Goal: Task Accomplishment & Management: Complete application form

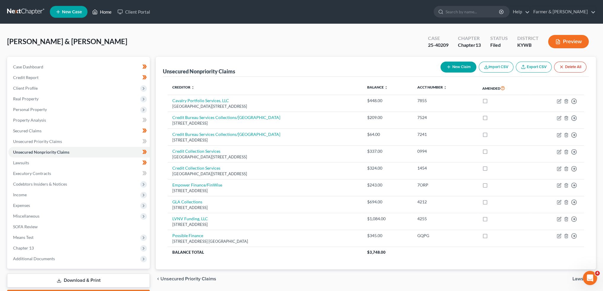
click at [110, 10] on link "Home" at bounding box center [101, 12] width 25 height 11
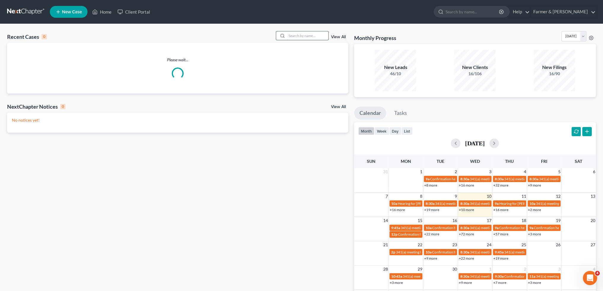
click at [296, 34] on input "search" at bounding box center [308, 35] width 42 height 9
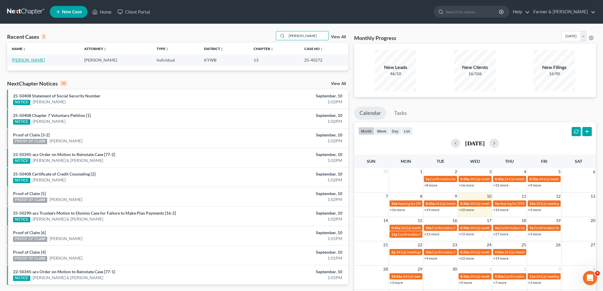
type input "carrie johnson"
click at [27, 59] on link "Johnson, Carrie" at bounding box center [28, 60] width 33 height 5
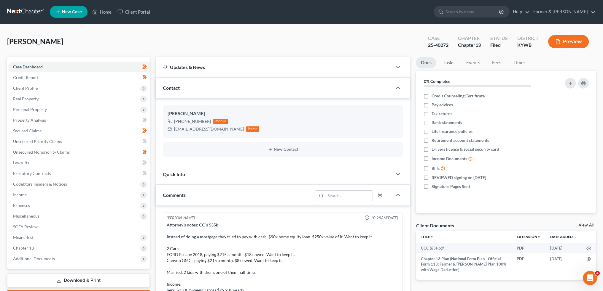
scroll to position [168, 0]
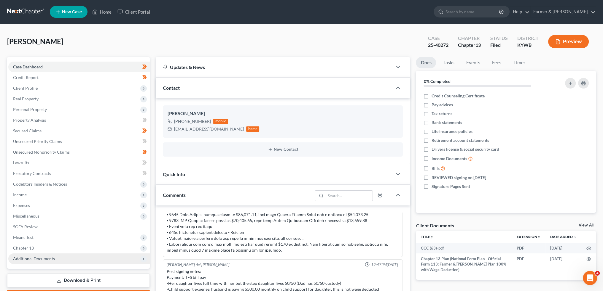
click at [70, 260] on span "Additional Documents" at bounding box center [78, 259] width 141 height 11
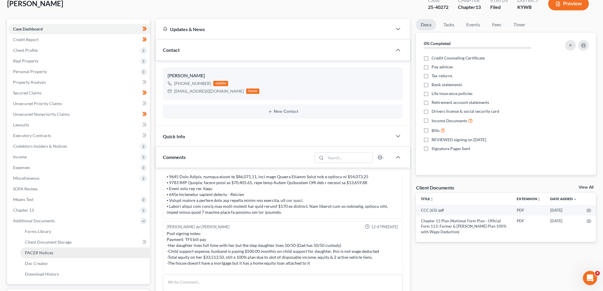
scroll to position [49, 0]
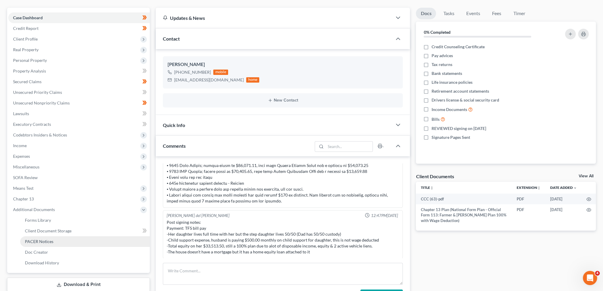
click at [57, 241] on link "PACER Notices" at bounding box center [85, 242] width 130 height 11
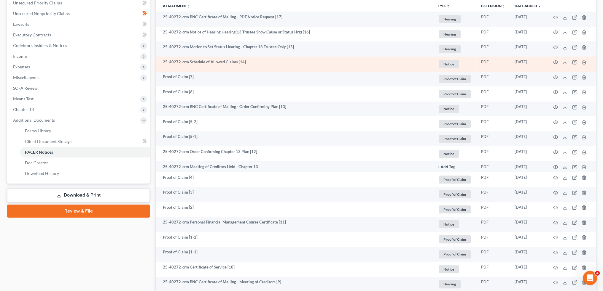
scroll to position [148, 0]
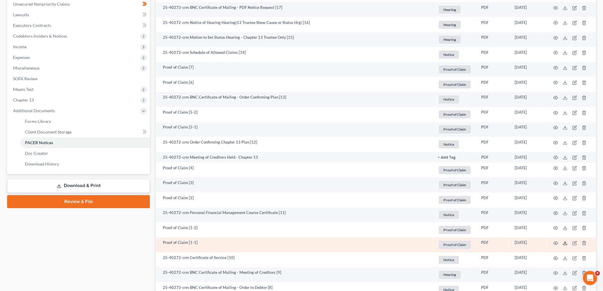
click at [565, 243] on icon at bounding box center [564, 243] width 5 height 5
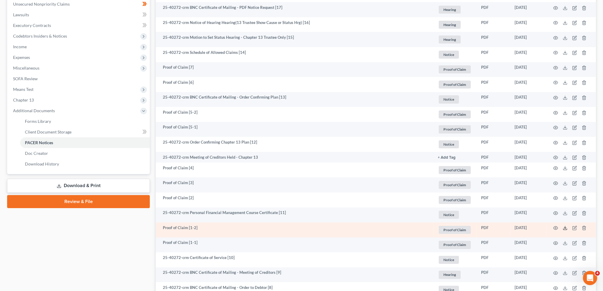
click at [566, 227] on icon at bounding box center [564, 228] width 5 height 5
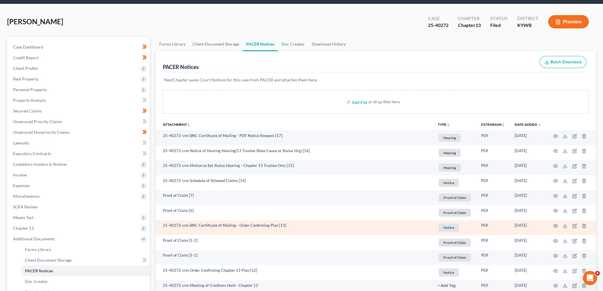
scroll to position [0, 0]
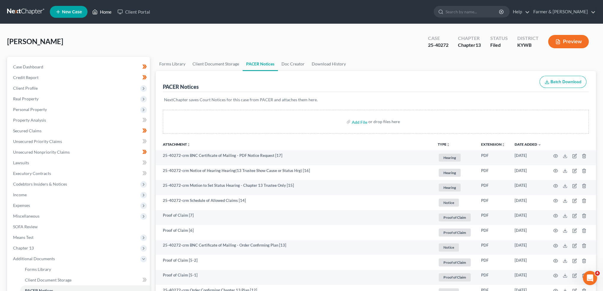
click at [106, 11] on link "Home" at bounding box center [101, 12] width 25 height 11
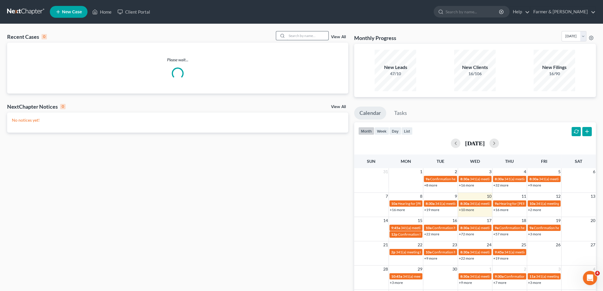
click at [312, 37] on input "search" at bounding box center [308, 35] width 42 height 9
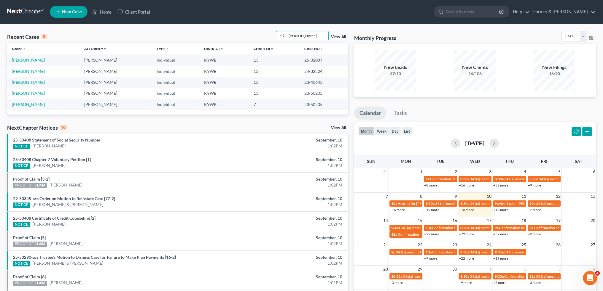
drag, startPoint x: 305, startPoint y: 33, endPoint x: 251, endPoint y: 31, distance: 54.6
click at [251, 31] on div "Recent Cases 5 ayers View All Name unfold_more expand_more expand_less Attorney…" at bounding box center [301, 185] width 603 height 322
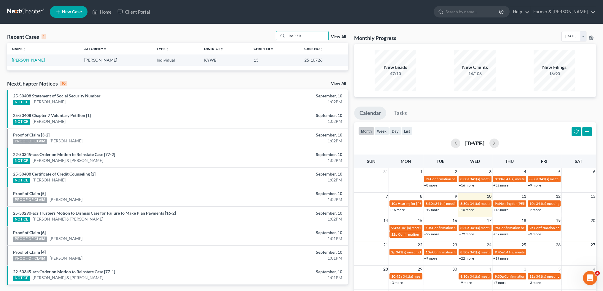
drag, startPoint x: 309, startPoint y: 34, endPoint x: 233, endPoint y: 32, distance: 76.5
click at [233, 32] on div "Recent Cases 1 RAPIER View All" at bounding box center [177, 37] width 341 height 12
click at [299, 36] on input "VINCE GRAYS" at bounding box center [308, 35] width 42 height 9
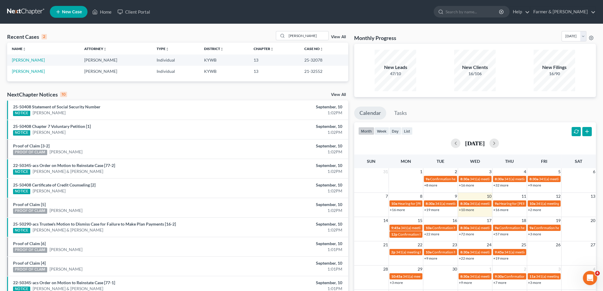
click at [317, 31] on div "Recent Cases 2 VINCENT GRAYS View All Name unfold_more expand_more expand_less …" at bounding box center [301, 178] width 603 height 308
drag, startPoint x: 319, startPoint y: 36, endPoint x: 235, endPoint y: 30, distance: 84.4
click at [235, 30] on div "Recent Cases 2 VINCENT GRAYS View All Name unfold_more expand_more expand_less …" at bounding box center [301, 178] width 603 height 308
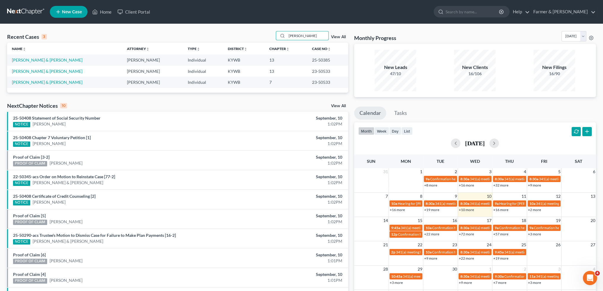
drag, startPoint x: 313, startPoint y: 37, endPoint x: 204, endPoint y: 39, distance: 109.1
click at [204, 39] on div "Recent Cases 3 TETER View All" at bounding box center [177, 37] width 341 height 12
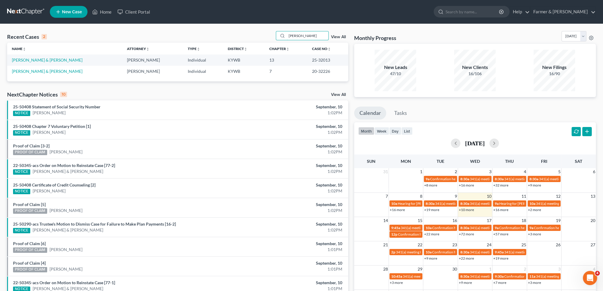
drag, startPoint x: 299, startPoint y: 36, endPoint x: 250, endPoint y: 34, distance: 48.3
click at [250, 34] on div "Recent Cases 2 BYBEE View All" at bounding box center [177, 37] width 341 height 12
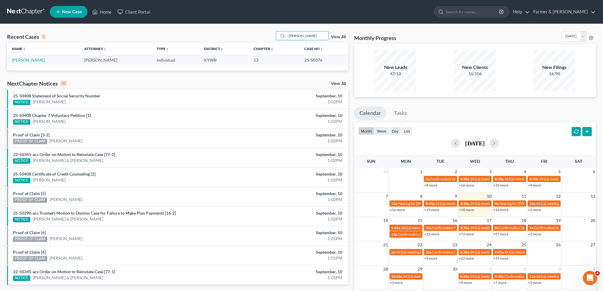
drag, startPoint x: 318, startPoint y: 34, endPoint x: 231, endPoint y: 30, distance: 87.3
click at [231, 30] on div "Recent Cases 1 ASHLEY BLAKE View All Name unfold_more expand_more expand_less A…" at bounding box center [301, 178] width 603 height 308
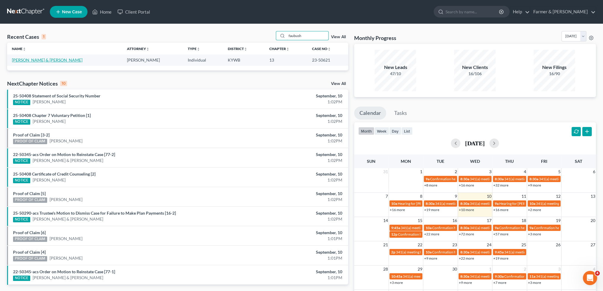
type input "faubush"
click at [49, 59] on link "Faubush, Melissa & Brian" at bounding box center [47, 60] width 71 height 5
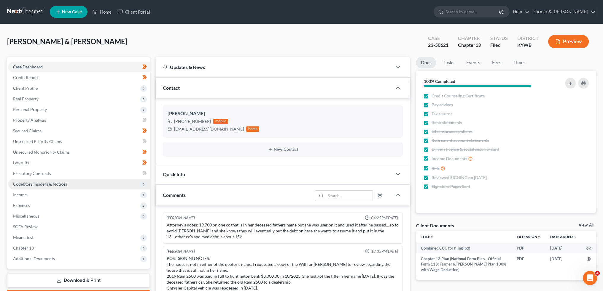
scroll to position [17, 0]
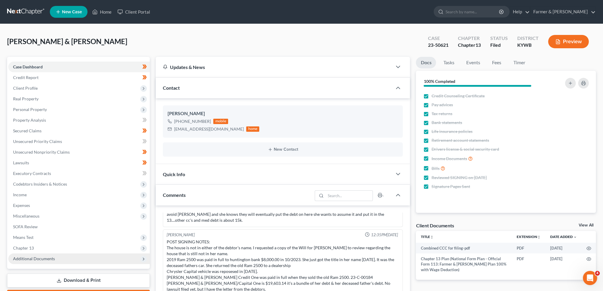
click at [55, 261] on span "Additional Documents" at bounding box center [78, 259] width 141 height 11
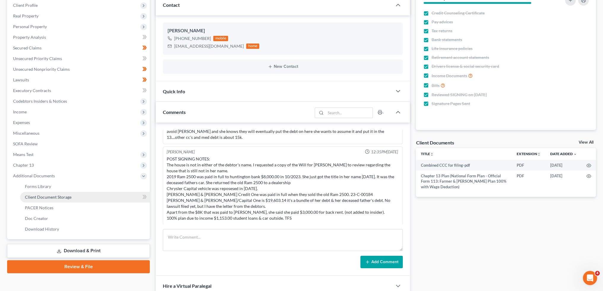
scroll to position [99, 0]
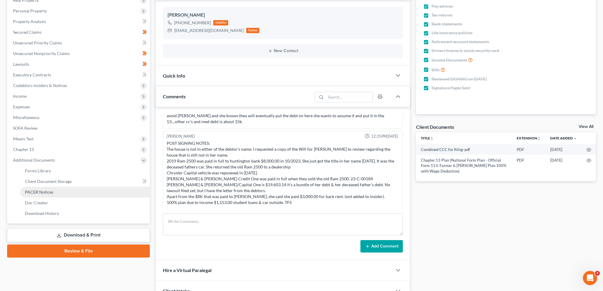
click at [42, 191] on span "PACER Notices" at bounding box center [39, 192] width 28 height 5
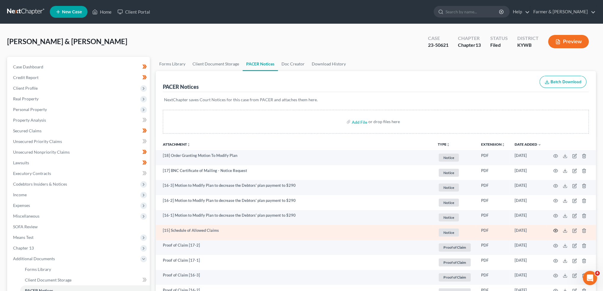
click at [555, 229] on icon "button" at bounding box center [555, 231] width 5 height 5
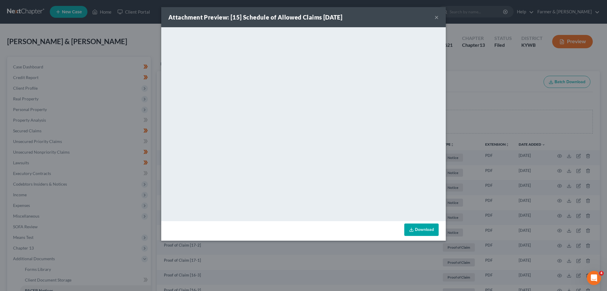
click at [439, 17] on div "Attachment Preview: [15] Schedule of Allowed Claims 04/01/2024 ×" at bounding box center [303, 17] width 285 height 20
click at [436, 17] on button "×" at bounding box center [437, 17] width 4 height 7
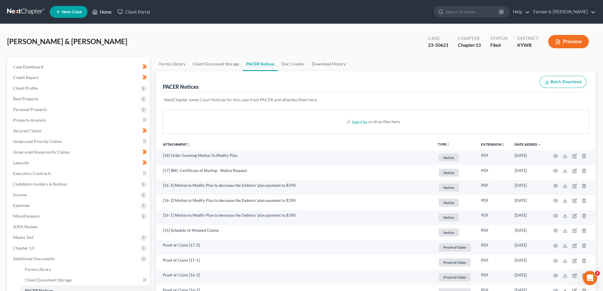
click at [107, 14] on link "Home" at bounding box center [101, 12] width 25 height 11
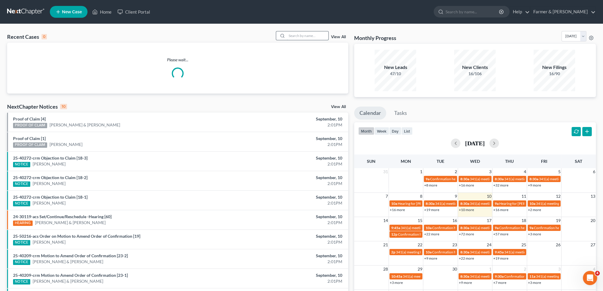
click at [315, 34] on input "search" at bounding box center [308, 35] width 42 height 9
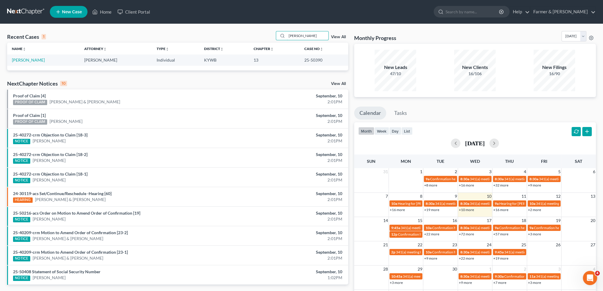
drag, startPoint x: 319, startPoint y: 38, endPoint x: 264, endPoint y: 34, distance: 54.4
click at [264, 34] on div "Recent Cases 1 carlton barrett View All" at bounding box center [177, 37] width 341 height 12
drag, startPoint x: 264, startPoint y: 30, endPoint x: 258, endPoint y: 31, distance: 6.0
click at [258, 31] on div "Recent Cases 1 CANADY View All Name unfold_more expand_more expand_less Attorne…" at bounding box center [301, 178] width 603 height 308
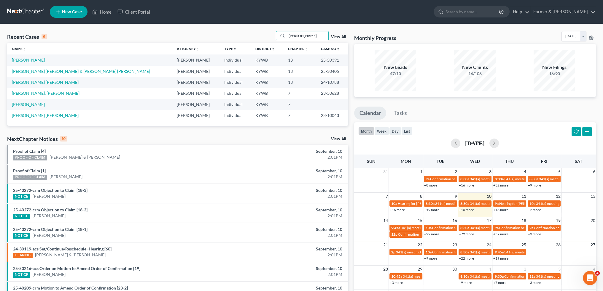
drag, startPoint x: 314, startPoint y: 35, endPoint x: 240, endPoint y: 36, distance: 74.7
click at [244, 38] on div "Recent Cases 6 PEREZ View All" at bounding box center [177, 37] width 341 height 12
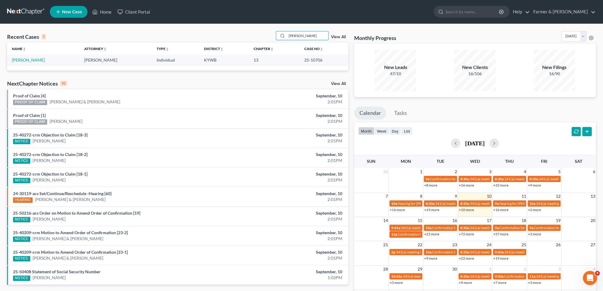
drag, startPoint x: 253, startPoint y: 33, endPoint x: 240, endPoint y: 34, distance: 12.2
click at [240, 34] on div "Recent Cases 1 cassady View All" at bounding box center [177, 37] width 341 height 12
type input "david jacobs"
click at [29, 60] on link "[PERSON_NAME]" at bounding box center [28, 60] width 33 height 5
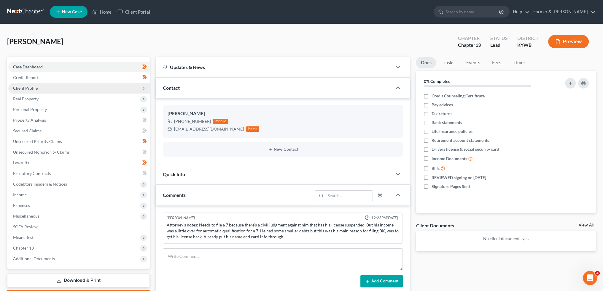
click at [24, 90] on span "Client Profile" at bounding box center [25, 88] width 25 height 5
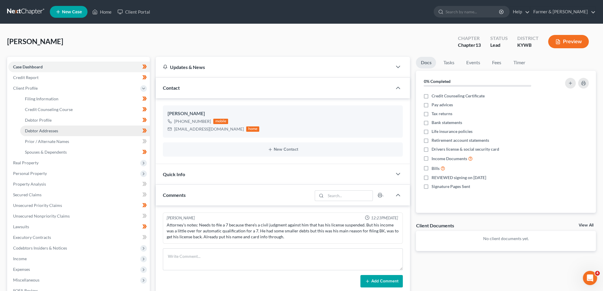
click at [36, 131] on span "Debtor Addresses" at bounding box center [41, 130] width 33 height 5
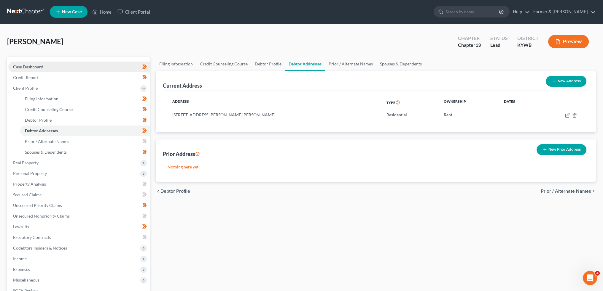
click at [66, 66] on link "Case Dashboard" at bounding box center [78, 67] width 141 height 11
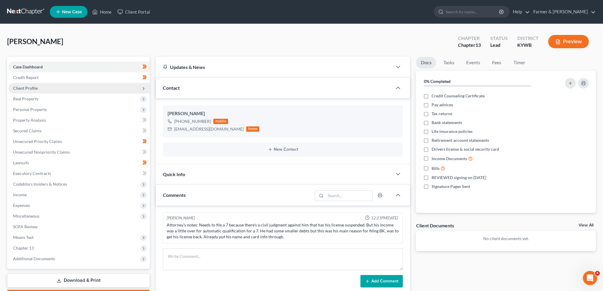
click at [54, 89] on span "Client Profile" at bounding box center [78, 88] width 141 height 11
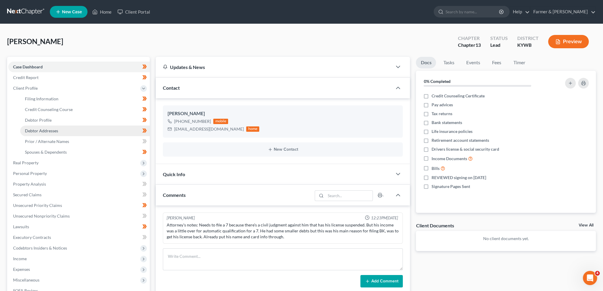
click at [49, 131] on span "Debtor Addresses" at bounding box center [41, 130] width 33 height 5
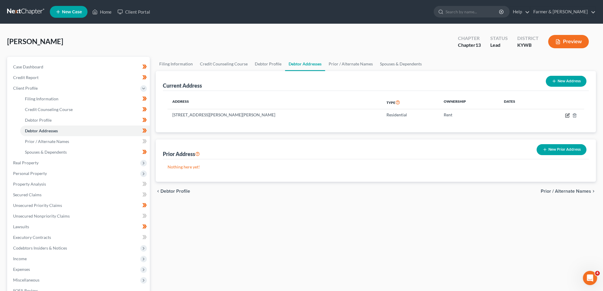
drag, startPoint x: 565, startPoint y: 116, endPoint x: 603, endPoint y: 108, distance: 38.6
click at [565, 116] on icon "button" at bounding box center [567, 115] width 5 height 5
select select "18"
select select "46"
select select "0"
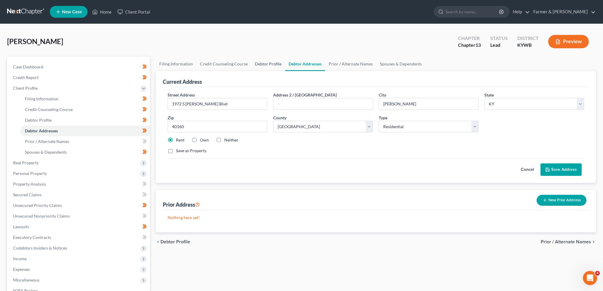
click at [265, 64] on link "Debtor Profile" at bounding box center [268, 64] width 34 height 14
select select "0"
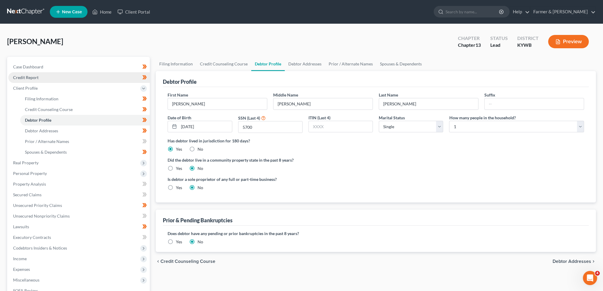
click at [47, 74] on link "Credit Report" at bounding box center [78, 77] width 141 height 11
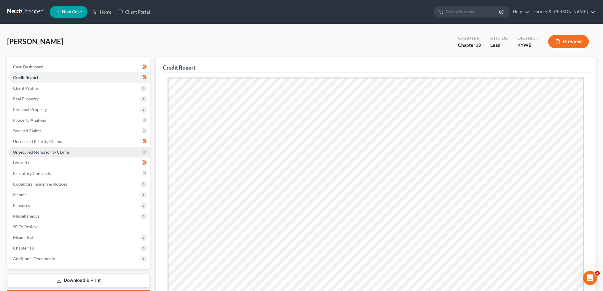
click at [35, 151] on span "Unsecured Nonpriority Claims" at bounding box center [41, 152] width 57 height 5
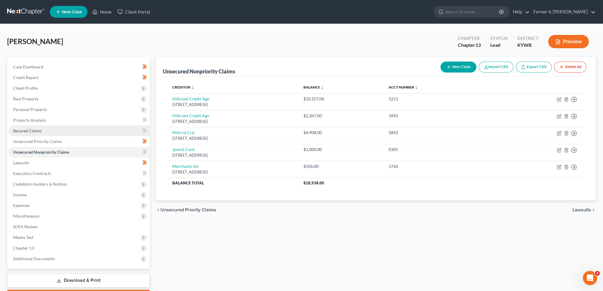
click at [36, 130] on span "Secured Claims" at bounding box center [27, 130] width 28 height 5
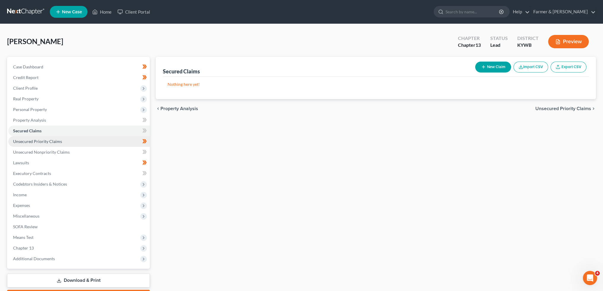
click at [36, 143] on span "Unsecured Priority Claims" at bounding box center [37, 141] width 49 height 5
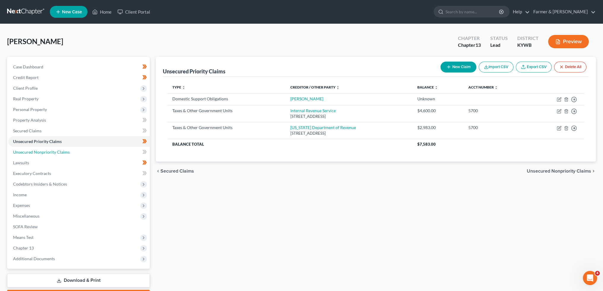
drag, startPoint x: 36, startPoint y: 149, endPoint x: 542, endPoint y: 205, distance: 508.8
click at [37, 149] on link "Unsecured Nonpriority Claims" at bounding box center [78, 152] width 141 height 11
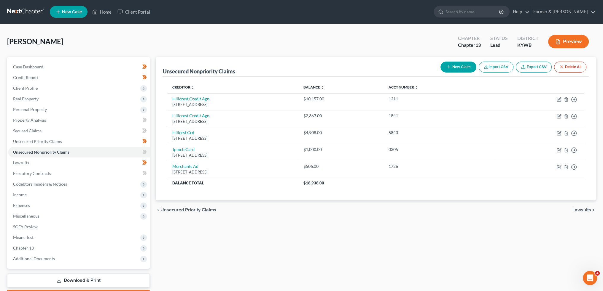
click at [458, 66] on button "New Claim" at bounding box center [458, 67] width 36 height 11
select select "0"
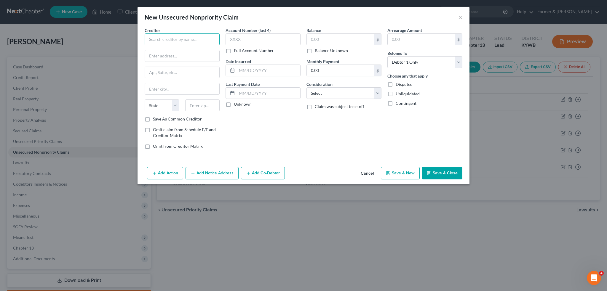
click at [186, 41] on input "text" at bounding box center [182, 39] width 75 height 12
type input "State Farm Insurance"
type input "c"
type input "State Farm Insurance"
type input "c/o Rebecca Wright"
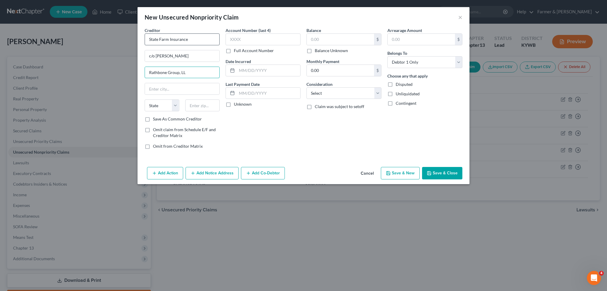
type input "Rathbone Group, LLC"
drag, startPoint x: 128, startPoint y: 66, endPoint x: 125, endPoint y: 67, distance: 4.0
click at [125, 67] on div "New Unsecured Nonpriority Claim × Creditor * State Farm Insurance c/o Rebecca W…" at bounding box center [303, 145] width 607 height 291
drag, startPoint x: 191, startPoint y: 52, endPoint x: 156, endPoint y: 56, distance: 35.6
click at [156, 56] on input "c/o Rebecca Wright" at bounding box center [182, 55] width 74 height 11
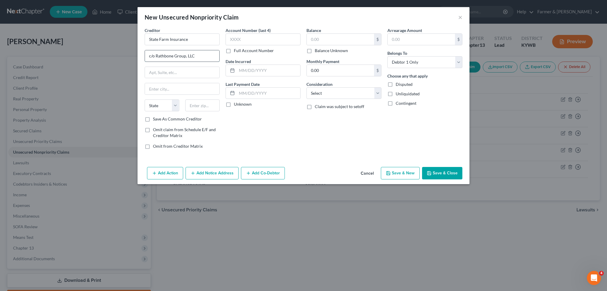
type input "c/o Rathbone Group, LLC"
type input "8044 Montgomery Rd., Suite 700"
type input "45236"
type input "Cincinnati"
select select "36"
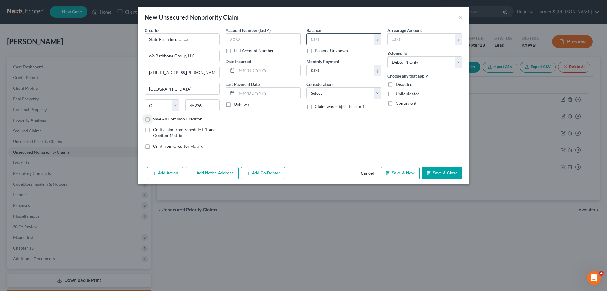
click at [356, 35] on input "text" at bounding box center [340, 39] width 67 height 11
paste input "$126,202.98"
type input "126,202.98"
click at [332, 93] on select "Select Cable / Satellite Services Collection Agency Credit Card Debt Debt Couns…" at bounding box center [344, 93] width 75 height 12
select select "14"
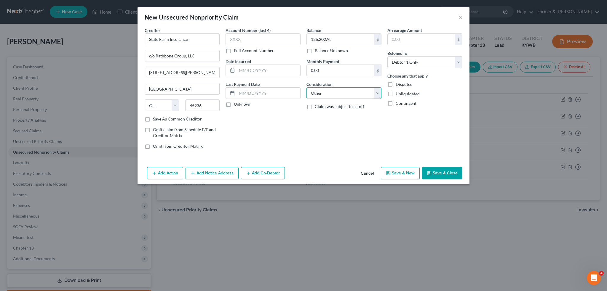
click at [307, 87] on select "Select Cable / Satellite Services Collection Agency Credit Card Debt Debt Couns…" at bounding box center [344, 93] width 75 height 12
click at [337, 119] on input "text" at bounding box center [344, 115] width 74 height 11
type input "15-CI-005868"
click at [173, 172] on button "Add Action" at bounding box center [165, 173] width 36 height 12
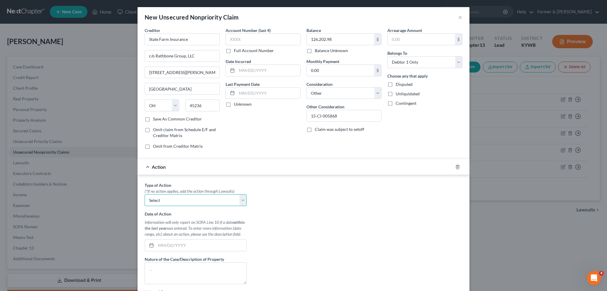
click at [189, 202] on select "Select Repossession Garnishment Foreclosure Personal Injury Attached, Seized, O…" at bounding box center [196, 200] width 102 height 12
select select "4"
click at [145, 194] on select "Select Repossession Garnishment Foreclosure Personal Injury Attached, Seized, O…" at bounding box center [196, 200] width 102 height 12
click at [174, 245] on input "text" at bounding box center [201, 245] width 90 height 11
type input "09/10/2025"
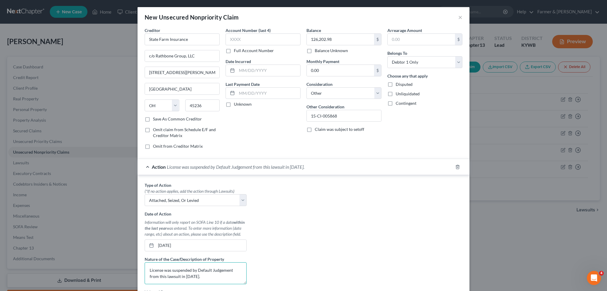
scroll to position [76, 0]
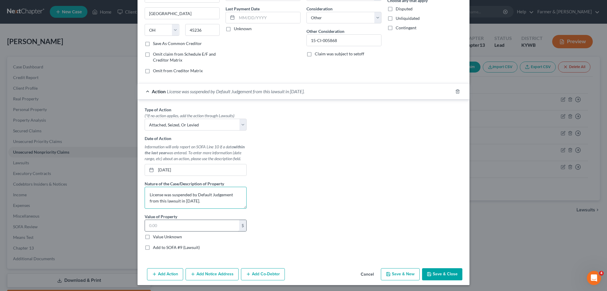
type textarea "License was suspended by Default Judgement from this lawsuit in 2017."
click at [159, 225] on input "text" at bounding box center [192, 225] width 94 height 11
type input "0.00"
click at [440, 271] on button "Save & Close" at bounding box center [442, 275] width 40 height 12
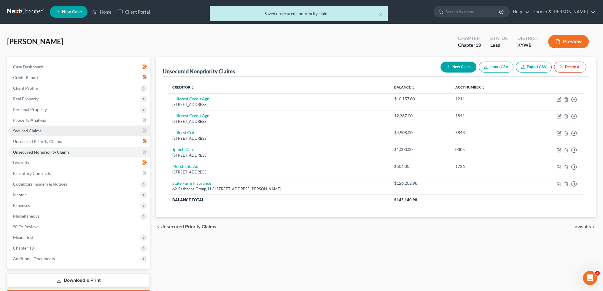
click at [21, 129] on span "Secured Claims" at bounding box center [27, 130] width 28 height 5
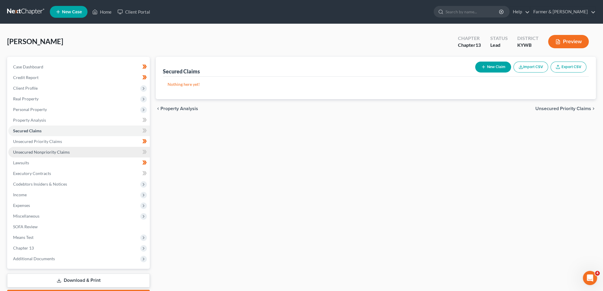
click at [24, 151] on span "Unsecured Nonpriority Claims" at bounding box center [41, 152] width 57 height 5
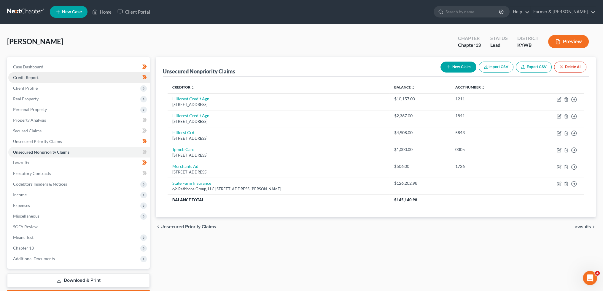
click at [50, 80] on link "Credit Report" at bounding box center [78, 77] width 141 height 11
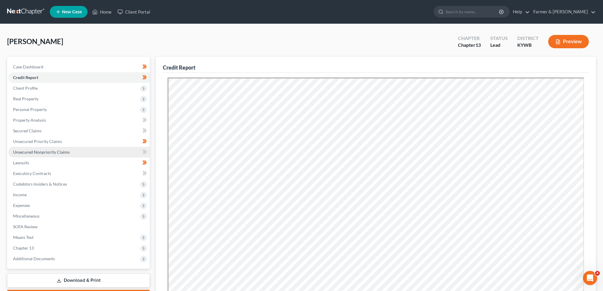
click at [48, 152] on span "Unsecured Nonpriority Claims" at bounding box center [41, 152] width 57 height 5
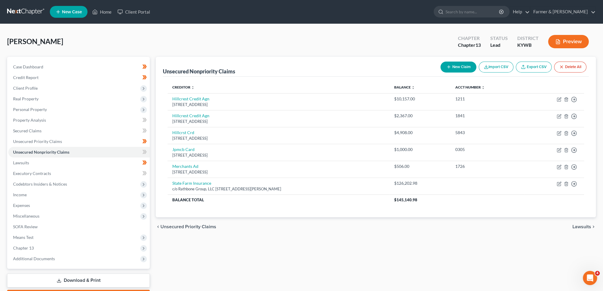
click at [463, 68] on button "New Claim" at bounding box center [458, 67] width 36 height 11
select select "0"
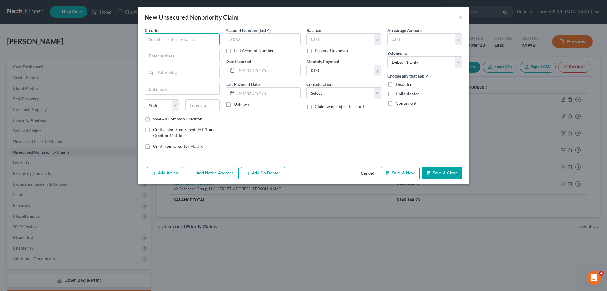
click at [181, 41] on input "text" at bounding box center [182, 39] width 75 height 12
type input "Ray Ramer and Patricia Desrosiers"
type input "c/o Ronald Hamilton- Gillenwater & Hamilton Law Firm"
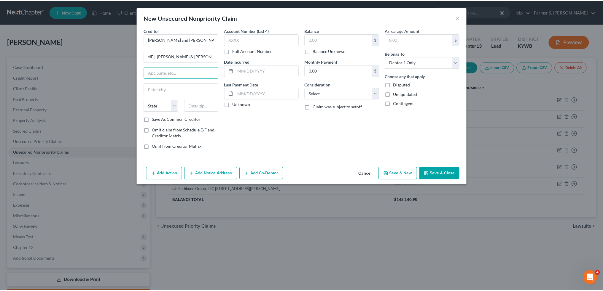
scroll to position [0, 0]
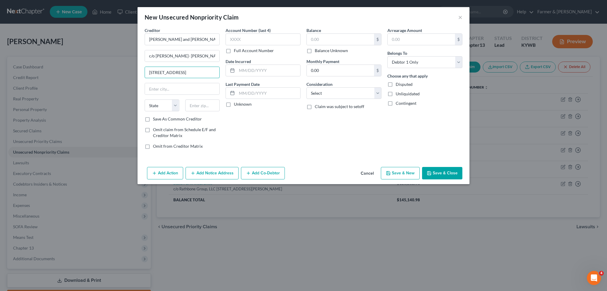
type input "101 E. Main St."
type input "42141"
type input "Glasgow"
select select "18"
click at [341, 39] on input "text" at bounding box center [340, 39] width 67 height 11
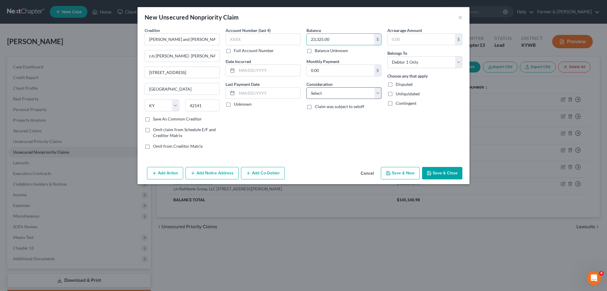
type input "23,325.00"
click at [329, 92] on select "Select Cable / Satellite Services Collection Agency Credit Card Debt Debt Couns…" at bounding box center [344, 93] width 75 height 12
select select "14"
click at [307, 87] on select "Select Cable / Satellite Services Collection Agency Credit Card Debt Debt Couns…" at bounding box center [344, 93] width 75 height 12
click at [366, 119] on input "text" at bounding box center [344, 115] width 74 height 11
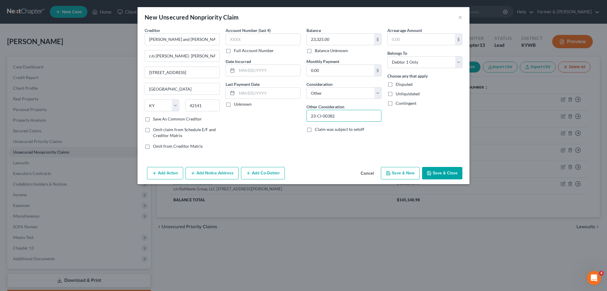
type input "23-CI-00382"
click at [455, 175] on button "Save & Close" at bounding box center [442, 173] width 40 height 12
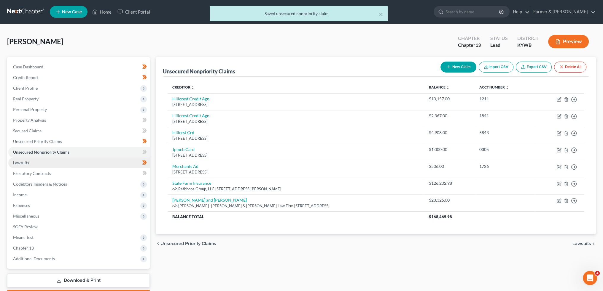
click at [60, 165] on link "Lawsuits" at bounding box center [78, 163] width 141 height 11
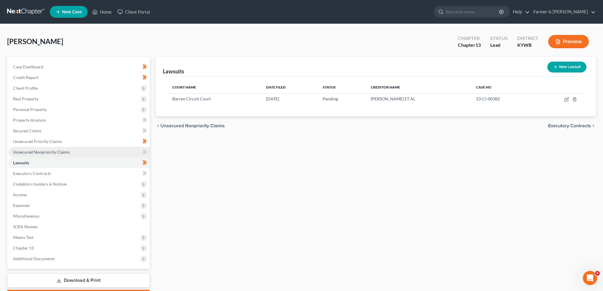
click at [42, 150] on span "Unsecured Nonpriority Claims" at bounding box center [41, 152] width 57 height 5
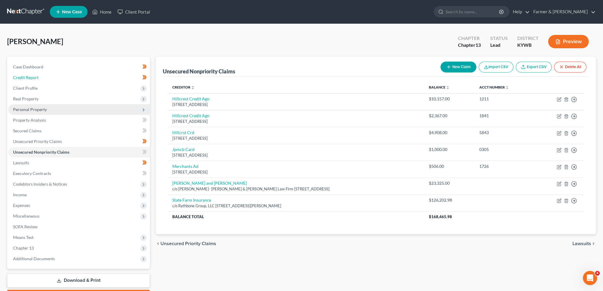
drag, startPoint x: 32, startPoint y: 76, endPoint x: 136, endPoint y: 105, distance: 108.2
click at [32, 76] on span "Credit Report" at bounding box center [25, 77] width 25 height 5
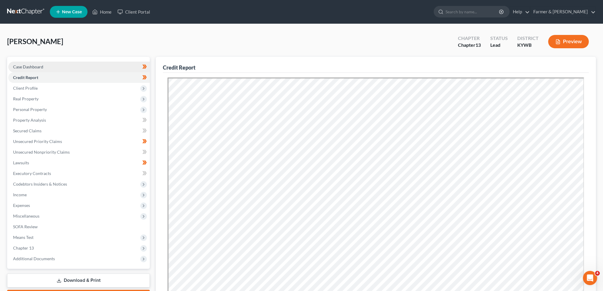
click at [88, 65] on link "Case Dashboard" at bounding box center [78, 67] width 141 height 11
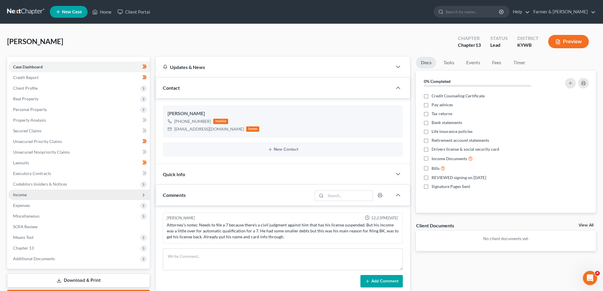
click at [70, 195] on span "Income" at bounding box center [78, 195] width 141 height 11
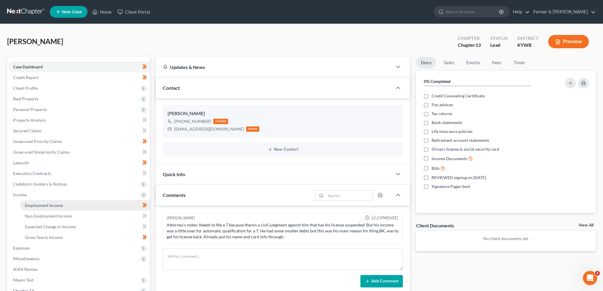
click at [68, 205] on link "Employment Income" at bounding box center [85, 205] width 130 height 11
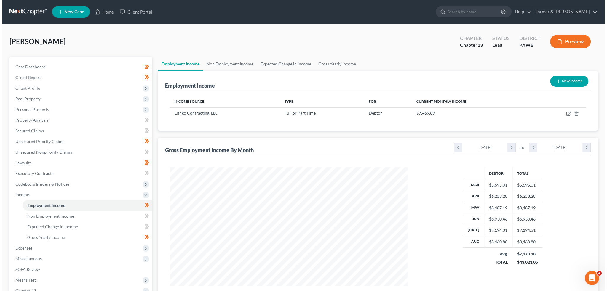
scroll to position [119, 249]
click at [568, 114] on icon "button" at bounding box center [566, 113] width 5 height 5
select select "0"
select select "36"
select select "3"
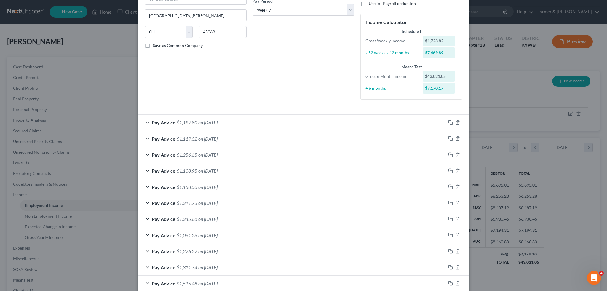
scroll to position [99, 0]
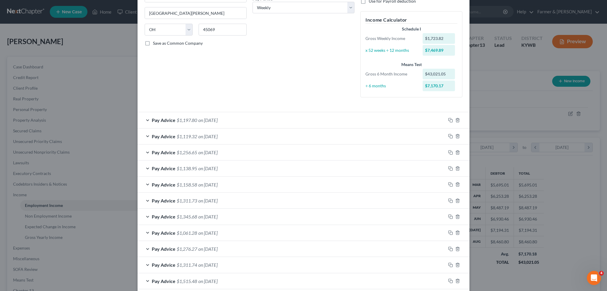
click at [287, 119] on div "Pay Advice $1,197.80 on 08/29/2025" at bounding box center [292, 120] width 308 height 16
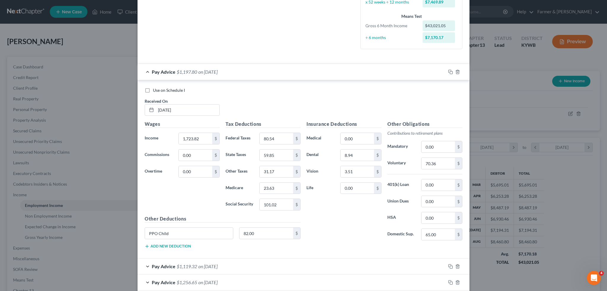
scroll to position [197, 0]
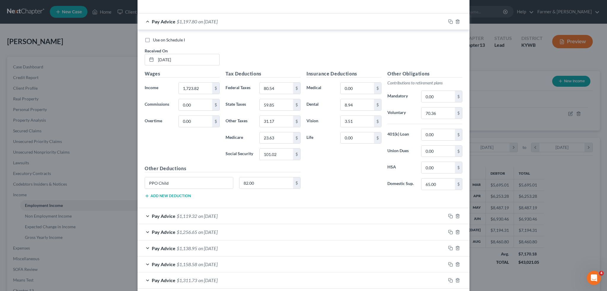
click at [323, 216] on div "Pay Advice $1,119.32 on 08/22/2025" at bounding box center [292, 216] width 308 height 16
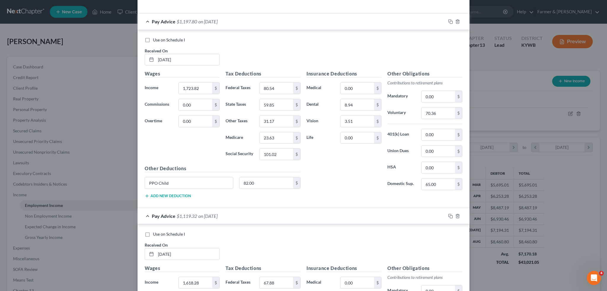
scroll to position [296, 0]
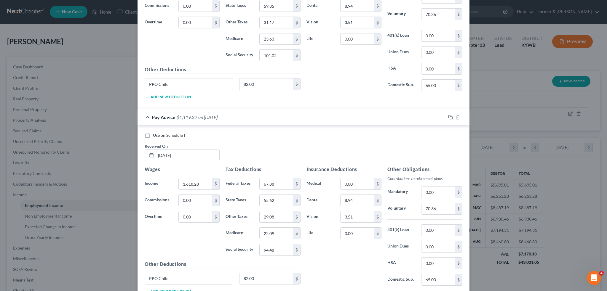
click at [317, 114] on div "Pay Advice $1,119.32 on 08/22/2025" at bounding box center [292, 117] width 308 height 16
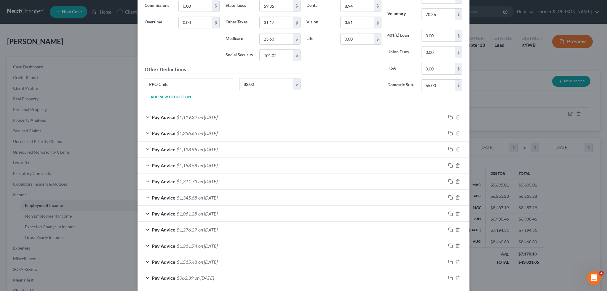
click at [304, 148] on div "Pay Advice $1,138.95 on 08/08/2025" at bounding box center [292, 150] width 308 height 16
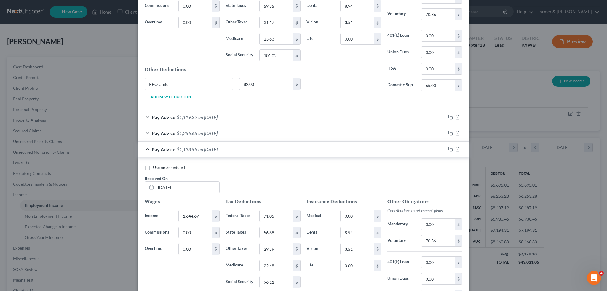
click at [304, 148] on div "Pay Advice $1,138.95 on 08/08/2025" at bounding box center [292, 150] width 308 height 16
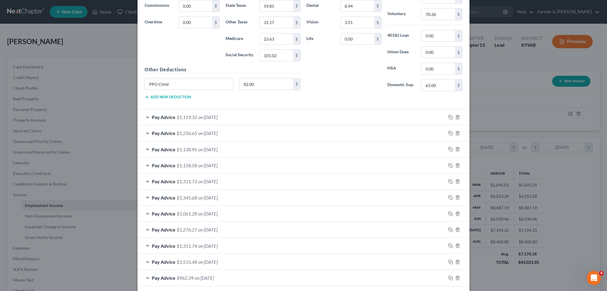
click at [298, 160] on div "Pay Advice $1,158.58 on 08/01/2025" at bounding box center [292, 166] width 308 height 16
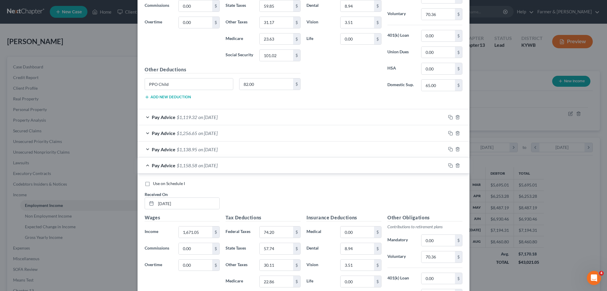
click at [153, 182] on label "Use on Schedule I" at bounding box center [169, 184] width 32 height 6
click at [155, 182] on input "Use on Schedule I" at bounding box center [157, 183] width 4 height 4
checkbox input "true"
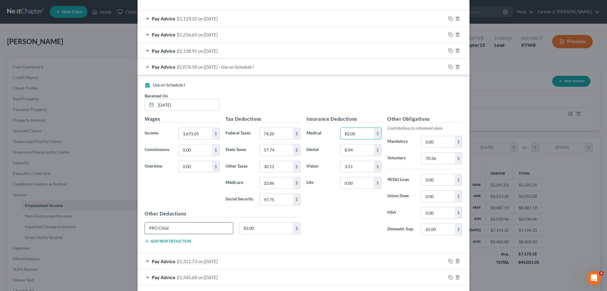
type input "82.00"
drag, startPoint x: 173, startPoint y: 227, endPoint x: 90, endPoint y: 224, distance: 82.8
click at [90, 224] on div "Edit Income Source × Employment Type * Select Full or Part Time Employment Self…" at bounding box center [303, 145] width 607 height 291
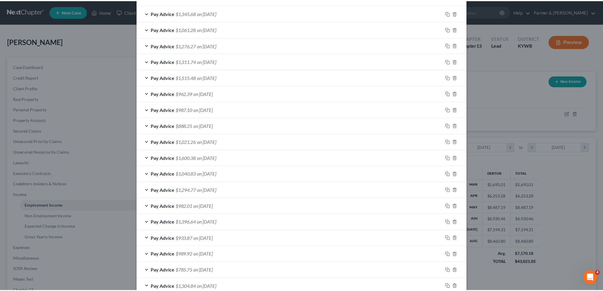
scroll to position [724, 0]
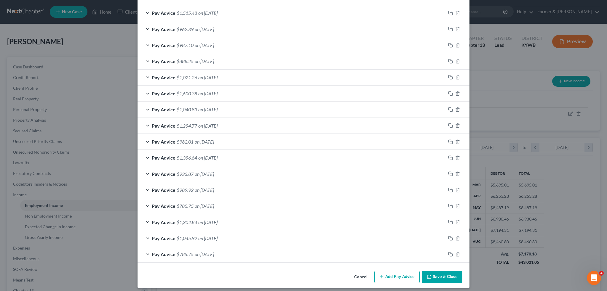
click at [446, 273] on button "Save & Close" at bounding box center [442, 277] width 40 height 12
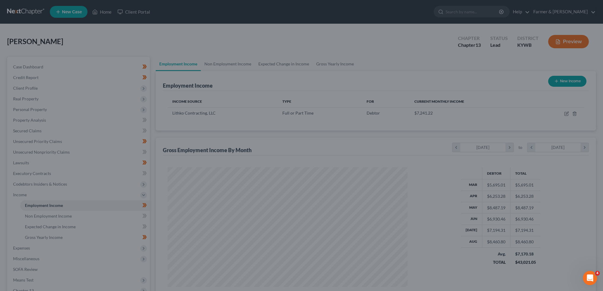
scroll to position [296325, 296194]
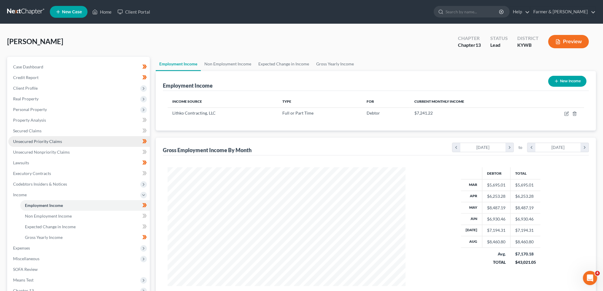
click at [66, 141] on link "Unsecured Priority Claims" at bounding box center [78, 141] width 141 height 11
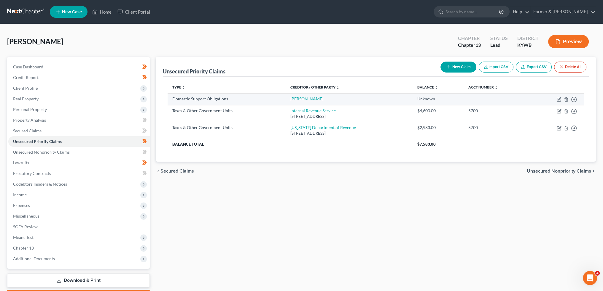
click at [315, 99] on link "Melissa Cockrell" at bounding box center [306, 98] width 33 height 5
select select "0"
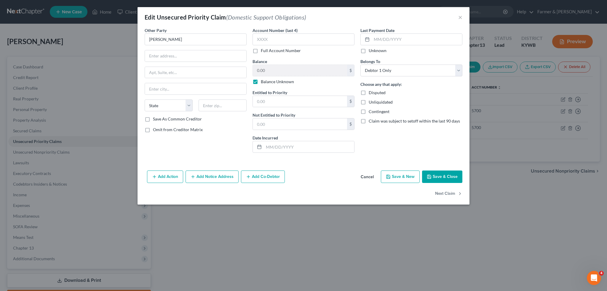
click at [441, 175] on button "Save & Close" at bounding box center [442, 177] width 40 height 12
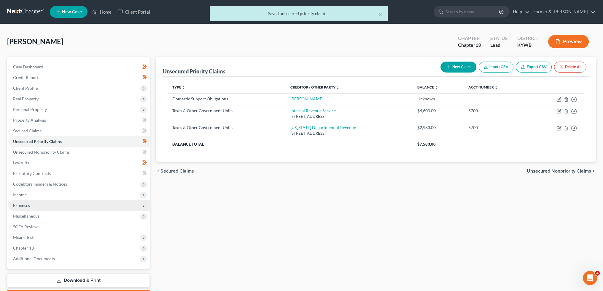
click at [62, 204] on span "Expenses" at bounding box center [78, 205] width 141 height 11
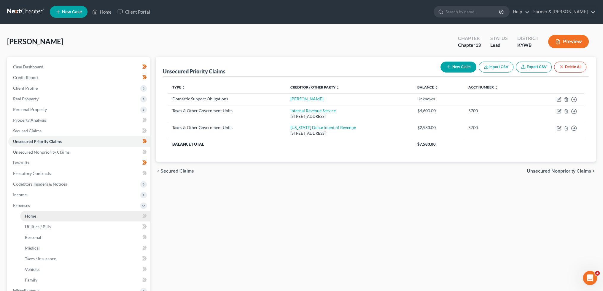
click at [58, 216] on link "Home" at bounding box center [85, 216] width 130 height 11
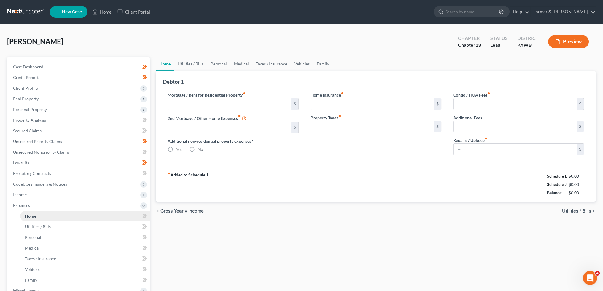
type input "950.00"
type input "0.00"
radio input "true"
type input "0.00"
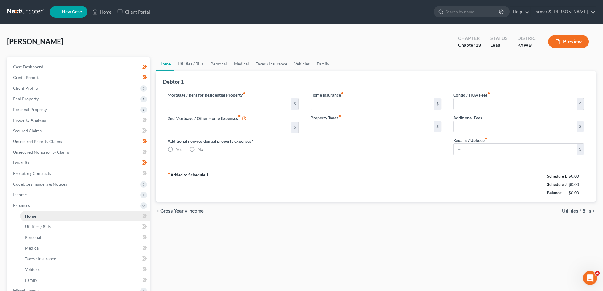
type input "0.00"
type input "100.00"
click at [182, 64] on link "Utilities / Bills" at bounding box center [190, 64] width 33 height 14
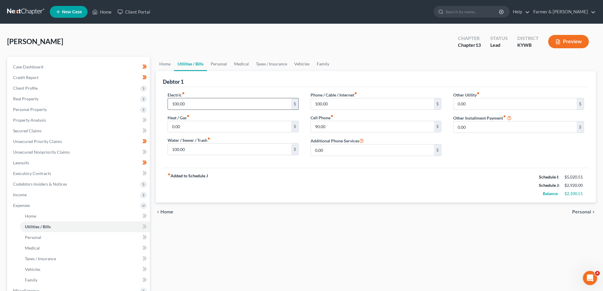
click at [189, 100] on input "100.00" at bounding box center [229, 103] width 123 height 11
type input "155.00"
click at [348, 100] on input "100.00" at bounding box center [372, 103] width 123 height 11
type input "161.00"
click at [223, 61] on link "Personal" at bounding box center [218, 64] width 23 height 14
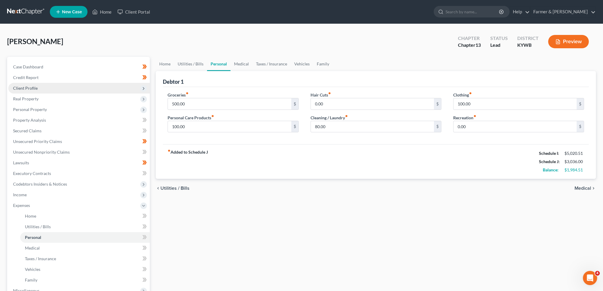
click at [66, 88] on span "Client Profile" at bounding box center [78, 88] width 141 height 11
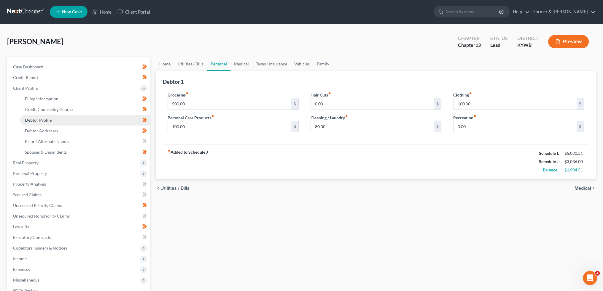
click at [65, 119] on link "Debtor Profile" at bounding box center [85, 120] width 130 height 11
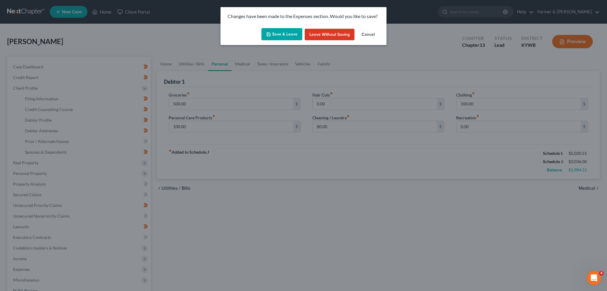
click at [277, 30] on button "Save & Leave" at bounding box center [281, 34] width 41 height 12
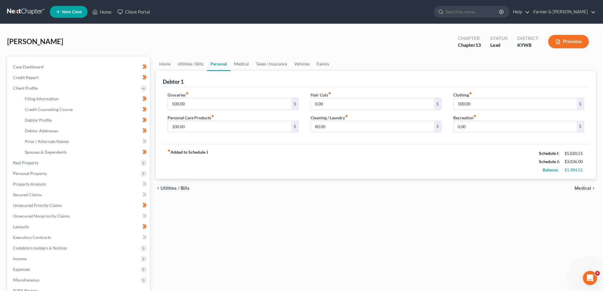
select select "0"
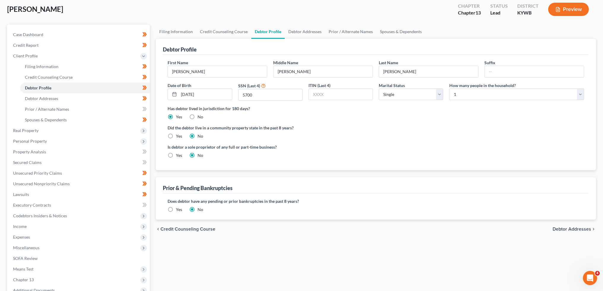
scroll to position [49, 0]
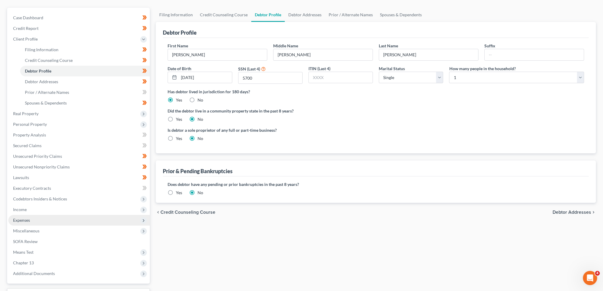
click at [64, 220] on span "Expenses" at bounding box center [78, 220] width 141 height 11
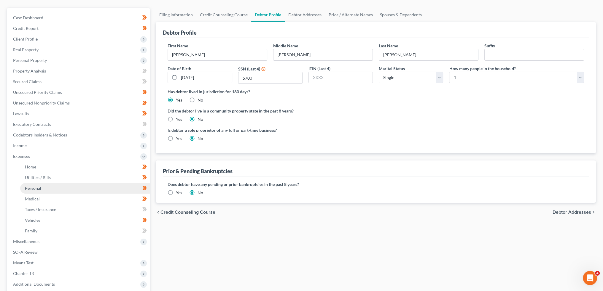
click at [60, 186] on link "Personal" at bounding box center [85, 188] width 130 height 11
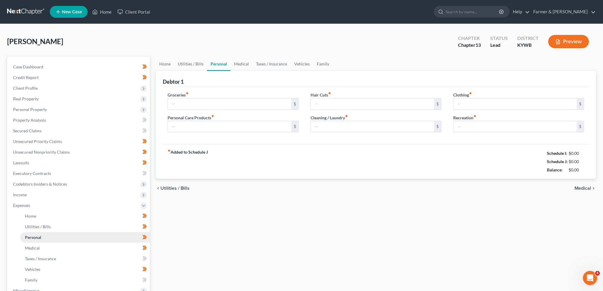
type input "500.00"
type input "100.00"
type input "0.00"
type input "80.00"
type input "100.00"
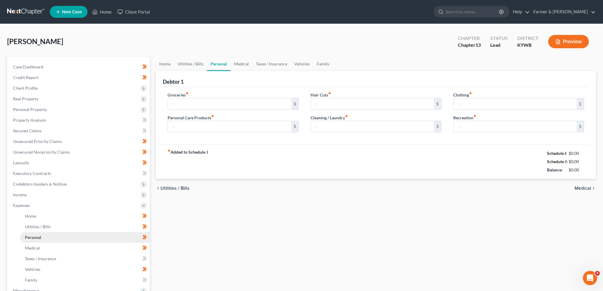
type input "0.00"
click at [189, 102] on input "500.00" at bounding box center [229, 103] width 123 height 11
type input "450.00"
type input "100.00"
type input "0.00"
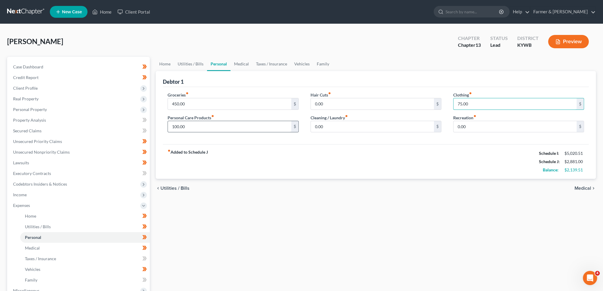
type input "75.00"
type input "5"
type input "100.00"
click at [236, 64] on link "Medical" at bounding box center [241, 64] width 22 height 14
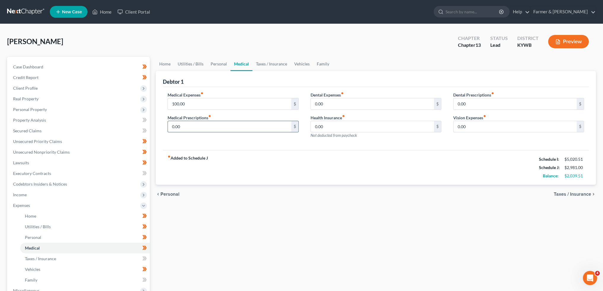
click at [206, 128] on input "0.00" at bounding box center [229, 126] width 123 height 11
type input "125.00"
click at [274, 67] on link "Taxes / Insurance" at bounding box center [271, 64] width 38 height 14
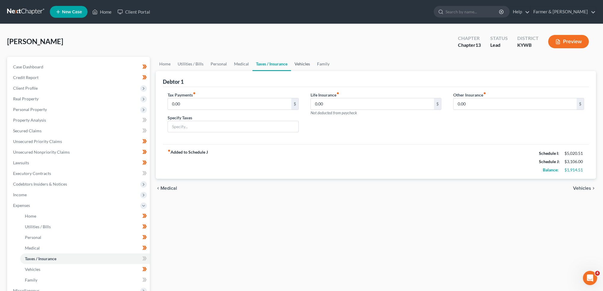
click at [301, 61] on link "Vehicles" at bounding box center [302, 64] width 23 height 14
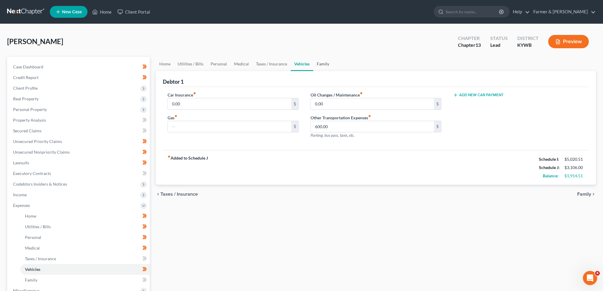
click at [324, 61] on link "Family" at bounding box center [323, 64] width 20 height 14
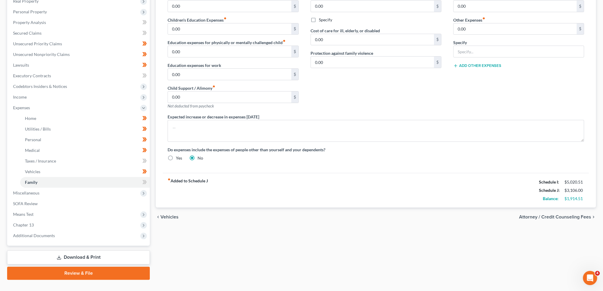
scroll to position [108, 0]
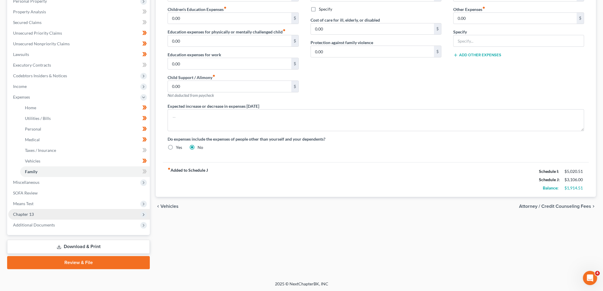
click at [64, 217] on span "Chapter 13" at bounding box center [78, 214] width 141 height 11
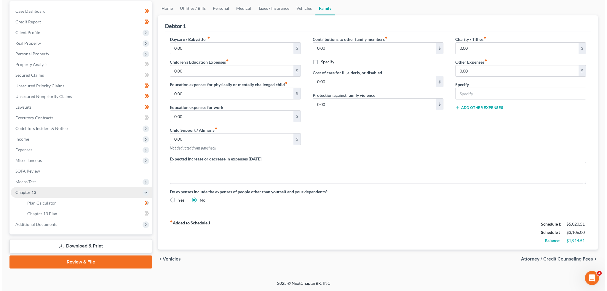
scroll to position [55, 0]
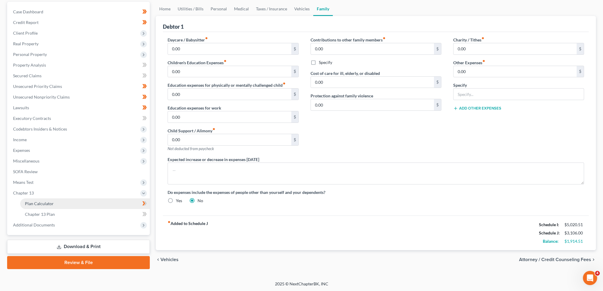
click at [65, 205] on link "Plan Calculator" at bounding box center [85, 204] width 130 height 11
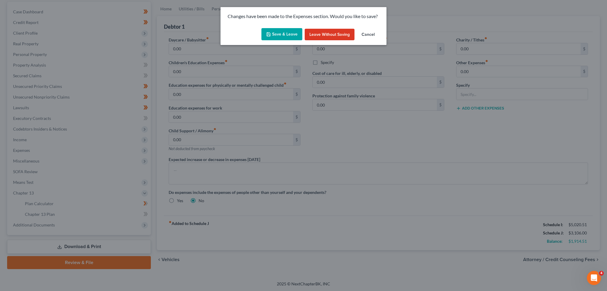
click at [293, 31] on button "Save & Leave" at bounding box center [281, 34] width 41 height 12
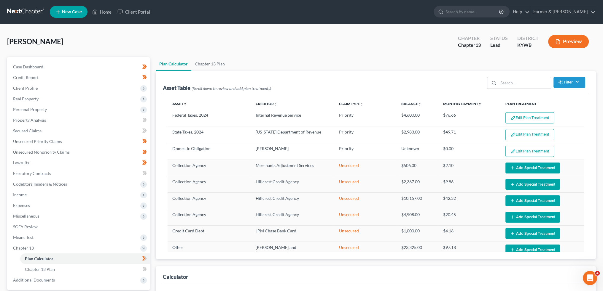
select select "59"
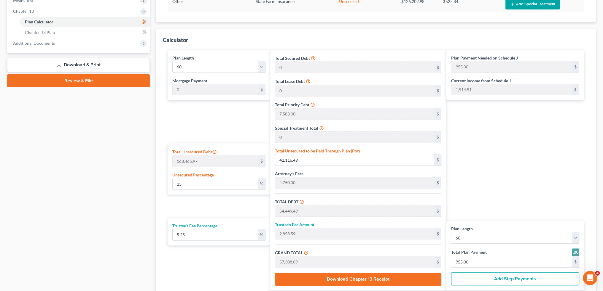
scroll to position [247, 0]
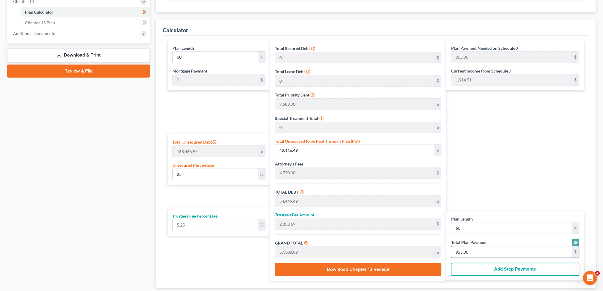
click at [487, 249] on input "955.00" at bounding box center [511, 252] width 121 height 11
type input "19"
type input "0"
type input "1,083.13"
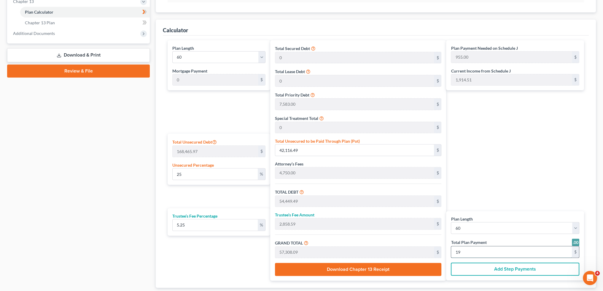
type input "56.86"
type input "1,140.00"
type input "190"
type input "10,831.35"
type input "568.64"
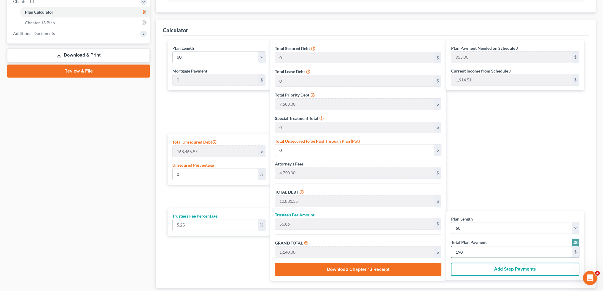
type input "11,400.00"
type input "56.97"
type input "95,980.53"
type input "108,313.53"
type input "5,686.46"
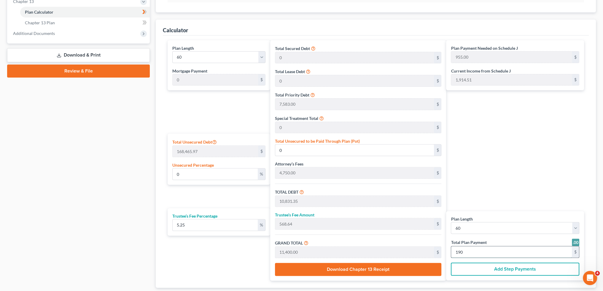
type input "114,000.00"
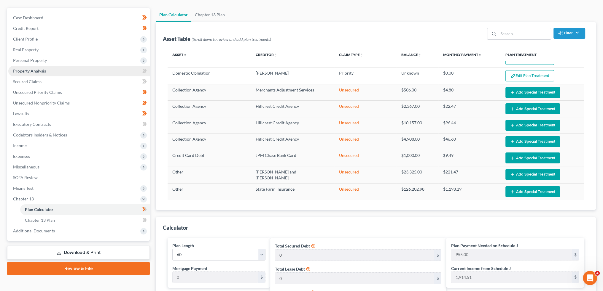
scroll to position [0, 0]
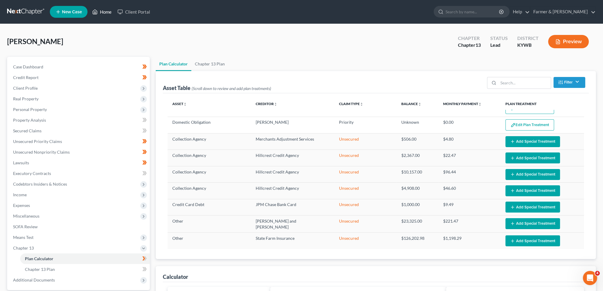
type input "1,900.00"
click at [102, 11] on link "Home" at bounding box center [101, 12] width 25 height 11
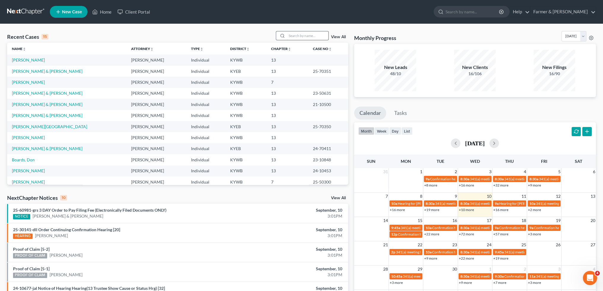
click at [302, 33] on input "search" at bounding box center [308, 35] width 42 height 9
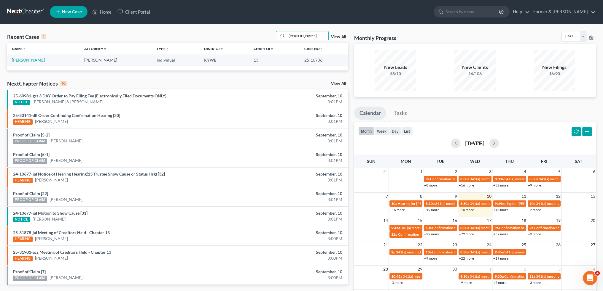
drag, startPoint x: 305, startPoint y: 36, endPoint x: 243, endPoint y: 32, distance: 61.8
click at [243, 32] on div "Recent Cases 1 cassady View All" at bounding box center [177, 37] width 341 height 12
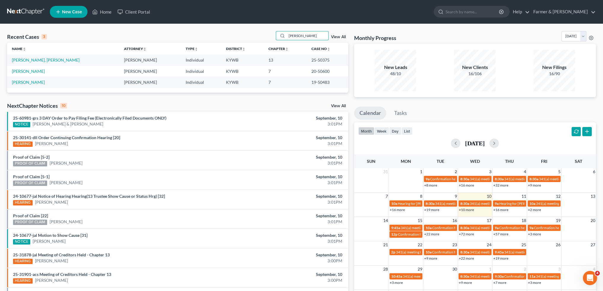
drag, startPoint x: 289, startPoint y: 37, endPoint x: 260, endPoint y: 37, distance: 29.7
click at [260, 37] on div "Recent Cases 3 patton View All" at bounding box center [177, 37] width 341 height 12
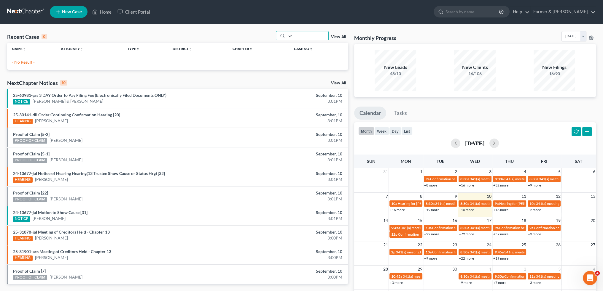
type input "v"
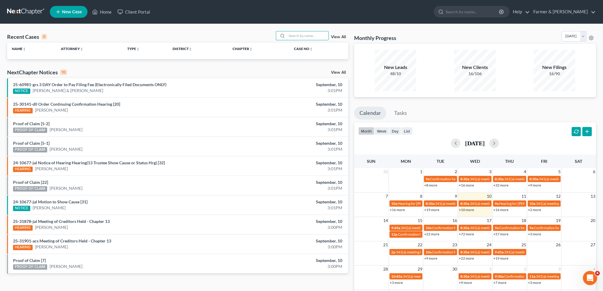
type input "b"
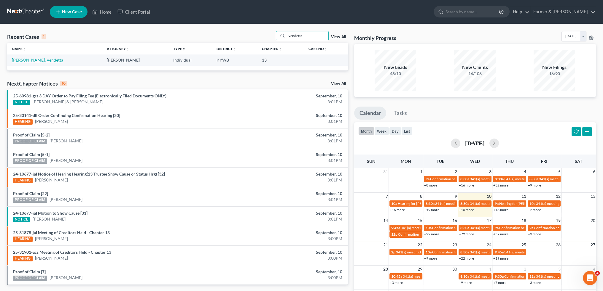
type input "vendetta"
click at [21, 61] on link "Anderson, Vendetta" at bounding box center [37, 60] width 51 height 5
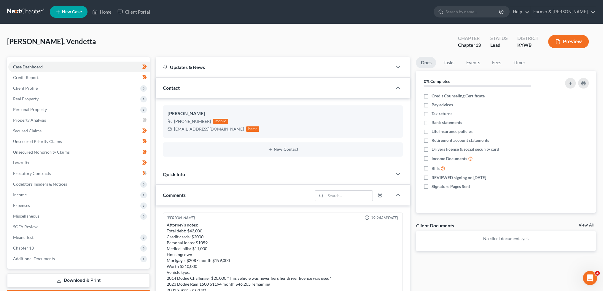
scroll to position [349, 0]
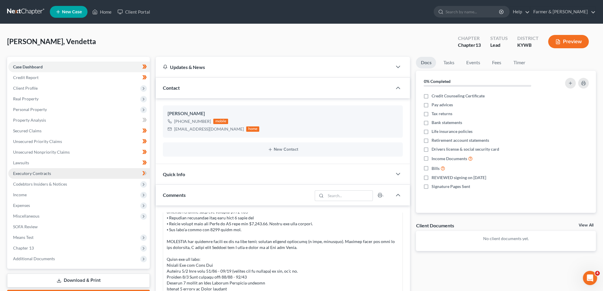
click at [50, 170] on link "Executory Contracts" at bounding box center [78, 173] width 141 height 11
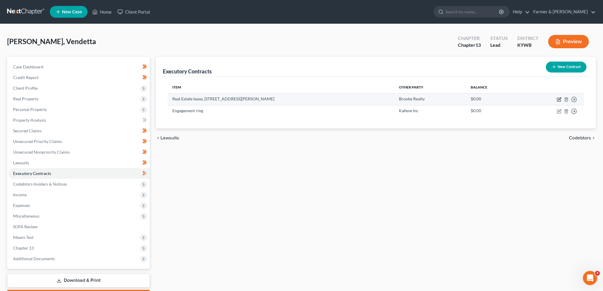
click at [558, 98] on icon "button" at bounding box center [558, 99] width 5 height 5
select select "3"
select select "18"
select select "3"
select select "0"
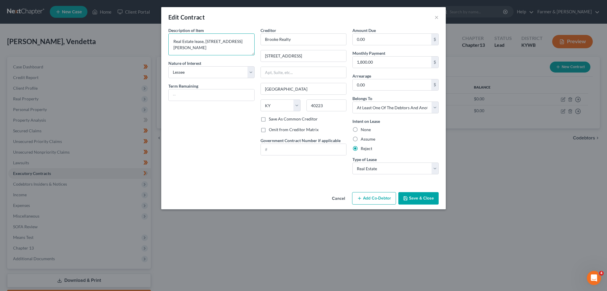
click at [203, 41] on textarea "Real Estate lease, 4602 Souther Port Way" at bounding box center [211, 44] width 86 height 22
click at [198, 48] on textarea "Real Estate lease 4602 Souther Port Way" at bounding box center [211, 44] width 86 height 22
click at [235, 43] on textarea "Real Estate lease 4602 Southern Port Way" at bounding box center [211, 44] width 86 height 22
type textarea "Real Estate lease 4602 Southern Port Way"
click at [411, 194] on button "Save & Close" at bounding box center [418, 198] width 40 height 12
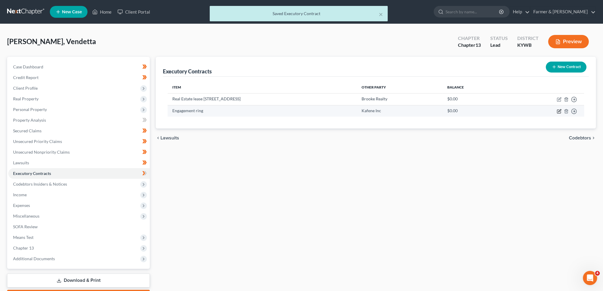
click at [557, 112] on icon "button" at bounding box center [558, 111] width 5 height 5
select select "3"
select select "35"
select select "0"
select select "2"
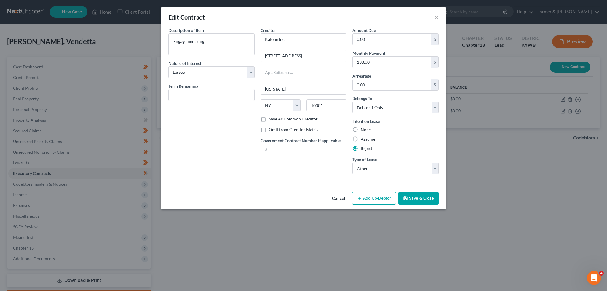
click at [422, 200] on button "Save & Close" at bounding box center [418, 198] width 40 height 12
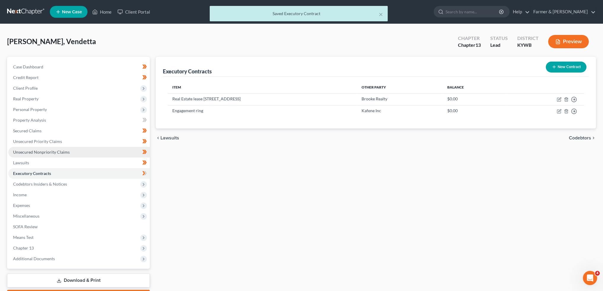
click at [29, 150] on span "Unsecured Nonpriority Claims" at bounding box center [41, 152] width 57 height 5
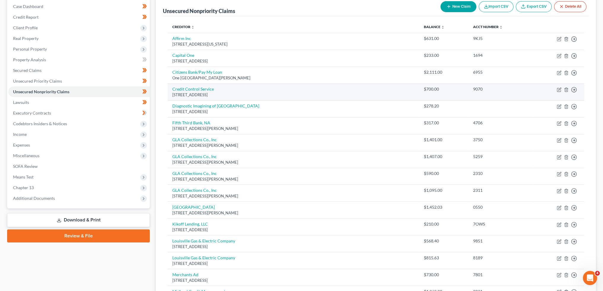
scroll to position [49, 0]
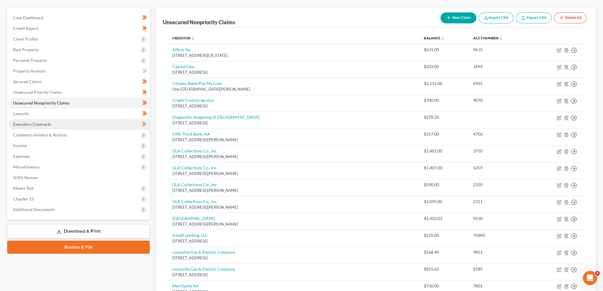
click at [37, 125] on span "Executory Contracts" at bounding box center [32, 124] width 38 height 5
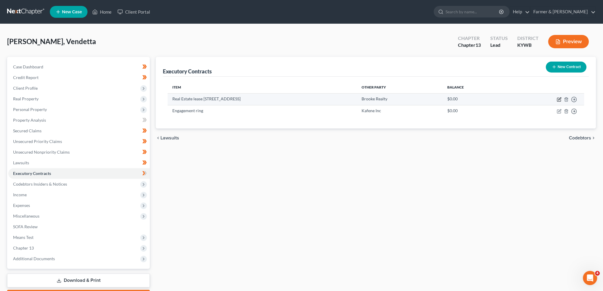
click at [558, 98] on icon "button" at bounding box center [559, 100] width 4 height 4
select select "3"
select select "18"
select select "3"
select select "0"
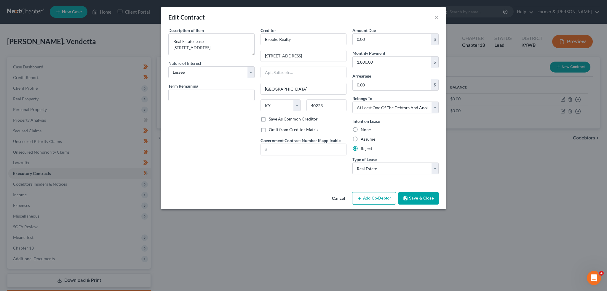
click at [269, 119] on label "Save As Common Creditor" at bounding box center [293, 119] width 49 height 6
click at [271, 119] on input "Save As Common Creditor" at bounding box center [273, 118] width 4 height 4
checkbox input "true"
click at [413, 197] on button "Save & Close" at bounding box center [418, 198] width 40 height 12
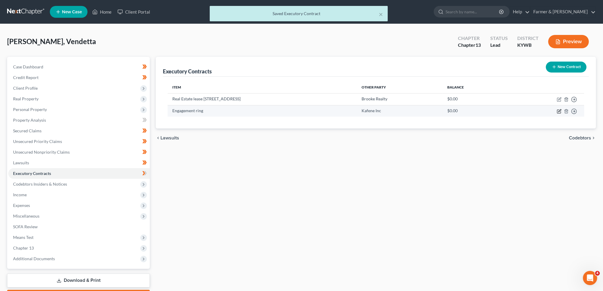
click at [558, 110] on icon "button" at bounding box center [558, 111] width 5 height 5
select select "3"
select select "35"
select select "0"
select select "2"
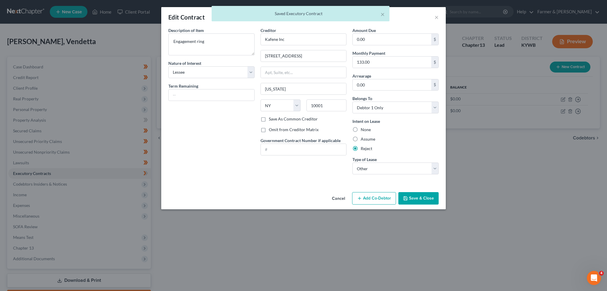
click at [269, 119] on label "Save As Common Creditor" at bounding box center [293, 119] width 49 height 6
click at [271, 119] on input "Save As Common Creditor" at bounding box center [273, 118] width 4 height 4
checkbox input "true"
click at [422, 198] on button "Save & Close" at bounding box center [418, 198] width 40 height 12
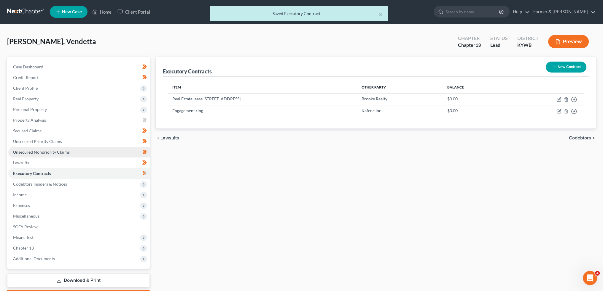
click at [32, 152] on span "Unsecured Nonpriority Claims" at bounding box center [41, 152] width 57 height 5
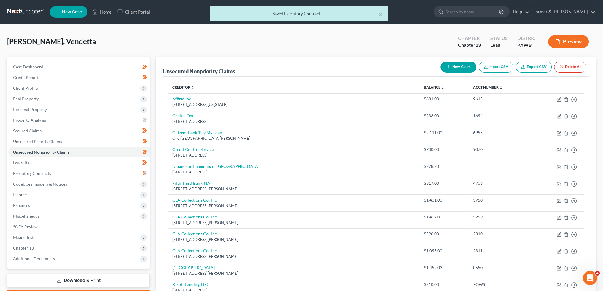
click at [462, 65] on button "New Claim" at bounding box center [458, 67] width 36 height 11
select select "0"
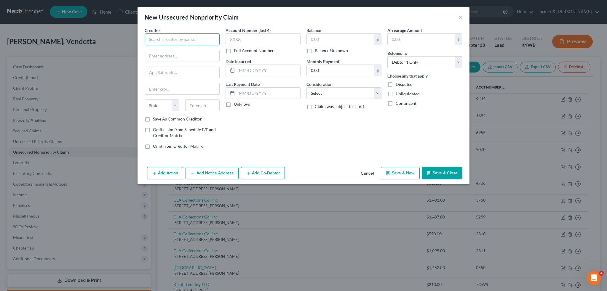
click at [182, 34] on input "text" at bounding box center [182, 39] width 75 height 12
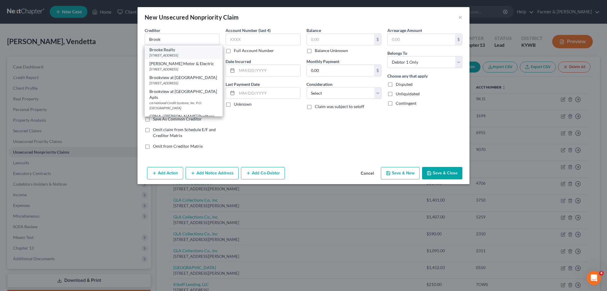
click at [177, 53] on div "10140 Linn Station Rd, Louisville, KY 40223" at bounding box center [183, 55] width 68 height 5
type input "Brooke Realty"
type input "10140 Linn Station Rd"
type input "Louisville"
select select "18"
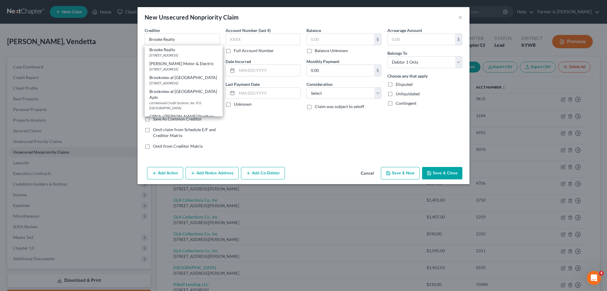
type input "40223"
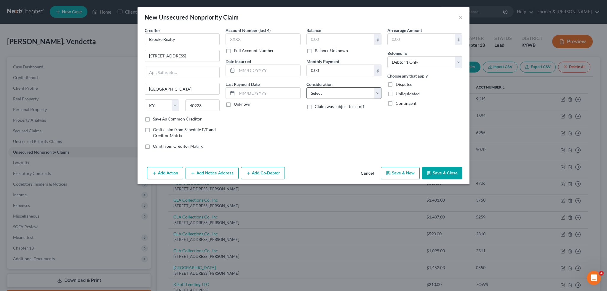
drag, startPoint x: 310, startPoint y: 51, endPoint x: 320, endPoint y: 93, distance: 43.9
click at [315, 51] on label "Balance Unknown" at bounding box center [331, 51] width 33 height 6
click at [317, 51] on input "Balance Unknown" at bounding box center [319, 50] width 4 height 4
checkbox input "true"
click at [320, 93] on select "Select Cable / Satellite Services Collection Agency Credit Card Debt Debt Couns…" at bounding box center [344, 93] width 75 height 12
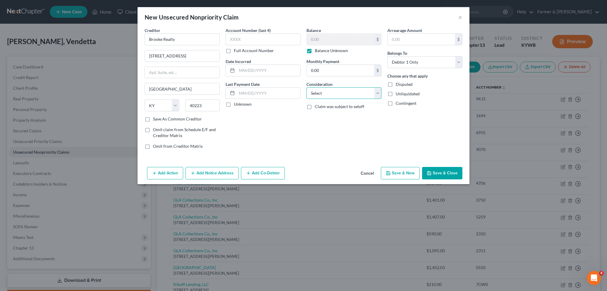
type input "0.00"
select select "14"
click at [307, 87] on select "Select Cable / Satellite Services Collection Agency Credit Card Debt Debt Couns…" at bounding box center [344, 93] width 75 height 12
click at [326, 114] on input "text" at bounding box center [344, 115] width 74 height 11
type input "Rejected lease"
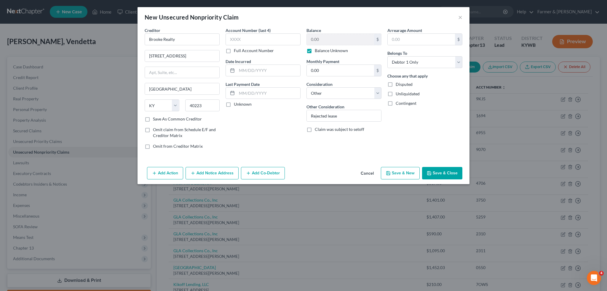
click at [445, 173] on button "Save & Close" at bounding box center [442, 173] width 40 height 12
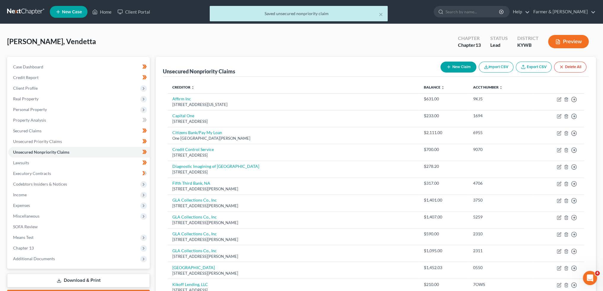
drag, startPoint x: 376, startPoint y: 57, endPoint x: 416, endPoint y: 61, distance: 40.6
click at [376, 57] on div "Unsecured Nonpriority Claims New Claim Import CSV Export CSV Delete All" at bounding box center [376, 67] width 426 height 20
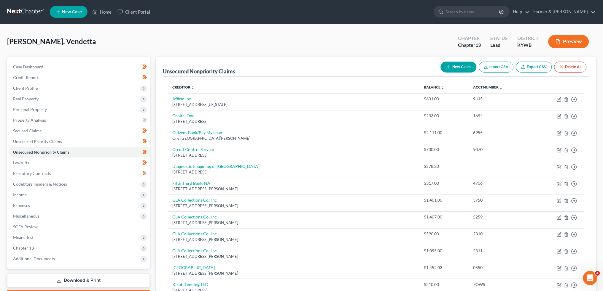
click at [449, 66] on line "button" at bounding box center [449, 67] width 0 height 3
select select "0"
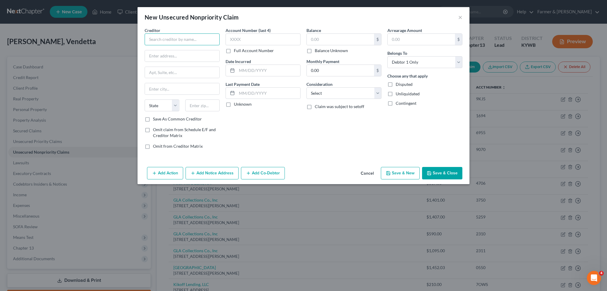
click at [183, 39] on input "text" at bounding box center [182, 39] width 75 height 12
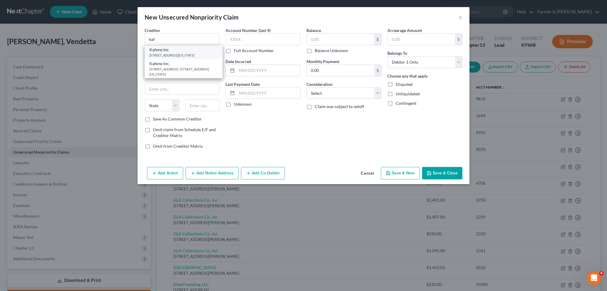
click at [178, 50] on div "Kafene Inc" at bounding box center [183, 50] width 68 height 6
type input "Kafene Inc"
type input "44 West 28th Street"
type input "New York"
select select "35"
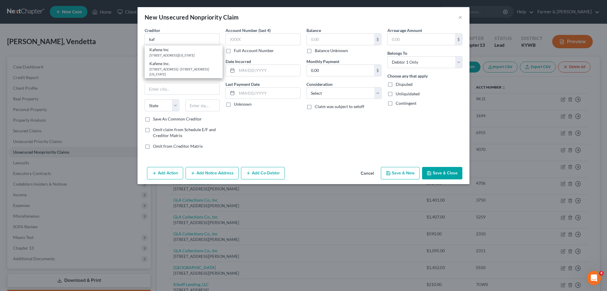
type input "10001"
click at [315, 49] on label "Balance Unknown" at bounding box center [331, 51] width 33 height 6
click at [317, 49] on input "Balance Unknown" at bounding box center [319, 50] width 4 height 4
checkbox input "true"
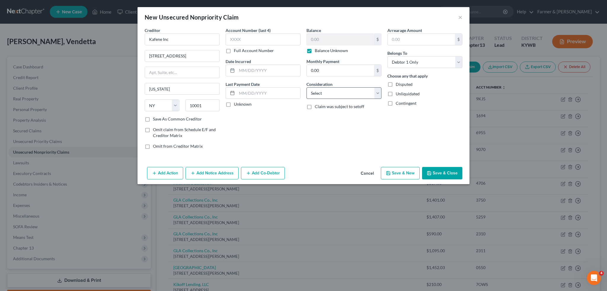
type input "0.00"
click at [333, 95] on select "Select Cable / Satellite Services Collection Agency Credit Card Debt Debt Couns…" at bounding box center [344, 93] width 75 height 12
select select "14"
click at [307, 87] on select "Select Cable / Satellite Services Collection Agency Credit Card Debt Debt Couns…" at bounding box center [344, 93] width 75 height 12
drag, startPoint x: 333, startPoint y: 98, endPoint x: 334, endPoint y: 111, distance: 14.0
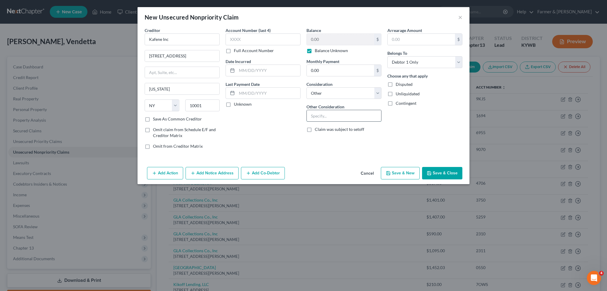
click at [334, 111] on input "text" at bounding box center [344, 115] width 74 height 11
type input "Rejected lease"
click at [445, 172] on button "Save & Close" at bounding box center [442, 173] width 40 height 12
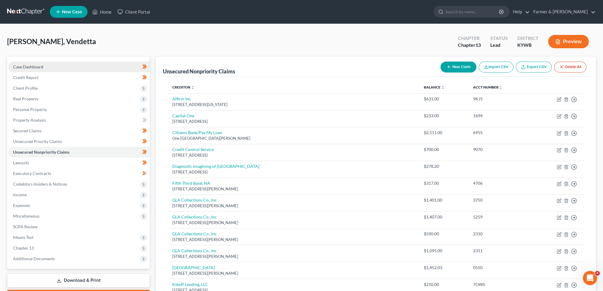
click at [26, 68] on span "Case Dashboard" at bounding box center [28, 66] width 30 height 5
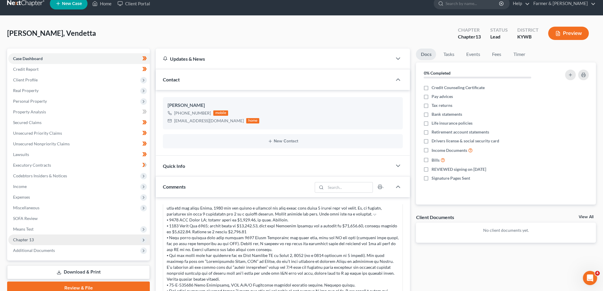
scroll to position [4, 0]
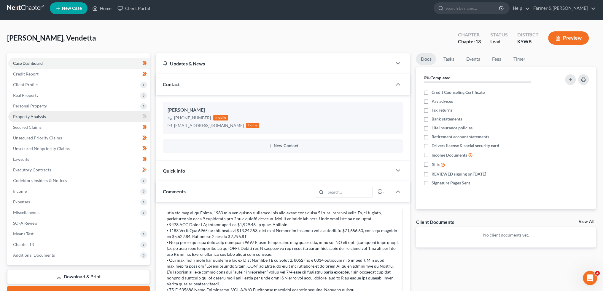
click at [42, 118] on span "Property Analysis" at bounding box center [29, 116] width 33 height 5
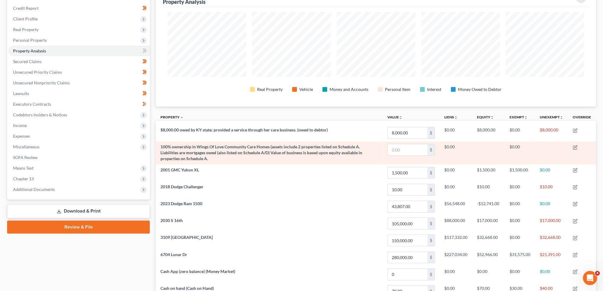
scroll to position [36, 0]
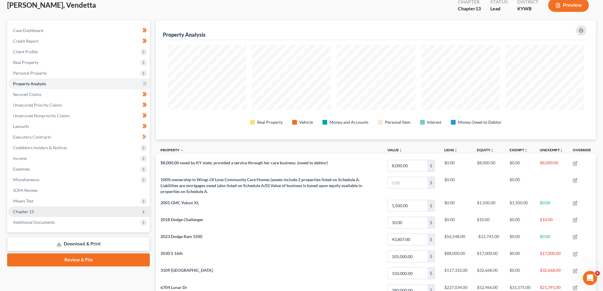
click at [55, 210] on span "Chapter 13" at bounding box center [78, 212] width 141 height 11
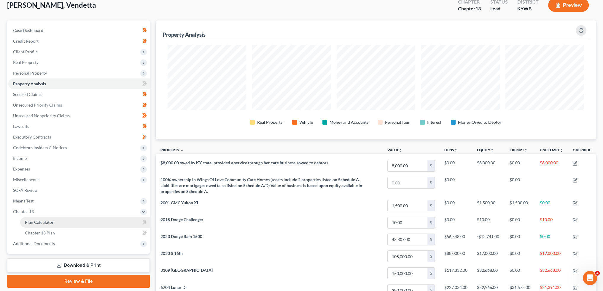
click at [76, 221] on link "Plan Calculator" at bounding box center [85, 222] width 130 height 11
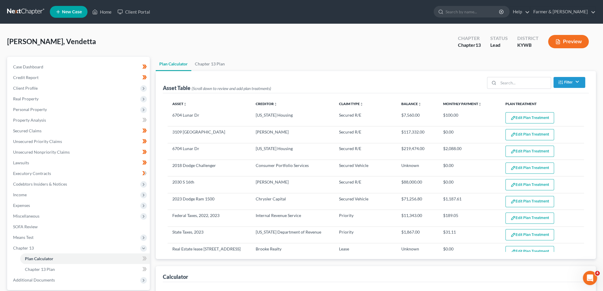
select select "59"
click at [510, 112] on button "Edit Plan Treatment" at bounding box center [529, 117] width 49 height 11
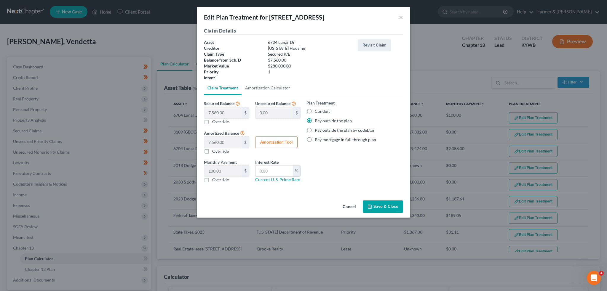
click at [396, 202] on button "Save & Close" at bounding box center [383, 207] width 40 height 12
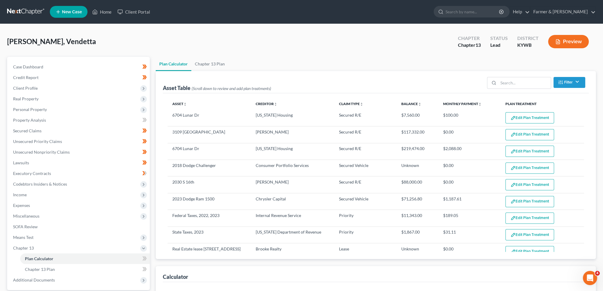
click at [517, 133] on button "Edit Plan Treatment" at bounding box center [529, 134] width 49 height 11
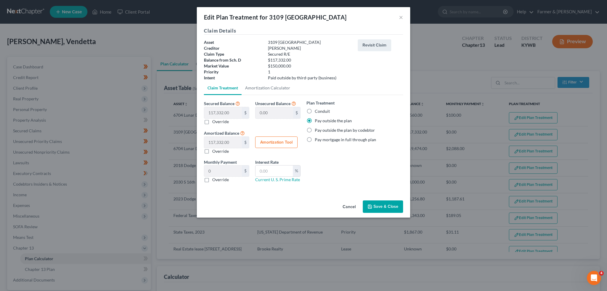
select select "59"
click at [380, 205] on button "Save & Close" at bounding box center [383, 207] width 40 height 12
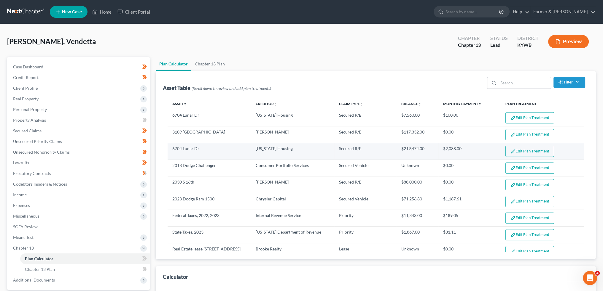
click at [521, 151] on button "Edit Plan Treatment" at bounding box center [529, 151] width 49 height 11
select select "59"
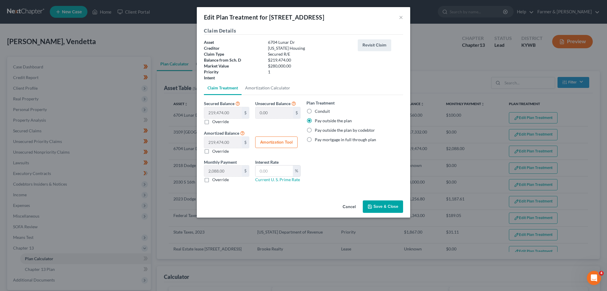
click at [384, 207] on button "Save & Close" at bounding box center [383, 207] width 40 height 12
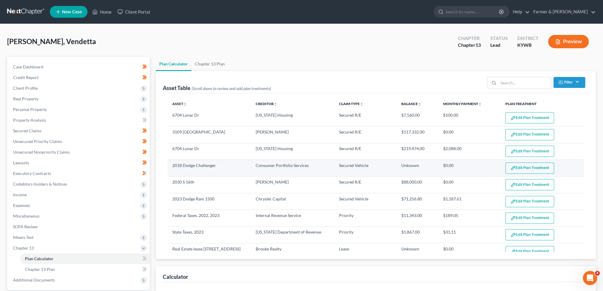
select select "59"
click at [533, 166] on button "Edit Plan Treatment" at bounding box center [529, 168] width 49 height 11
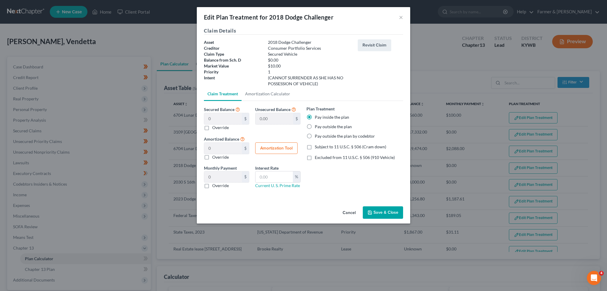
click at [391, 214] on button "Save & Close" at bounding box center [383, 213] width 40 height 12
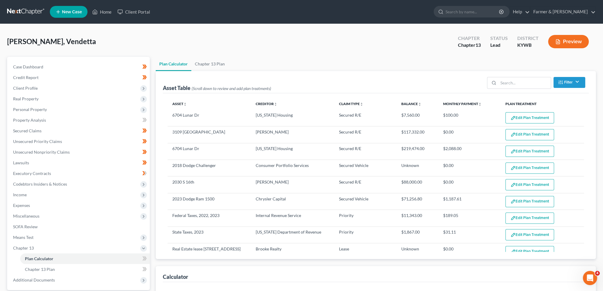
select select "59"
click at [512, 165] on button "Edit Plan Treatment" at bounding box center [529, 168] width 49 height 11
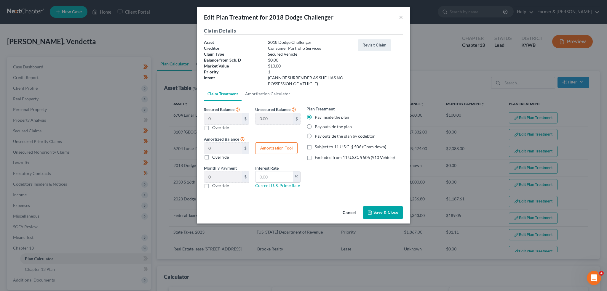
click at [377, 211] on button "Save & Close" at bounding box center [383, 213] width 40 height 12
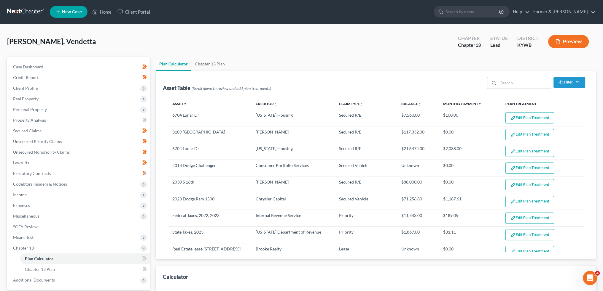
select select "59"
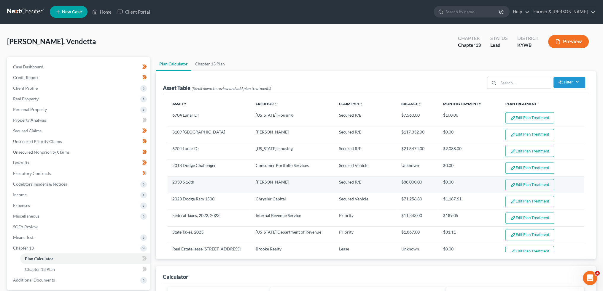
click at [535, 185] on button "Edit Plan Treatment" at bounding box center [529, 184] width 49 height 11
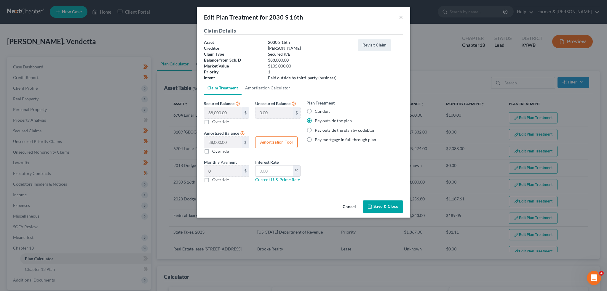
click at [392, 203] on button "Save & Close" at bounding box center [383, 207] width 40 height 12
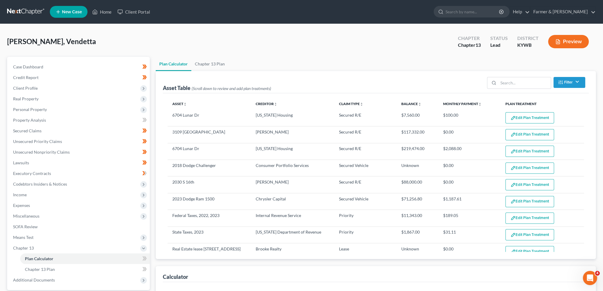
select select "59"
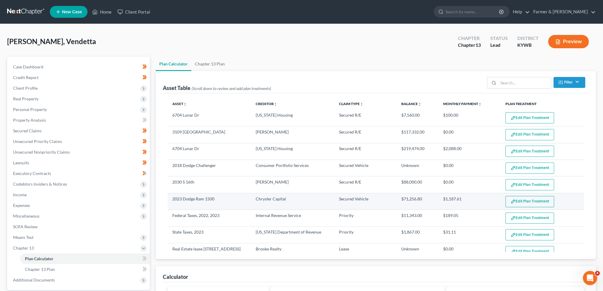
click at [524, 198] on button "Edit Plan Treatment" at bounding box center [529, 201] width 49 height 11
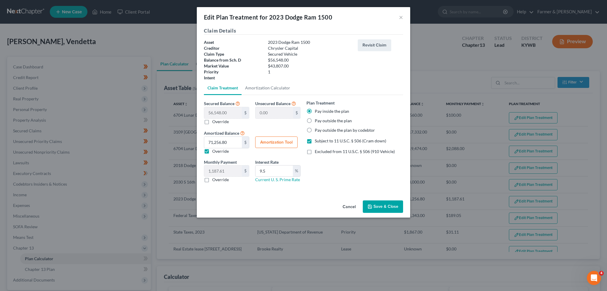
click at [371, 208] on polyline "button" at bounding box center [370, 207] width 2 height 1
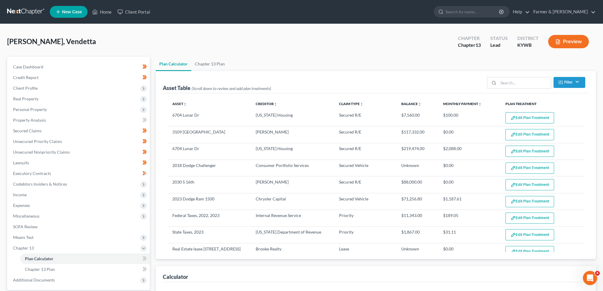
select select "59"
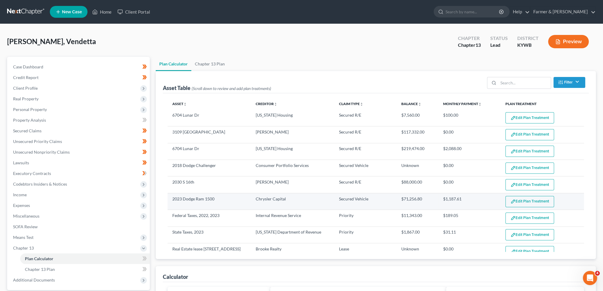
scroll to position [49, 0]
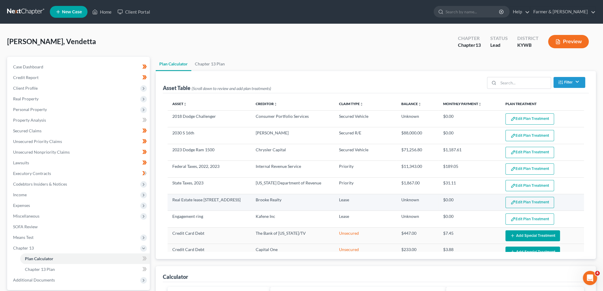
click at [517, 198] on button "Edit Plan Treatment" at bounding box center [529, 202] width 49 height 11
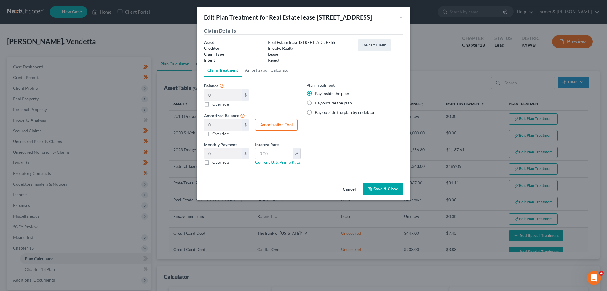
click at [374, 189] on button "Save & Close" at bounding box center [383, 189] width 40 height 12
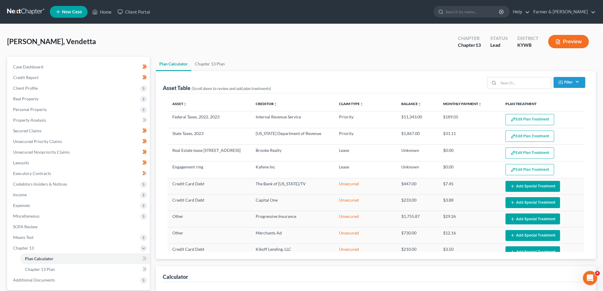
select select "59"
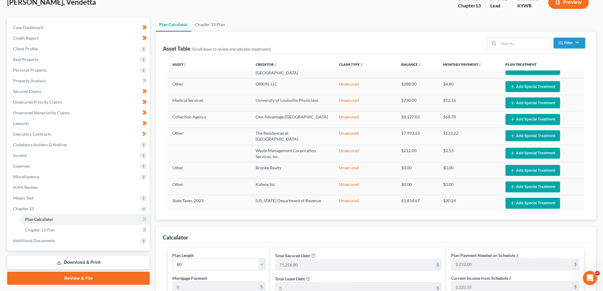
scroll to position [37, 0]
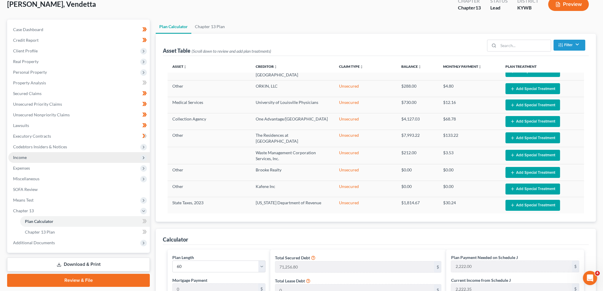
click at [50, 157] on span "Income" at bounding box center [78, 157] width 141 height 11
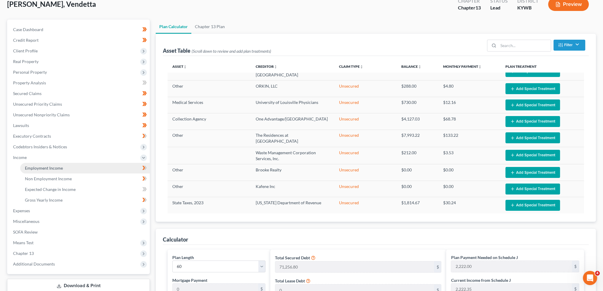
click at [50, 167] on span "Employment Income" at bounding box center [44, 168] width 38 height 5
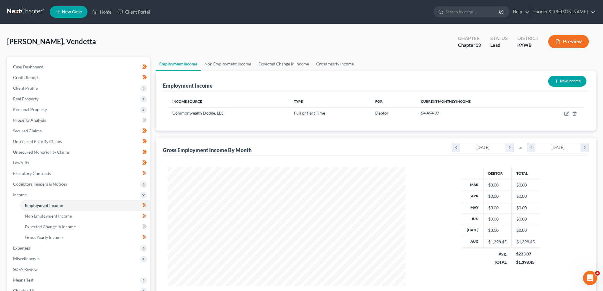
scroll to position [119, 249]
click at [218, 58] on link "Non Employment Income" at bounding box center [228, 64] width 54 height 14
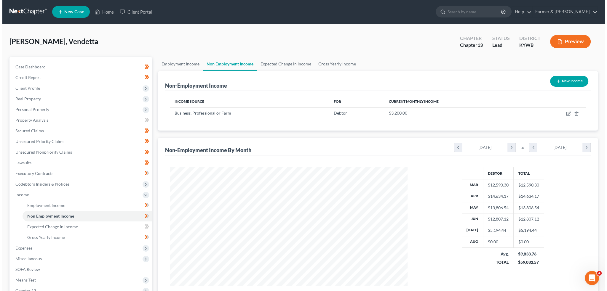
scroll to position [119, 249]
click at [566, 114] on icon "button" at bounding box center [566, 113] width 3 height 3
select select "10"
select select "0"
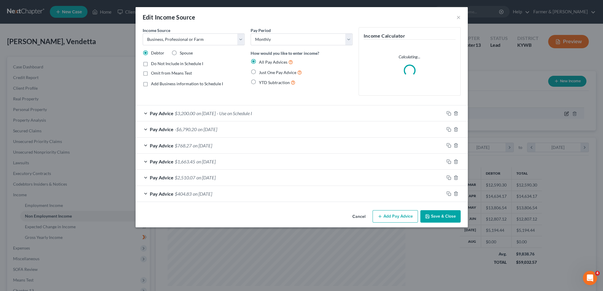
scroll to position [120, 251]
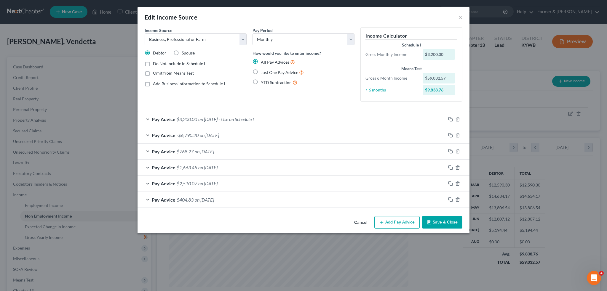
drag, startPoint x: 430, startPoint y: 215, endPoint x: 432, endPoint y: 223, distance: 7.6
click at [432, 223] on button "Save & Close" at bounding box center [442, 222] width 40 height 12
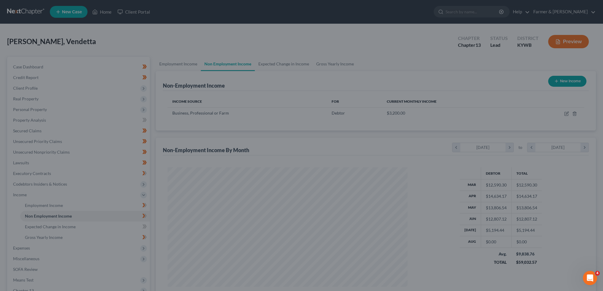
scroll to position [296325, 296194]
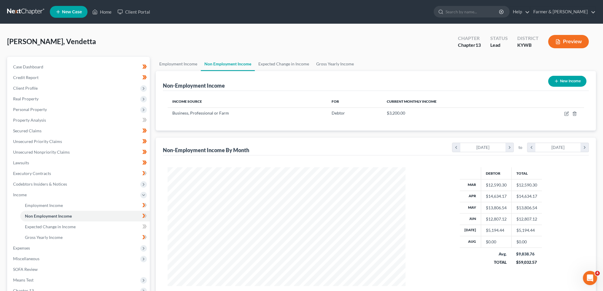
click at [268, 52] on div "Anderson, Vendetta Upgraded Chapter Chapter 13 Status Lead District KYWB Preview" at bounding box center [301, 44] width 588 height 26
click at [271, 63] on link "Expected Change in Income" at bounding box center [284, 64] width 58 height 14
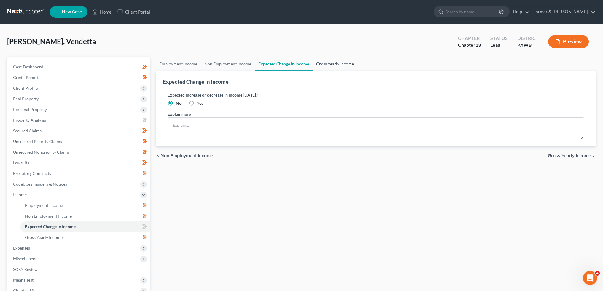
click at [340, 63] on link "Gross Yearly Income" at bounding box center [334, 64] width 45 height 14
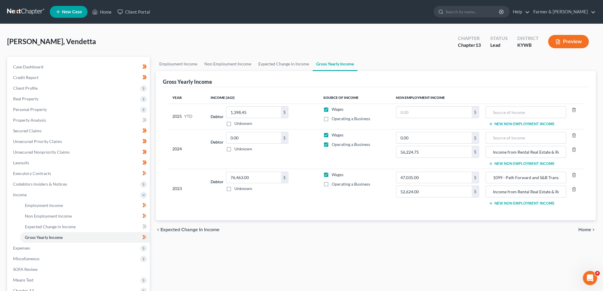
drag, startPoint x: 326, startPoint y: 118, endPoint x: 362, endPoint y: 125, distance: 36.6
click at [362, 125] on td "Wages Operating a Business" at bounding box center [354, 116] width 73 height 25
click at [363, 125] on td "Wages Operating a Business" at bounding box center [354, 116] width 73 height 25
click at [410, 111] on input "text" at bounding box center [433, 112] width 75 height 11
type input "25,600.00"
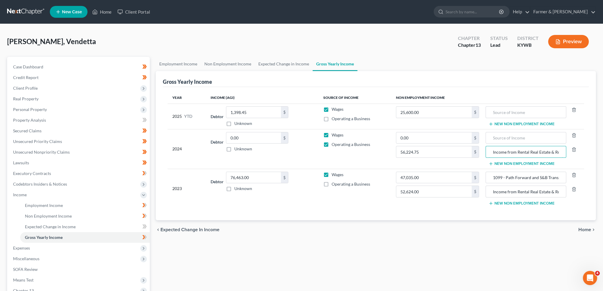
scroll to position [0, 12]
drag, startPoint x: 492, startPoint y: 151, endPoint x: 579, endPoint y: 149, distance: 86.3
click at [579, 149] on div "Income from Rental Real Estate & Royalties" at bounding box center [533, 152] width 97 height 12
click at [500, 112] on input "text" at bounding box center [526, 112] width 74 height 11
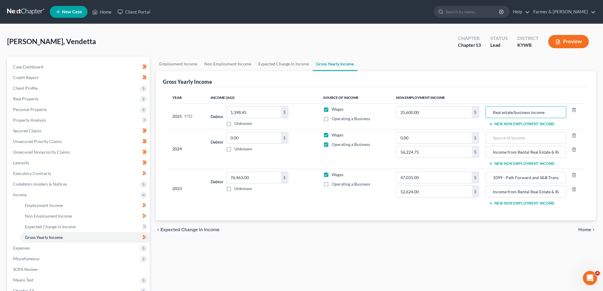
type input "Real estate/business income"
click at [430, 232] on div "chevron_left Expected Change in Income Home chevron_right" at bounding box center [376, 230] width 440 height 19
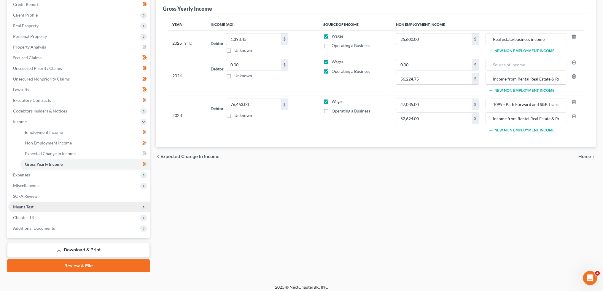
scroll to position [76, 0]
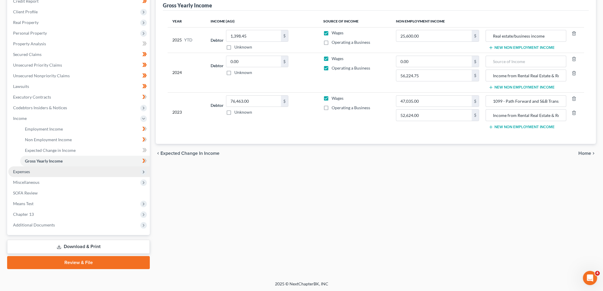
click at [75, 169] on span "Expenses" at bounding box center [78, 172] width 141 height 11
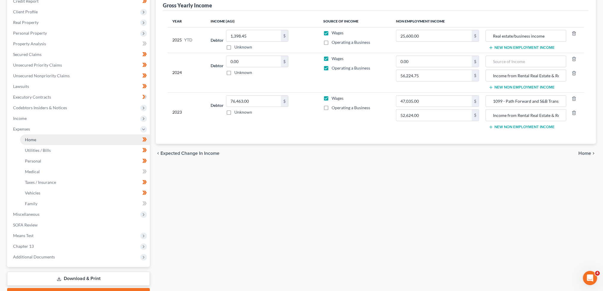
click at [68, 141] on link "Home" at bounding box center [85, 140] width 130 height 11
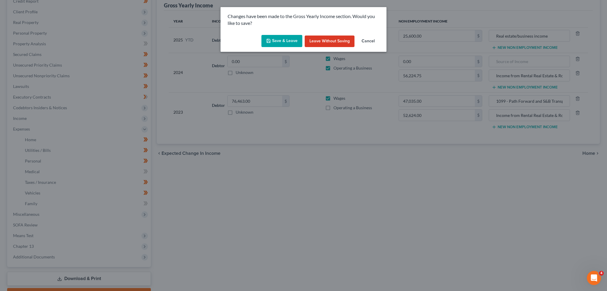
drag, startPoint x: 274, startPoint y: 39, endPoint x: 279, endPoint y: 50, distance: 12.1
click at [275, 39] on button "Save & Leave" at bounding box center [281, 41] width 41 height 12
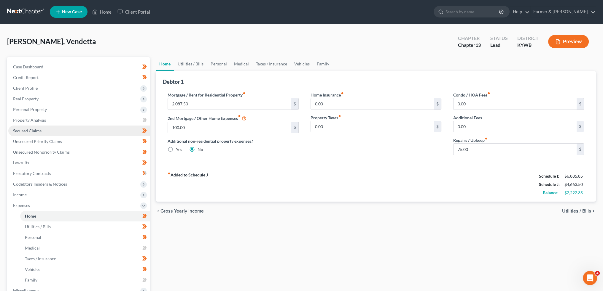
click at [47, 134] on link "Secured Claims" at bounding box center [78, 131] width 141 height 11
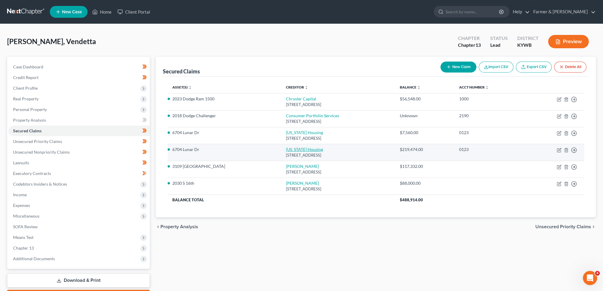
click at [286, 149] on link "Kentucky Housing" at bounding box center [304, 149] width 37 height 5
select select "18"
select select "2"
select select "4"
select select "0"
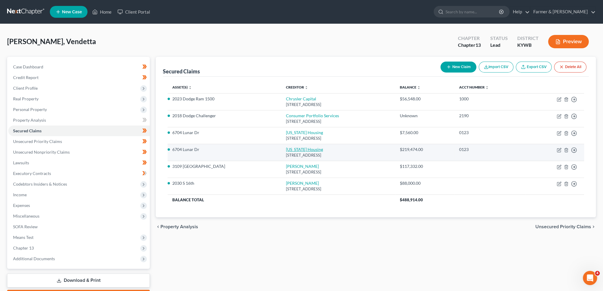
select select "0"
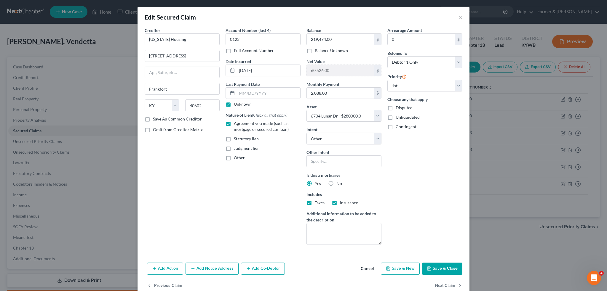
click at [433, 269] on button "Save & Close" at bounding box center [442, 269] width 40 height 12
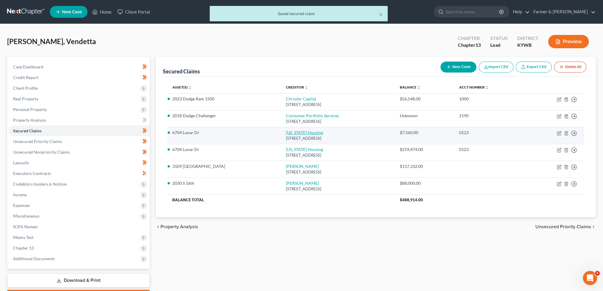
click at [286, 133] on link "Kentucky Housing" at bounding box center [304, 132] width 37 height 5
select select "18"
select select "2"
select select "4"
select select "0"
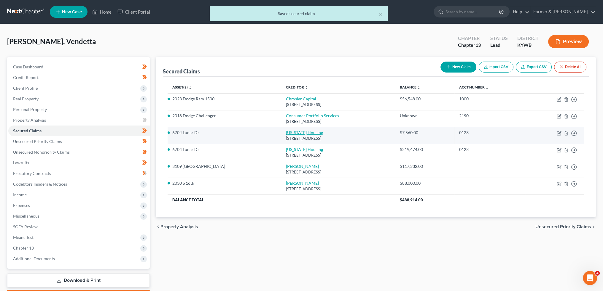
select select "0"
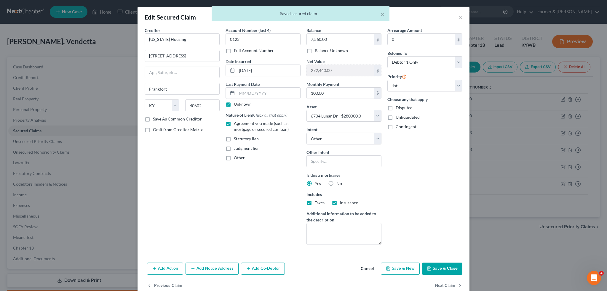
click at [445, 265] on button "Save & Close" at bounding box center [442, 269] width 40 height 12
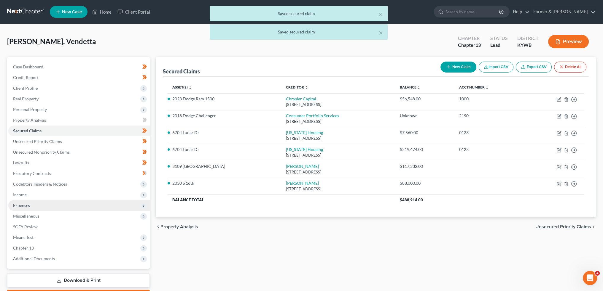
click at [76, 208] on span "Expenses" at bounding box center [78, 205] width 141 height 11
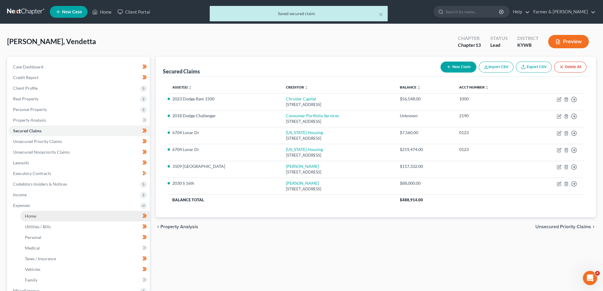
click at [74, 216] on link "Home" at bounding box center [85, 216] width 130 height 11
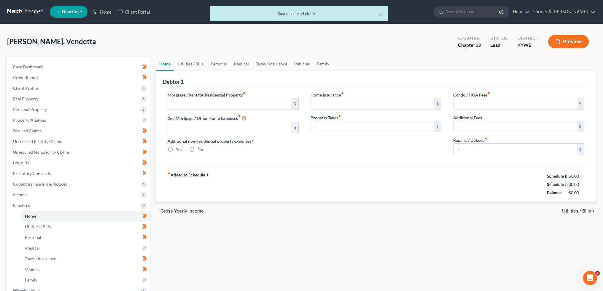
type input "2,087.50"
type input "100.00"
radio input "true"
type input "0.00"
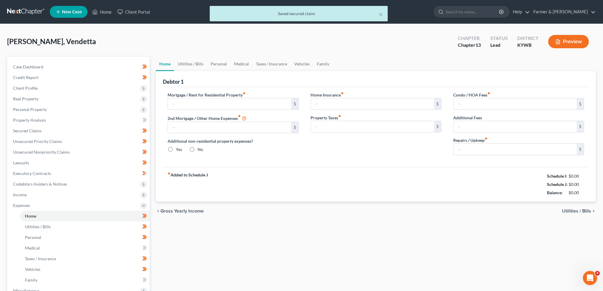
type input "0.00"
type input "75.00"
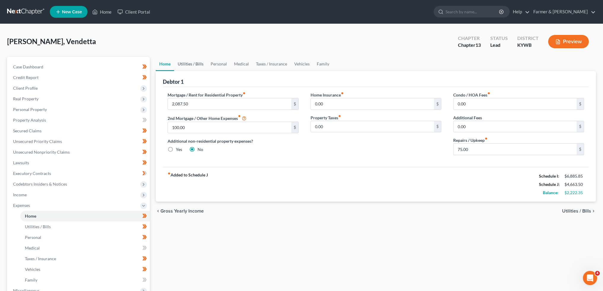
click at [186, 61] on link "Utilities / Bills" at bounding box center [190, 64] width 33 height 14
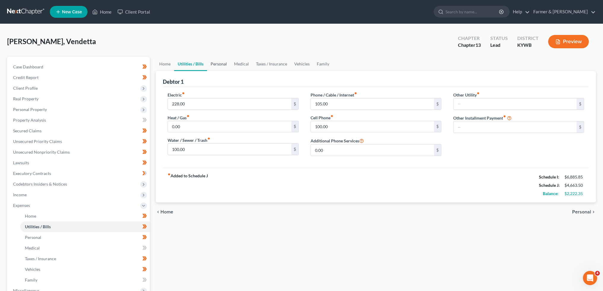
click at [219, 61] on link "Personal" at bounding box center [218, 64] width 23 height 14
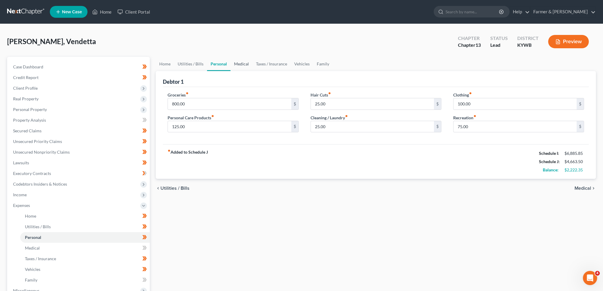
click at [240, 62] on link "Medical" at bounding box center [241, 64] width 22 height 14
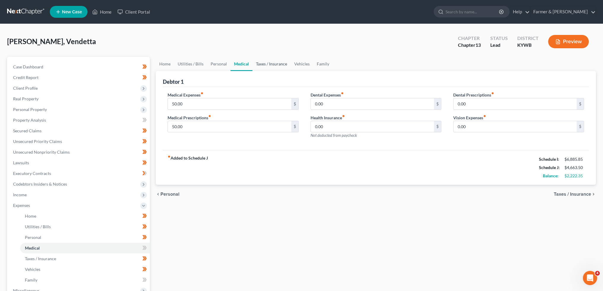
click at [276, 64] on link "Taxes / Insurance" at bounding box center [271, 64] width 38 height 14
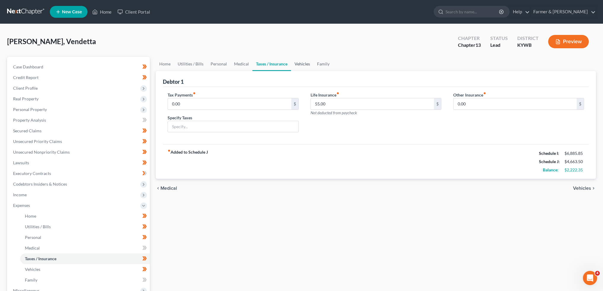
click at [299, 62] on link "Vehicles" at bounding box center [302, 64] width 23 height 14
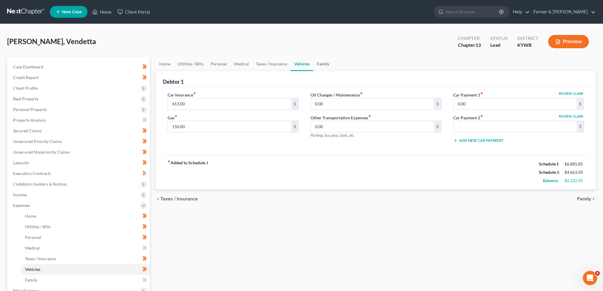
click at [320, 63] on link "Family" at bounding box center [323, 64] width 20 height 14
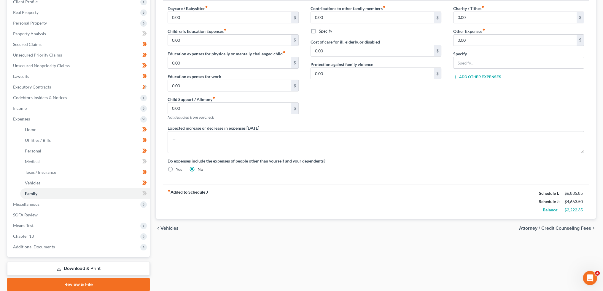
scroll to position [108, 0]
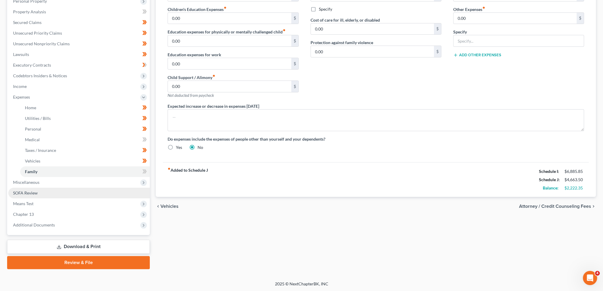
click at [68, 195] on link "SOFA Review" at bounding box center [78, 193] width 141 height 11
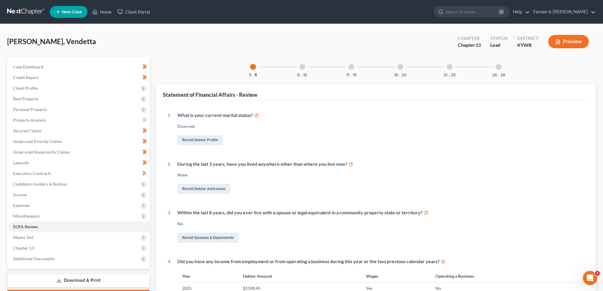
click at [300, 66] on div at bounding box center [302, 67] width 6 height 6
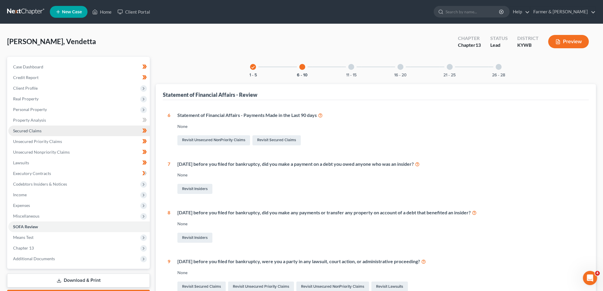
click at [30, 129] on span "Secured Claims" at bounding box center [27, 130] width 28 height 5
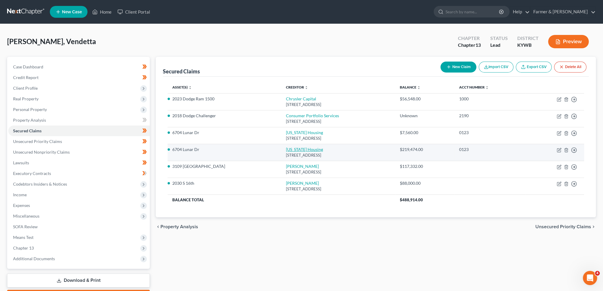
click at [286, 148] on link "Kentucky Housing" at bounding box center [304, 149] width 37 height 5
select select "18"
select select "2"
select select "4"
select select "0"
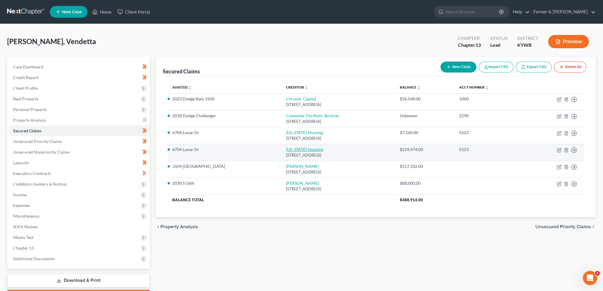
select select "0"
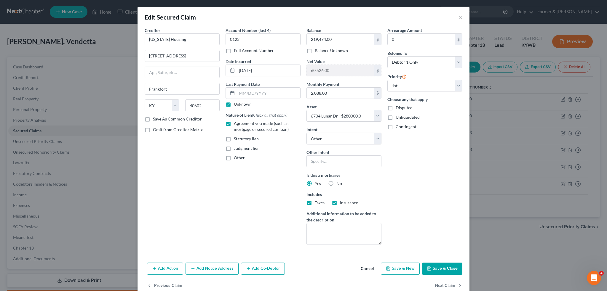
click at [234, 105] on label "Unknown" at bounding box center [243, 104] width 18 height 6
click at [236, 105] on input "Unknown" at bounding box center [238, 103] width 4 height 4
checkbox input "false"
click at [246, 93] on input "text" at bounding box center [268, 93] width 63 height 11
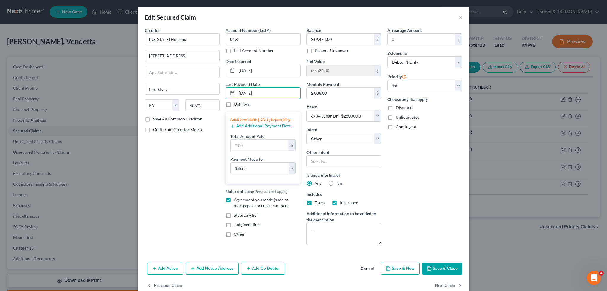
type input "08/12/2025"
click at [248, 129] on button "Add Additional Payment Date" at bounding box center [260, 126] width 61 height 5
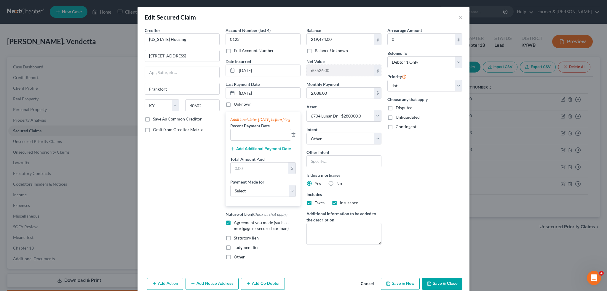
click at [248, 151] on button "Add Additional Payment Date" at bounding box center [260, 149] width 61 height 5
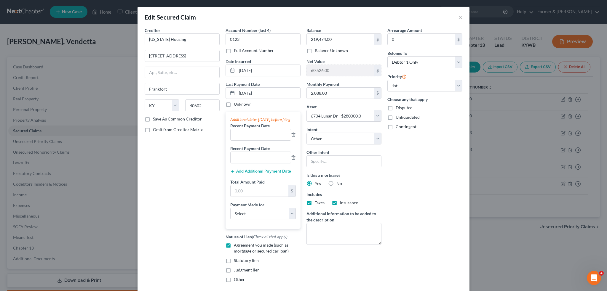
click at [248, 174] on button "Add Additional Payment Date" at bounding box center [260, 171] width 61 height 5
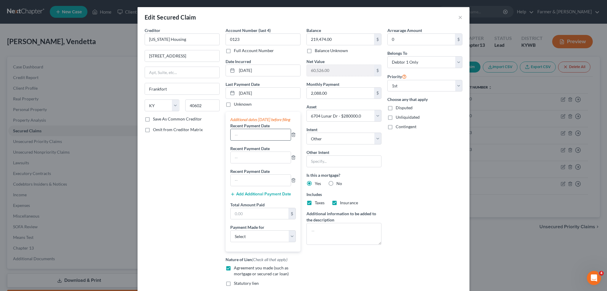
click at [243, 140] on input "text" at bounding box center [261, 134] width 60 height 11
type input "08/2025"
type input "07/2025"
type input "06/2025"
type input "9"
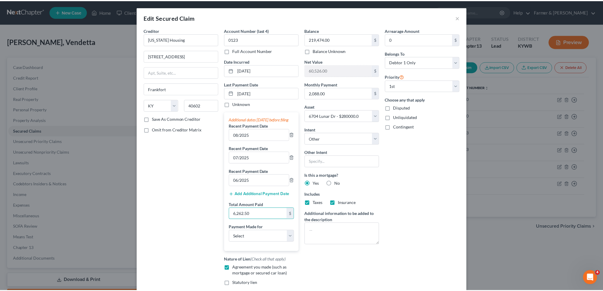
scroll to position [78, 0]
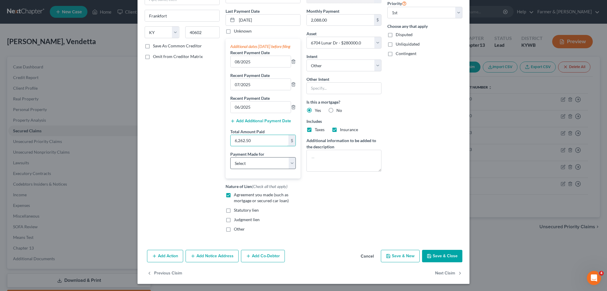
type input "6,262.50"
click at [244, 166] on select "Select Car Credit Card Loan Repayment Mortgage Other Suppliers Or Vendors" at bounding box center [263, 163] width 66 height 12
select select "3"
click at [230, 157] on select "Select Car Credit Card Loan Repayment Mortgage Other Suppliers Or Vendors" at bounding box center [263, 163] width 66 height 12
click at [430, 256] on button "Save & Close" at bounding box center [442, 256] width 40 height 12
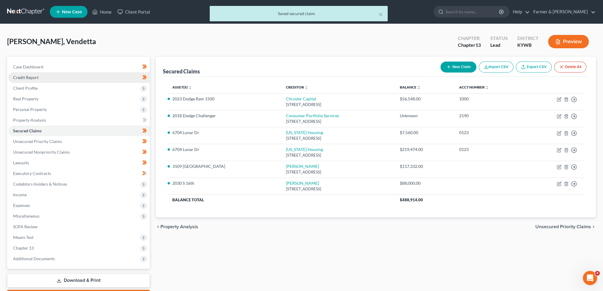
click at [37, 76] on span "Credit Report" at bounding box center [25, 77] width 25 height 5
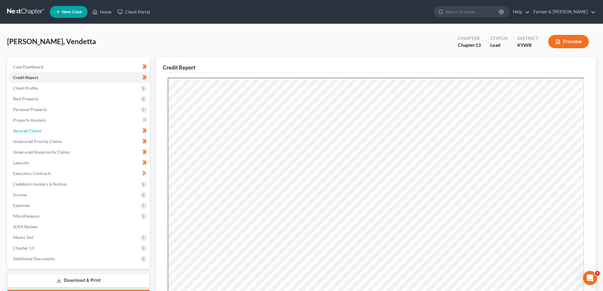
click at [32, 130] on span "Secured Claims" at bounding box center [27, 130] width 28 height 5
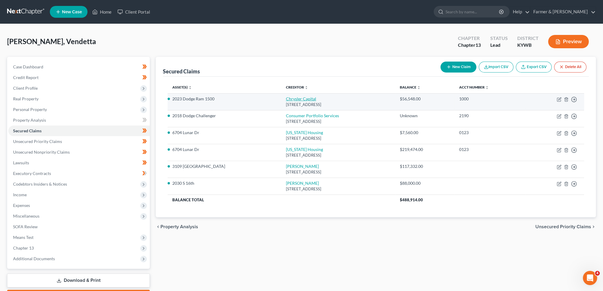
click at [286, 99] on link "Chrysler Capital" at bounding box center [301, 98] width 30 height 5
select select "45"
select select "5"
select select "4"
select select "0"
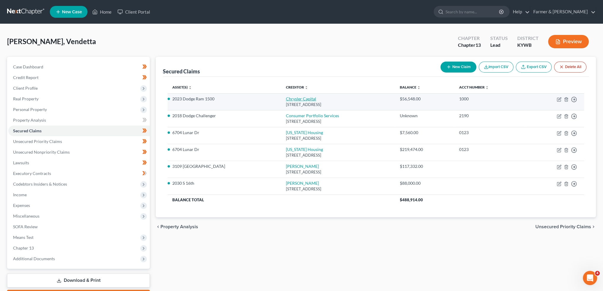
select select "0"
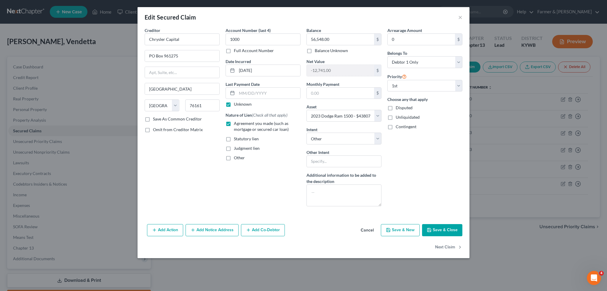
click at [234, 103] on label "Unknown" at bounding box center [243, 104] width 18 height 6
click at [236, 103] on input "Unknown" at bounding box center [238, 103] width 4 height 4
checkbox input "false"
click at [254, 92] on input "text" at bounding box center [268, 93] width 63 height 11
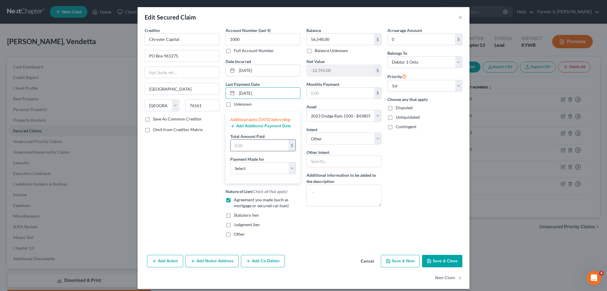
type input "06/25/2025"
click at [253, 151] on input "text" at bounding box center [260, 145] width 58 height 11
type input "1,197.00"
click at [246, 172] on select "Select Car Credit Card Loan Repayment Mortgage Other Suppliers Or Vendors" at bounding box center [263, 168] width 66 height 12
select select "0"
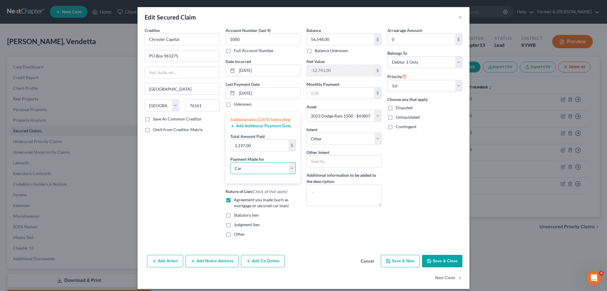
click at [230, 168] on select "Select Car Credit Card Loan Repayment Mortgage Other Suppliers Or Vendors" at bounding box center [263, 168] width 66 height 12
click at [438, 266] on button "Save & Close" at bounding box center [442, 261] width 40 height 12
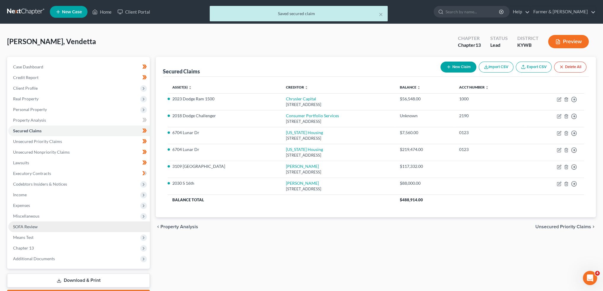
click at [52, 222] on link "SOFA Review" at bounding box center [78, 227] width 141 height 11
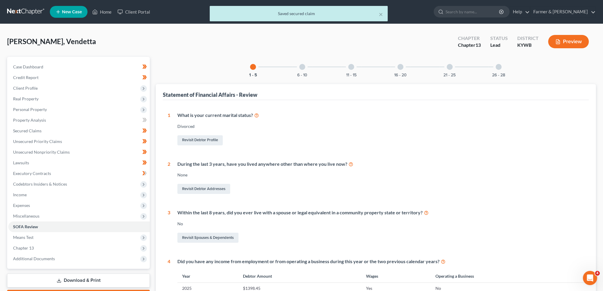
click at [300, 65] on div at bounding box center [302, 67] width 6 height 6
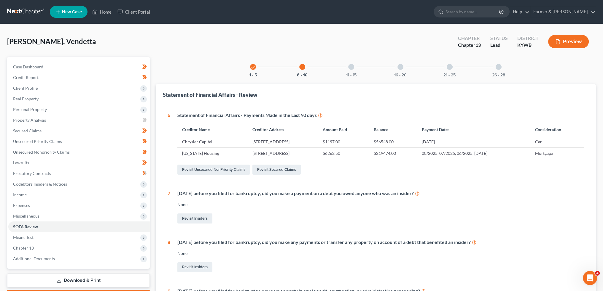
click at [351, 71] on div "11 - 15" at bounding box center [351, 67] width 20 height 20
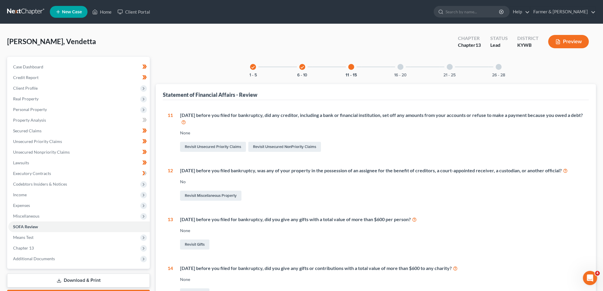
scroll to position [138, 0]
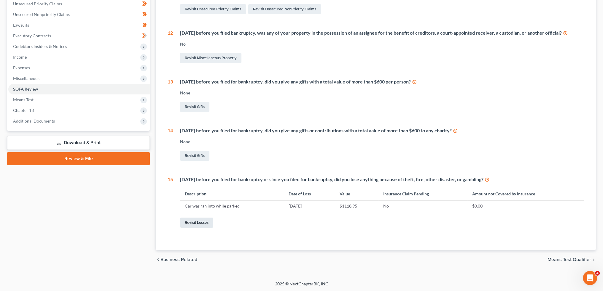
click at [203, 224] on link "Revisit Losses" at bounding box center [196, 223] width 33 height 10
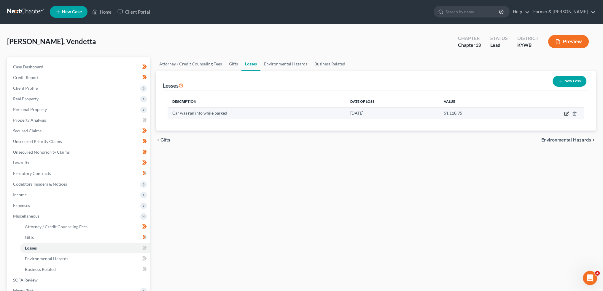
click at [564, 113] on icon "button" at bounding box center [566, 113] width 5 height 5
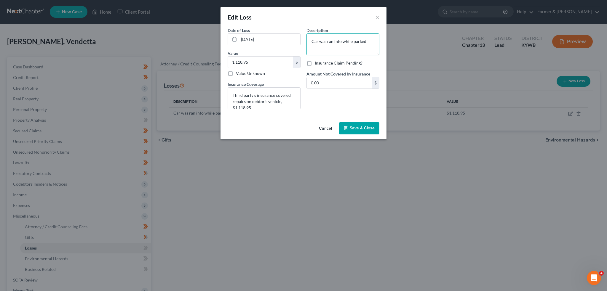
drag, startPoint x: 370, startPoint y: 45, endPoint x: 224, endPoint y: 38, distance: 146.3
click at [226, 37] on div "Date of Loss * 01/15/2025 Value 1,118.95 $ Value Unknown Balance Undetermined 1…" at bounding box center [304, 70] width 158 height 87
type textarea "Car was hit while parked."
click at [359, 128] on span "Save & Close" at bounding box center [362, 128] width 25 height 5
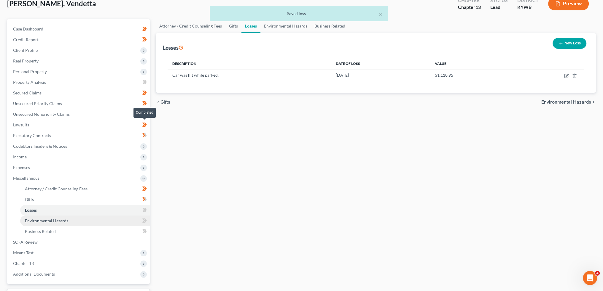
scroll to position [49, 0]
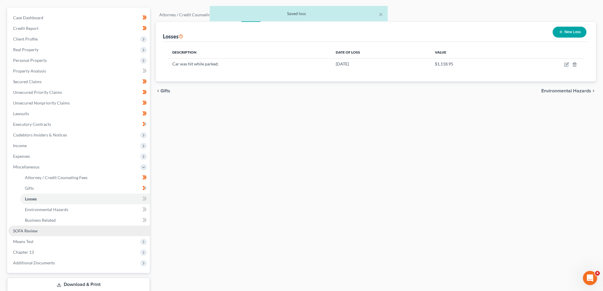
click at [37, 232] on span "SOFA Review" at bounding box center [25, 231] width 25 height 5
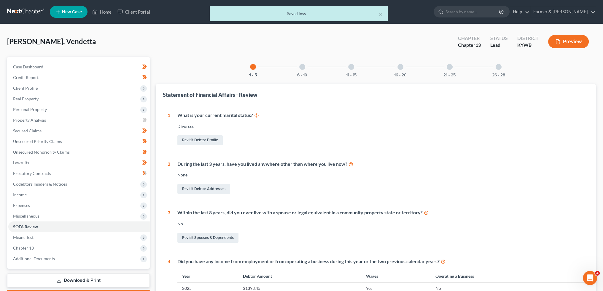
click at [398, 66] on div at bounding box center [400, 67] width 6 height 6
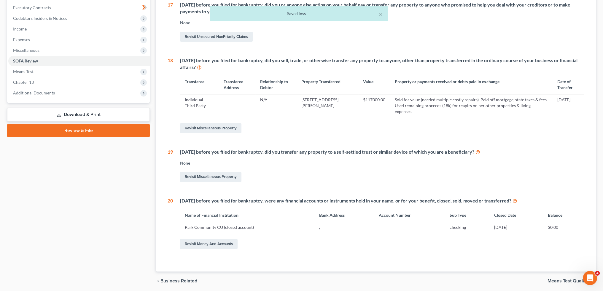
scroll to position [181, 0]
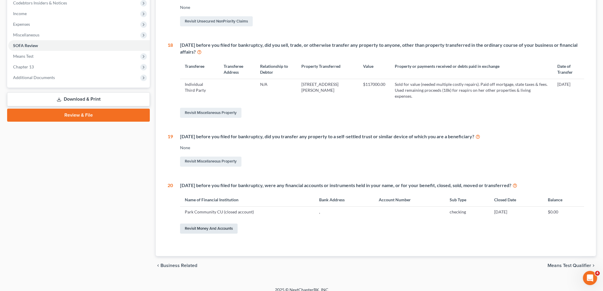
click at [193, 227] on link "Revisit Money and Accounts" at bounding box center [209, 229] width 58 height 10
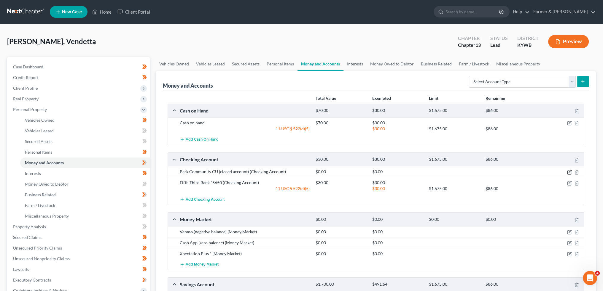
click at [569, 171] on icon "button" at bounding box center [569, 172] width 5 height 5
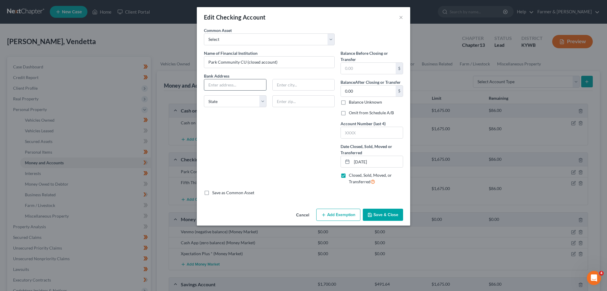
click at [248, 84] on input "text" at bounding box center [235, 84] width 62 height 11
type input "6101 Fern Valley Rd."
click at [349, 111] on label "Omit from Schedule A/B" at bounding box center [371, 113] width 45 height 6
click at [351, 111] on input "Omit from Schedule A/B" at bounding box center [353, 112] width 4 height 4
click at [360, 122] on label "Account Number (last 4)" at bounding box center [363, 124] width 45 height 6
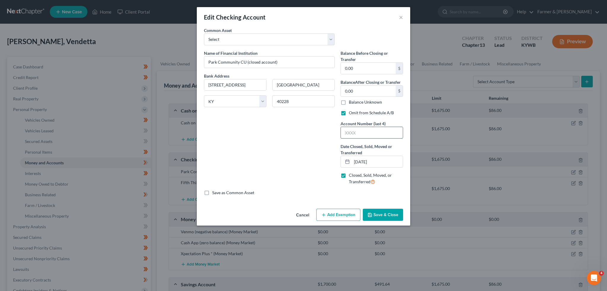
click at [363, 132] on input "text" at bounding box center [372, 132] width 62 height 11
click at [372, 205] on div "An exemption set must first be selected from the Filing Information section. Co…" at bounding box center [303, 116] width 213 height 179
click at [376, 213] on button "Save & Close" at bounding box center [383, 215] width 40 height 12
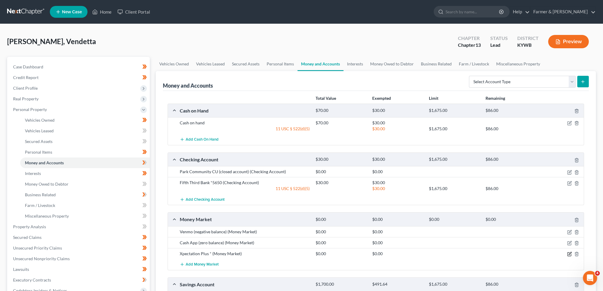
click at [569, 253] on icon "button" at bounding box center [569, 254] width 5 height 5
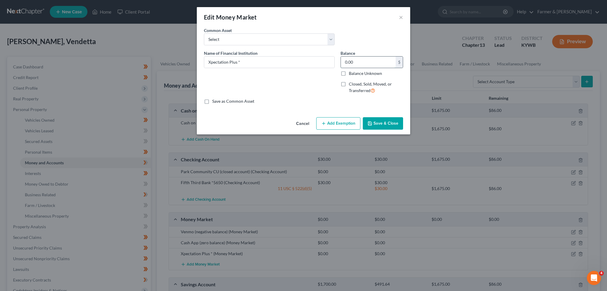
click at [371, 61] on input "0.00" at bounding box center [368, 62] width 55 height 11
click at [391, 124] on button "Save & Close" at bounding box center [383, 123] width 40 height 12
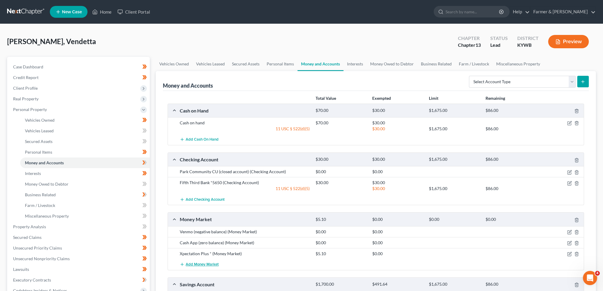
click at [191, 265] on span "Add Money Market" at bounding box center [202, 264] width 33 height 5
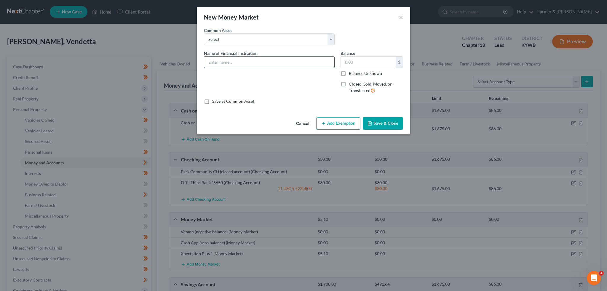
click at [262, 62] on input "text" at bounding box center [269, 62] width 130 height 11
click at [392, 123] on button "Save & Close" at bounding box center [383, 123] width 40 height 12
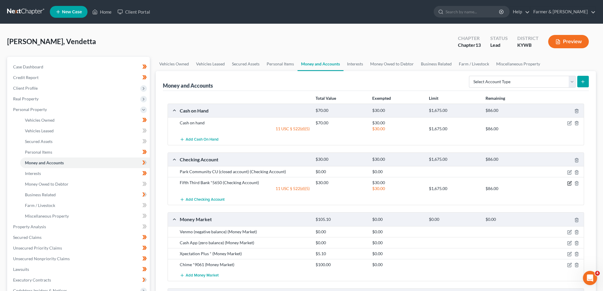
click at [569, 183] on icon "button" at bounding box center [569, 182] width 3 height 3
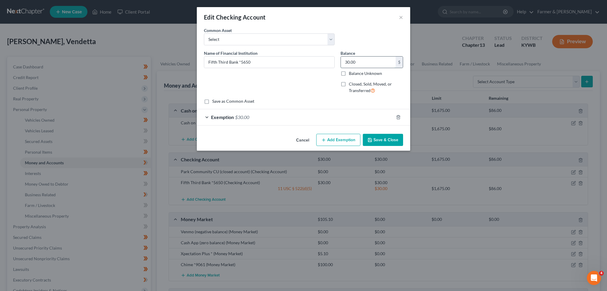
click at [365, 64] on input "30.00" at bounding box center [368, 62] width 55 height 11
click at [400, 142] on button "Save & Close" at bounding box center [383, 140] width 40 height 12
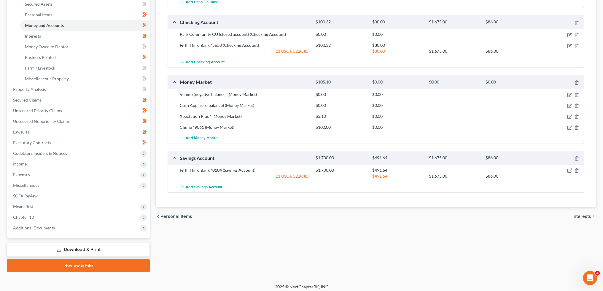
scroll to position [141, 0]
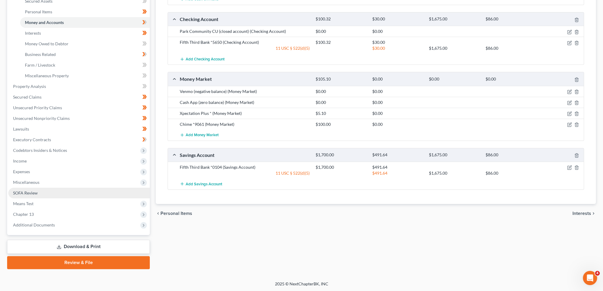
click at [66, 192] on link "SOFA Review" at bounding box center [78, 193] width 141 height 11
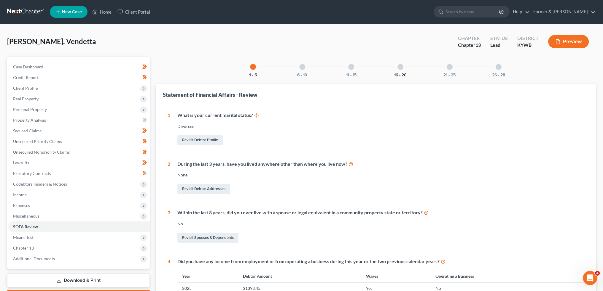
click at [400, 74] on button "16 - 20" at bounding box center [400, 75] width 12 height 4
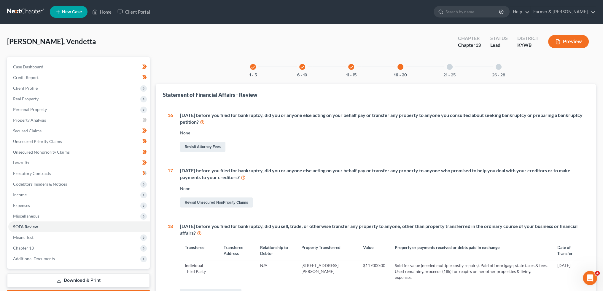
click at [450, 64] on div at bounding box center [449, 67] width 6 height 6
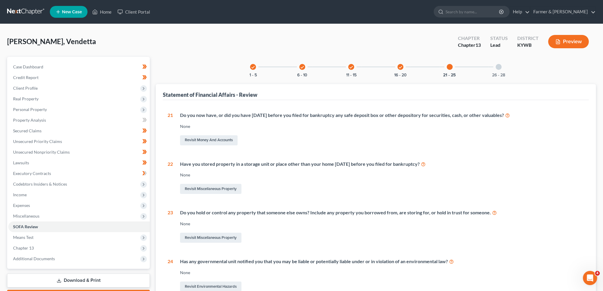
click at [401, 66] on icon "check" at bounding box center [400, 67] width 4 height 4
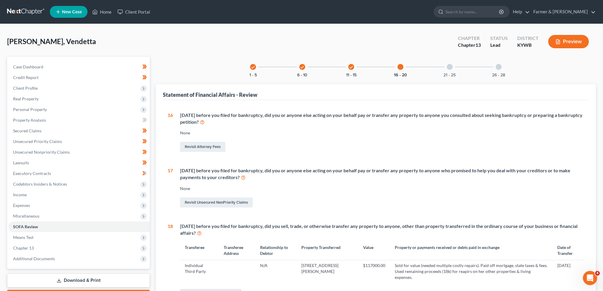
click at [217, 289] on link "Revisit Miscellaneous Property" at bounding box center [210, 294] width 61 height 10
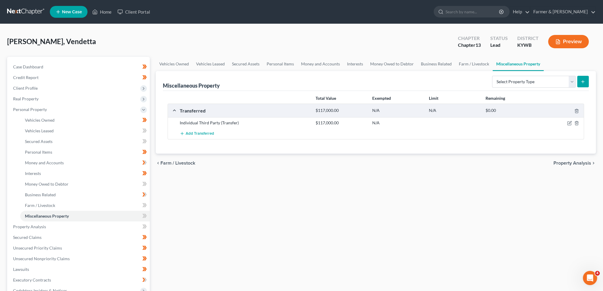
click at [572, 124] on div at bounding box center [561, 123] width 45 height 6
click at [570, 123] on icon "button" at bounding box center [569, 123] width 5 height 5
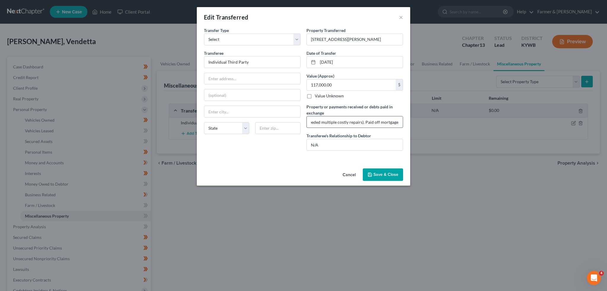
drag, startPoint x: 376, startPoint y: 121, endPoint x: 396, endPoint y: 121, distance: 20.2
click at [396, 121] on input "Sold for value (needed multiple costly repairs). Paid off mortgage, state taxes…" at bounding box center [355, 122] width 96 height 11
click at [381, 120] on input "Sold for value (needed multiple costly repairs). Paid off mortgage, state taxes…" at bounding box center [355, 122] width 96 height 11
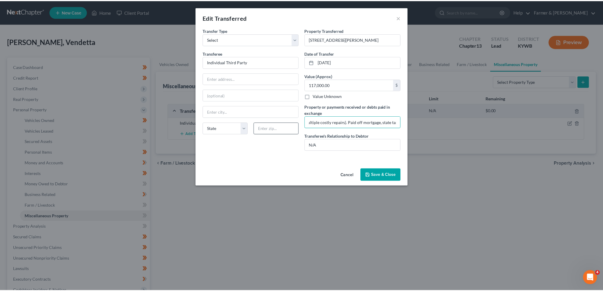
scroll to position [0, 0]
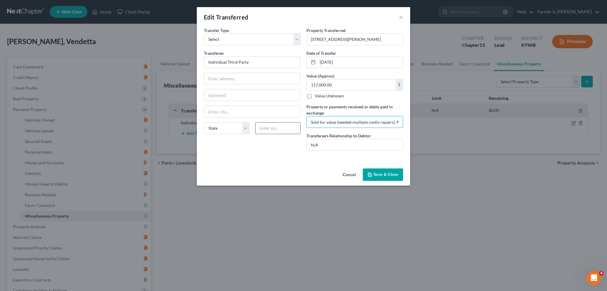
drag, startPoint x: 349, startPoint y: 120, endPoint x: 267, endPoint y: 122, distance: 81.5
click at [267, 122] on div "Transfer Type * Select Ordinary (within 2 years) Within 10 Years Transferee * I…" at bounding box center [303, 91] width 205 height 128
drag, startPoint x: 326, startPoint y: 38, endPoint x: 297, endPoint y: 36, distance: 29.1
click at [297, 36] on div "Transfer Type * Select Ordinary (within 2 years) Within 10 Years Transferee * I…" at bounding box center [303, 91] width 205 height 128
drag, startPoint x: 376, startPoint y: 175, endPoint x: 177, endPoint y: 159, distance: 200.2
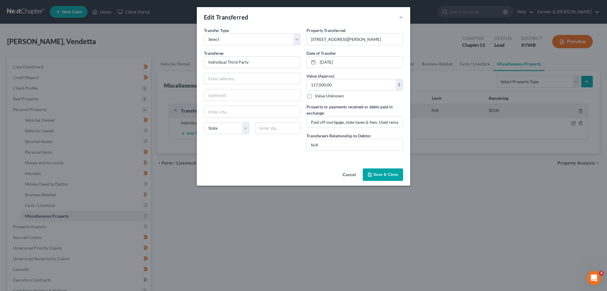
click at [376, 175] on button "Save & Close" at bounding box center [383, 175] width 40 height 12
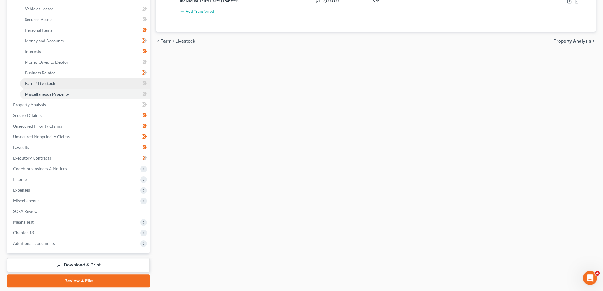
scroll to position [141, 0]
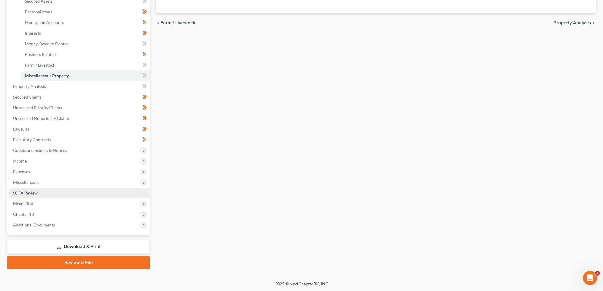
click at [37, 194] on span "SOFA Review" at bounding box center [25, 193] width 25 height 5
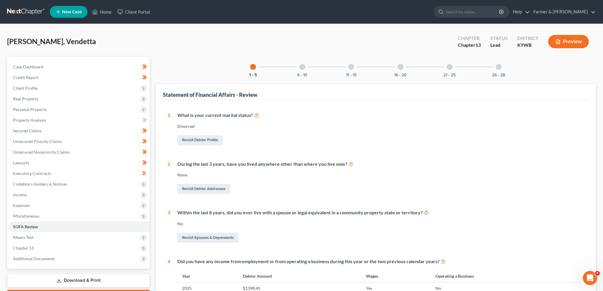
click at [502, 71] on div "26 - 28" at bounding box center [498, 67] width 20 height 20
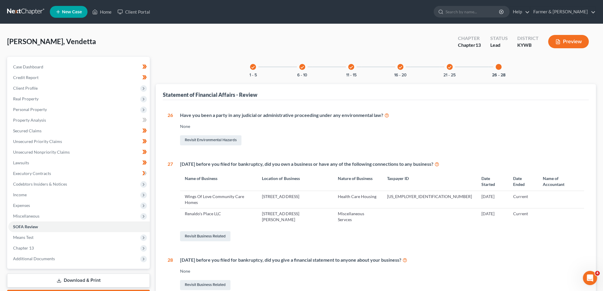
drag, startPoint x: 449, startPoint y: 66, endPoint x: 601, endPoint y: 135, distance: 167.6
click at [449, 66] on icon "check" at bounding box center [449, 67] width 4 height 4
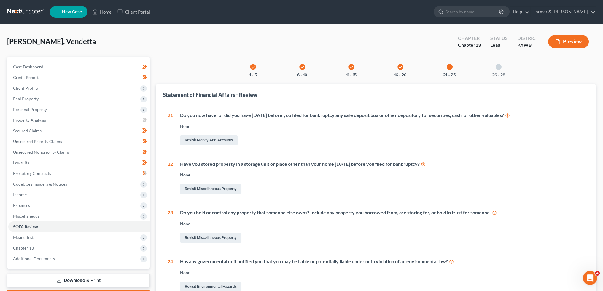
click at [499, 66] on div at bounding box center [498, 67] width 6 height 6
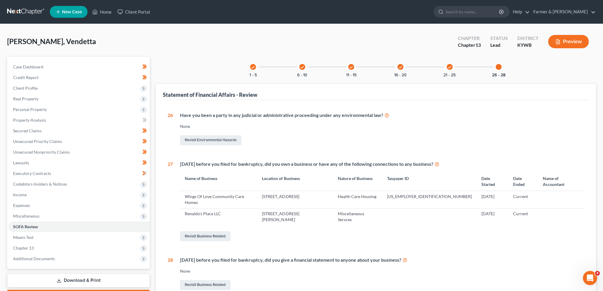
click at [401, 67] on icon "check" at bounding box center [400, 67] width 4 height 4
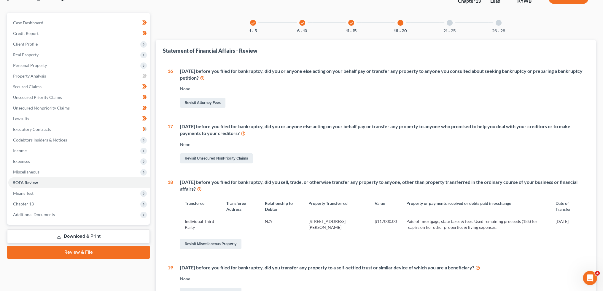
scroll to position [45, 0]
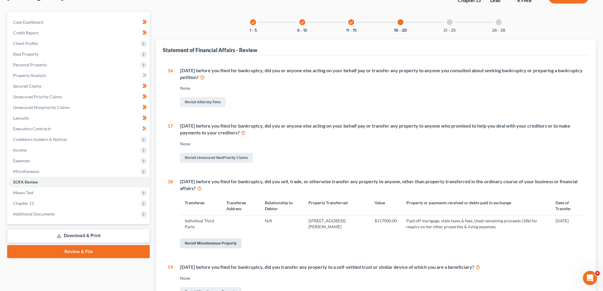
drag, startPoint x: 204, startPoint y: 240, endPoint x: 325, endPoint y: 190, distance: 131.4
click at [204, 240] on link "Revisit Miscellaneous Property" at bounding box center [210, 244] width 61 height 10
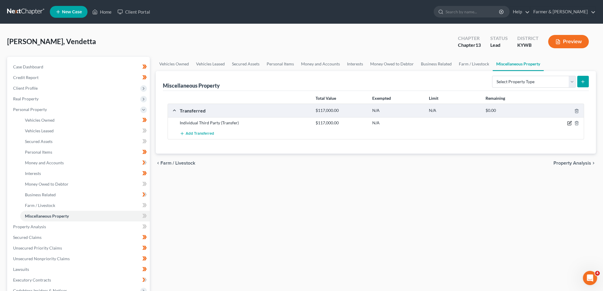
click at [568, 124] on icon "button" at bounding box center [569, 123] width 5 height 5
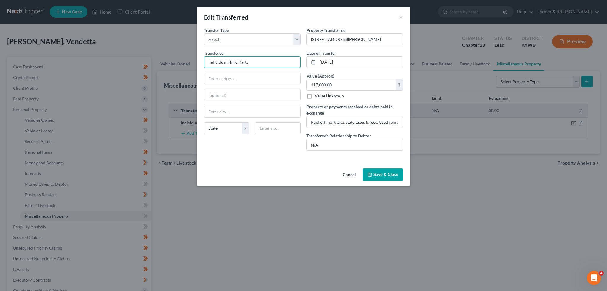
drag, startPoint x: 278, startPoint y: 58, endPoint x: 196, endPoint y: 57, distance: 81.8
click at [197, 57] on div "An exemption set must first be selected from the Filing Information section. Tr…" at bounding box center [303, 96] width 213 height 139
click at [262, 77] on input "6003 Centerwood Dri." at bounding box center [252, 78] width 96 height 11
click at [361, 82] on input "117,000.00" at bounding box center [351, 84] width 89 height 11
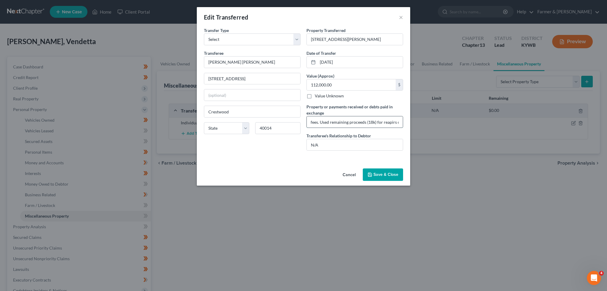
drag, startPoint x: 389, startPoint y: 120, endPoint x: 398, endPoint y: 119, distance: 9.2
click at [398, 119] on input "Paid off mortgage, state taxes & fees. Used remaining proceeds (18k) for reapir…" at bounding box center [355, 122] width 96 height 11
click at [382, 122] on input "Paid off mortgage, state taxes & fees. Used remaining proceeds (18k) for reapir…" at bounding box center [355, 122] width 96 height 11
drag, startPoint x: 325, startPoint y: 123, endPoint x: 310, endPoint y: 125, distance: 14.9
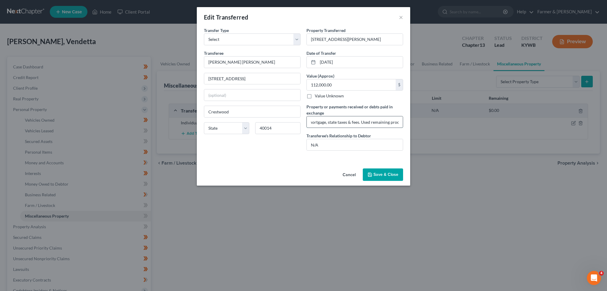
click at [310, 125] on input "Paid off mortgage, state taxes & fees. Used remaining proceeds (18k) for reapir…" at bounding box center [355, 122] width 96 height 11
click at [375, 122] on input "Paid off mortgage, state taxes & fees. Used remaining proceeds (18k) for reapir…" at bounding box center [355, 122] width 96 height 11
drag, startPoint x: 379, startPoint y: 121, endPoint x: 454, endPoint y: 127, distance: 75.5
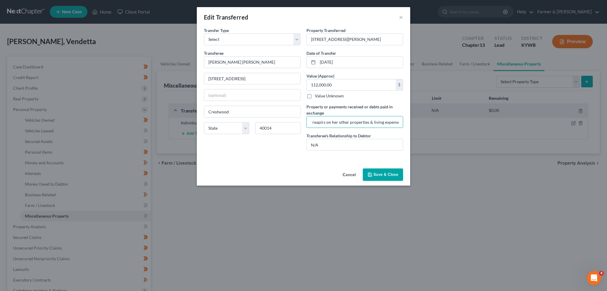
click at [454, 127] on div "Edit Transferred × An exemption set must first be selected from the Filing Info…" at bounding box center [303, 145] width 607 height 291
drag, startPoint x: 379, startPoint y: 121, endPoint x: 520, endPoint y: 118, distance: 140.8
click at [520, 118] on div "Edit Transferred × An exemption set must first be selected from the Filing Info…" at bounding box center [303, 145] width 607 height 291
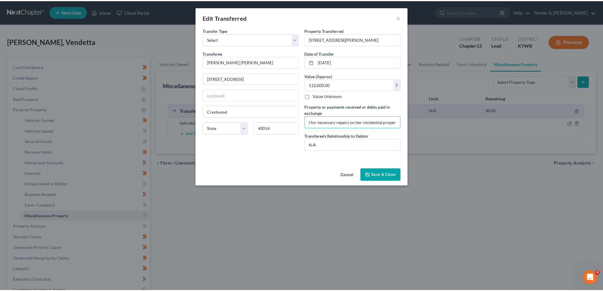
scroll to position [0, 0]
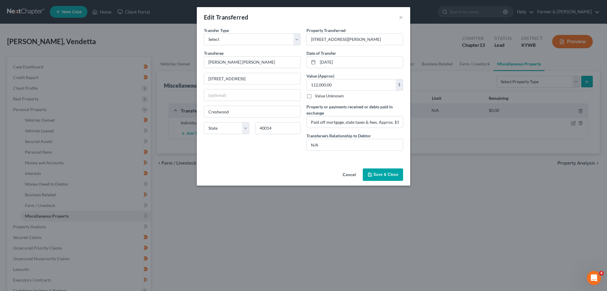
click at [393, 174] on button "Save & Close" at bounding box center [383, 175] width 40 height 12
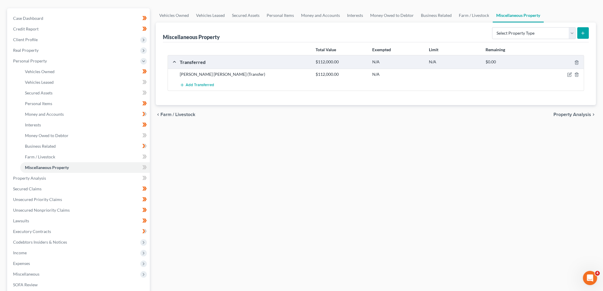
scroll to position [141, 0]
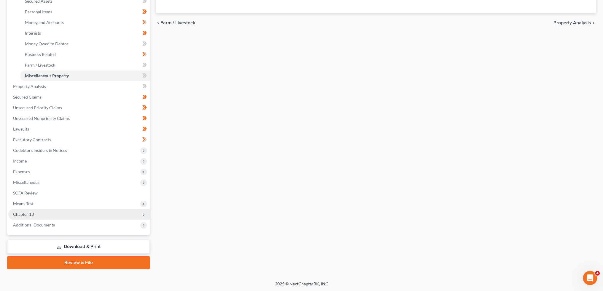
click at [26, 213] on span "Chapter 13" at bounding box center [23, 214] width 21 height 5
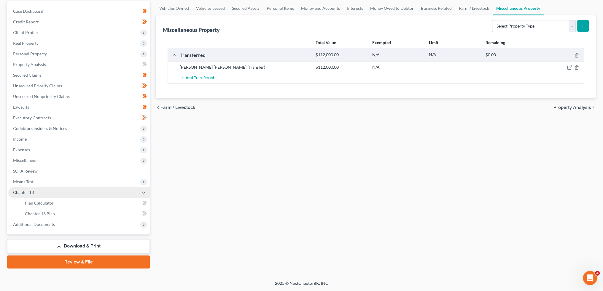
scroll to position [55, 0]
click at [26, 213] on span "Chapter 13 Plan" at bounding box center [40, 214] width 30 height 5
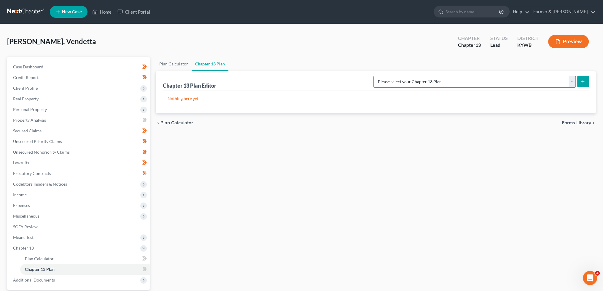
click at [491, 84] on select "Please select your Chapter 13 Plan National Form Plan - Official Form 113 Natio…" at bounding box center [474, 82] width 202 height 12
click at [397, 76] on select "Please select your Chapter 13 Plan National Form Plan - Official Form 113 Natio…" at bounding box center [474, 82] width 202 height 12
click at [580, 80] on button "submit" at bounding box center [583, 82] width 12 height 12
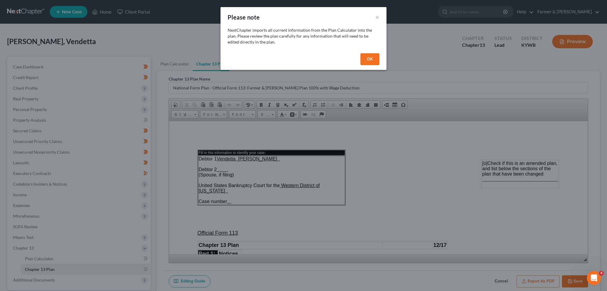
click at [363, 54] on button "OK" at bounding box center [369, 59] width 19 height 12
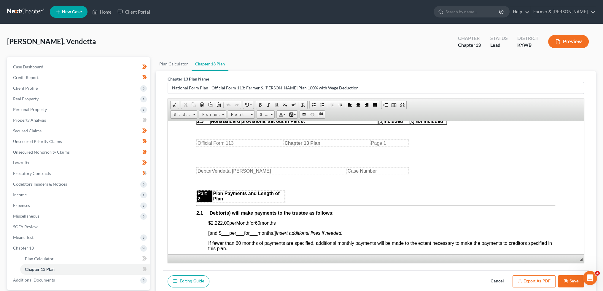
scroll to position [296, 0]
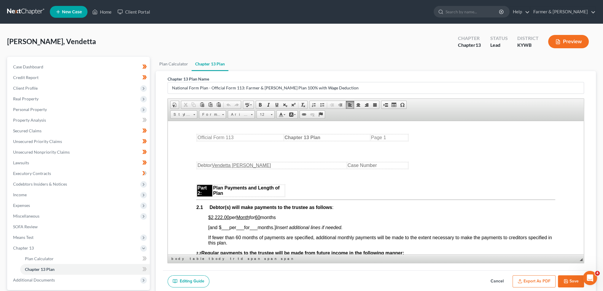
drag, startPoint x: 224, startPoint y: 218, endPoint x: 282, endPoint y: 219, distance: 58.1
click at [282, 219] on p "$2,222.00 per Month for 60 months" at bounding box center [381, 217] width 347 height 5
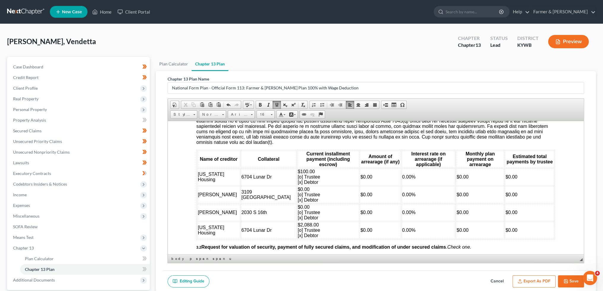
scroll to position [692, 0]
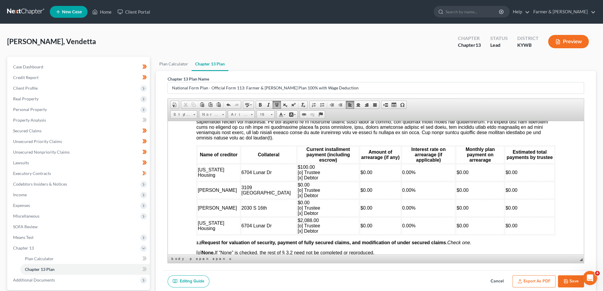
click at [298, 198] on span "$0.00 [o] Trustee [x] Debtor" at bounding box center [309, 190] width 23 height 16
click at [297, 197] on td "$0.00 [o] Trustee [o] Debtor" at bounding box center [328, 190] width 62 height 17
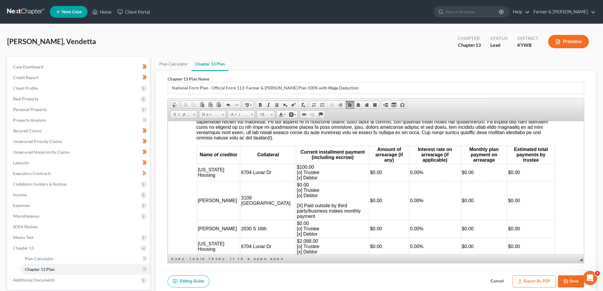
drag, startPoint x: 308, startPoint y: 211, endPoint x: 256, endPoint y: 206, distance: 52.2
click at [297, 206] on span "[X] Paid outside by third party/business makes monthly payment" at bounding box center [329, 211] width 64 height 16
copy span "[X] Paid outside by third party/business makes monthly payment"
click at [297, 231] on span "$0.00 [o] Trustee [x] Debtor" at bounding box center [308, 229] width 23 height 16
click at [296, 231] on td "$0.00 [o] Trustee [o] Debtor" at bounding box center [332, 228] width 73 height 17
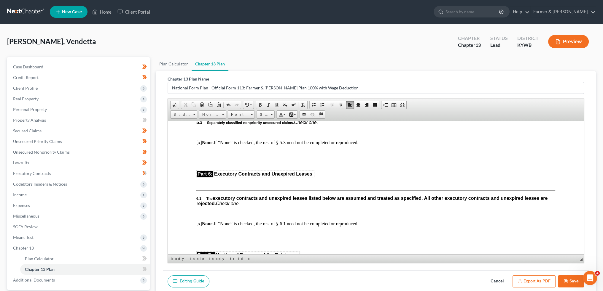
scroll to position [1630, 0]
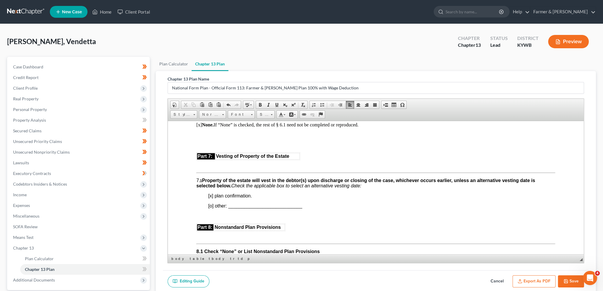
click at [535, 279] on button "Export as PDF" at bounding box center [533, 282] width 43 height 12
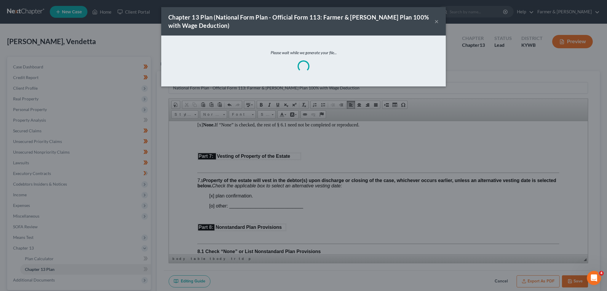
scroll to position [1625, 0]
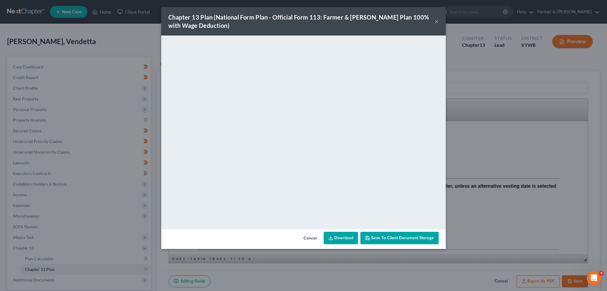
click at [403, 236] on span "Save to Client Document Storage" at bounding box center [402, 238] width 63 height 5
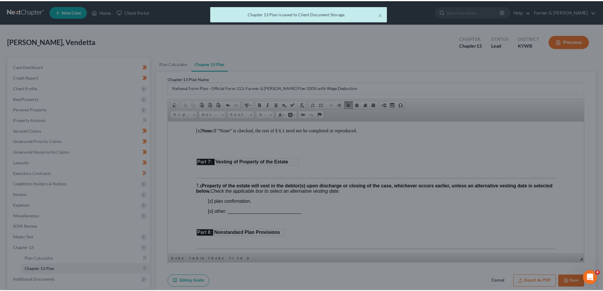
scroll to position [1630, 0]
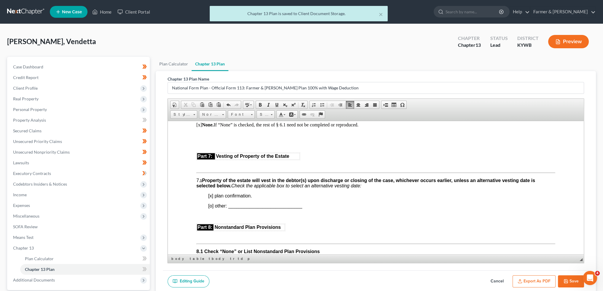
click at [573, 277] on button "Save" at bounding box center [571, 282] width 26 height 12
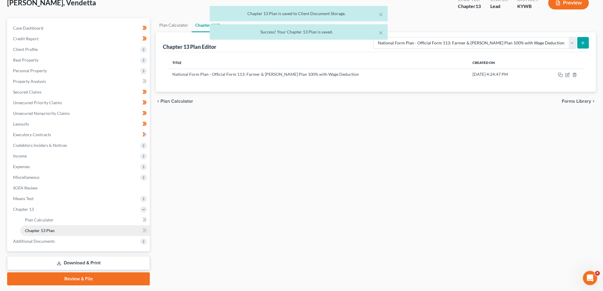
scroll to position [49, 0]
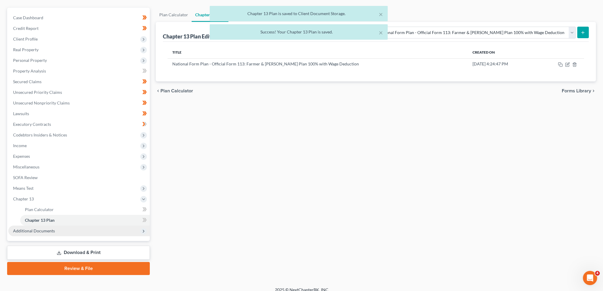
click at [47, 230] on span "Additional Documents" at bounding box center [34, 231] width 42 height 5
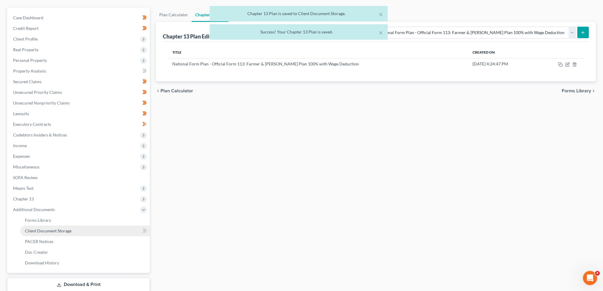
click at [50, 226] on link "Client Document Storage" at bounding box center [85, 231] width 130 height 11
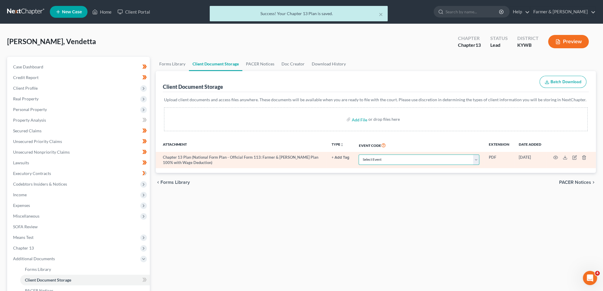
click at [384, 157] on select "Select Event Amended Answer Amended Complaint Amended List of Creditors (Fee) A…" at bounding box center [418, 160] width 121 height 10
click at [358, 155] on select "Select Event Amended Answer Amended Complaint Amended List of Creditors (Fee) A…" at bounding box center [418, 160] width 121 height 10
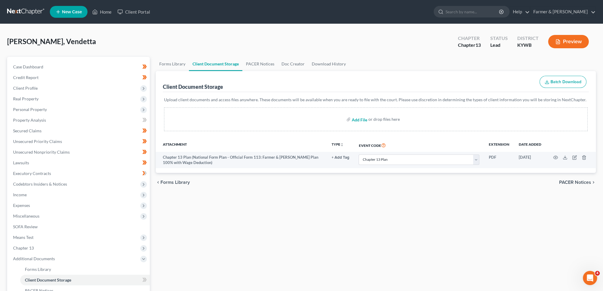
click at [358, 119] on input "file" at bounding box center [359, 119] width 14 height 11
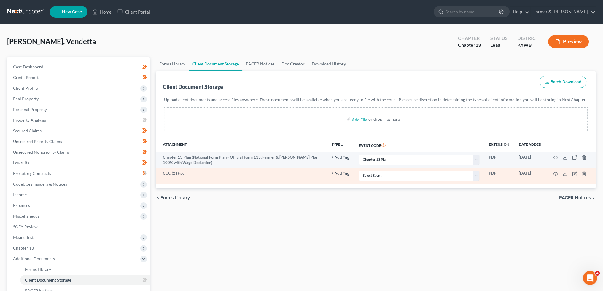
click at [403, 170] on td "Select Event Amended Answer Amended Complaint Amended List of Creditors (Fee) A…" at bounding box center [419, 175] width 130 height 15
click at [406, 174] on select "Select Event Amended Answer Amended Complaint Amended List of Creditors (Fee) A…" at bounding box center [418, 176] width 121 height 10
click at [358, 171] on select "Select Event Amended Answer Amended Complaint Amended List of Creditors (Fee) A…" at bounding box center [418, 176] width 121 height 10
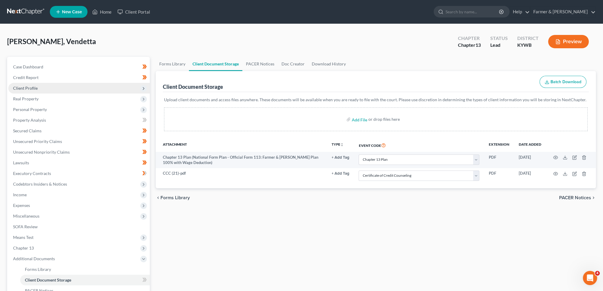
click at [30, 89] on span "Client Profile" at bounding box center [25, 88] width 25 height 5
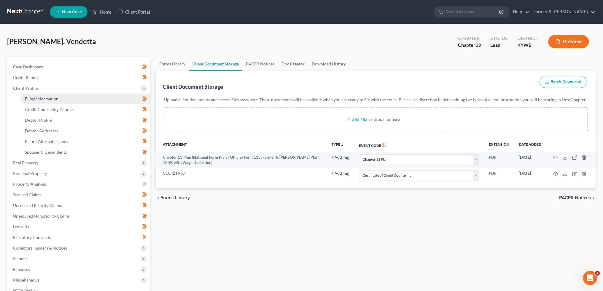
click at [33, 100] on span "Filing Information" at bounding box center [41, 98] width 33 height 5
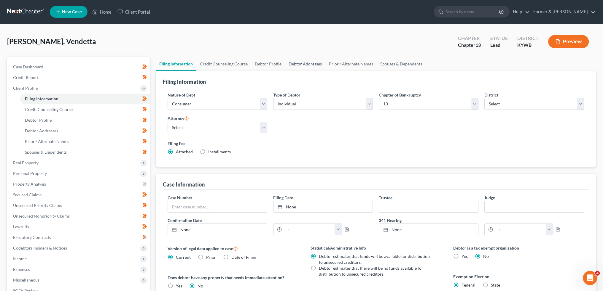
click at [297, 66] on link "Debtor Addresses" at bounding box center [305, 64] width 40 height 14
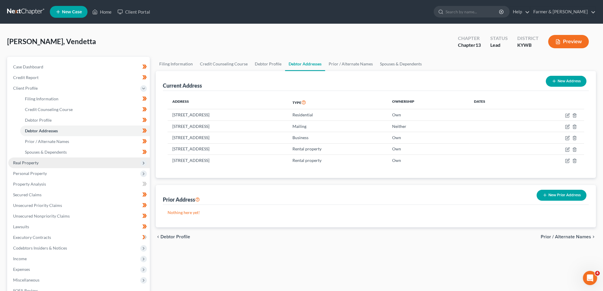
click at [81, 165] on span "Real Property" at bounding box center [78, 163] width 141 height 11
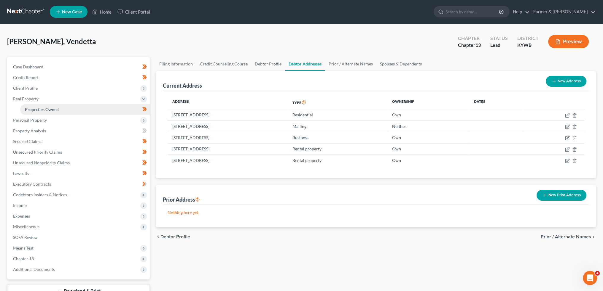
click at [74, 111] on link "Properties Owned" at bounding box center [85, 109] width 130 height 11
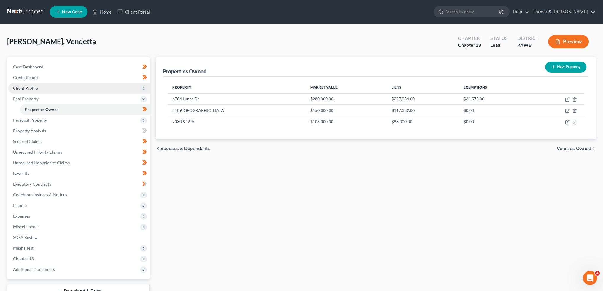
click at [66, 87] on span "Client Profile" at bounding box center [78, 88] width 141 height 11
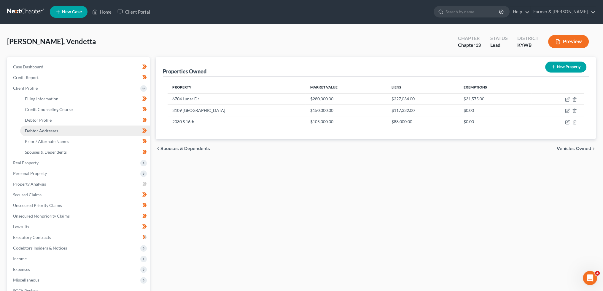
click at [59, 129] on link "Debtor Addresses" at bounding box center [85, 131] width 130 height 11
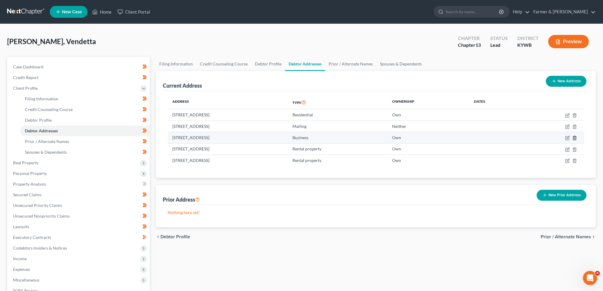
click at [575, 136] on icon "button" at bounding box center [574, 138] width 3 height 4
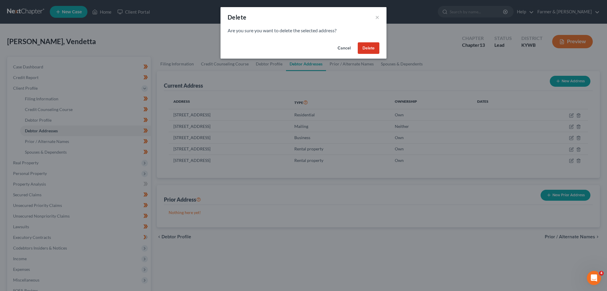
click at [374, 42] on div "Cancel Delete" at bounding box center [304, 49] width 166 height 19
click at [375, 49] on button "Delete" at bounding box center [369, 48] width 22 height 12
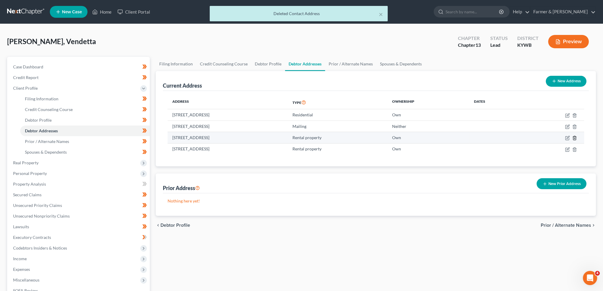
click at [575, 139] on icon "button" at bounding box center [574, 138] width 5 height 5
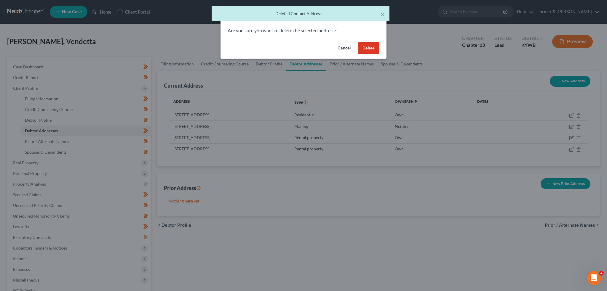
click at [372, 48] on button "Delete" at bounding box center [369, 48] width 22 height 12
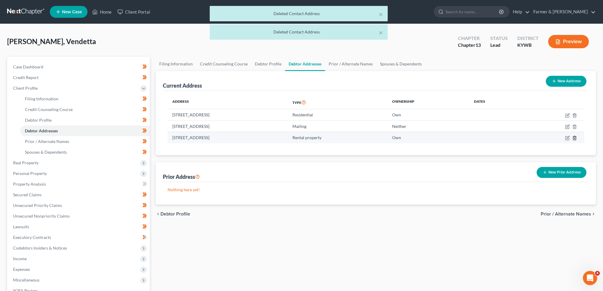
click at [576, 140] on icon "button" at bounding box center [574, 138] width 5 height 5
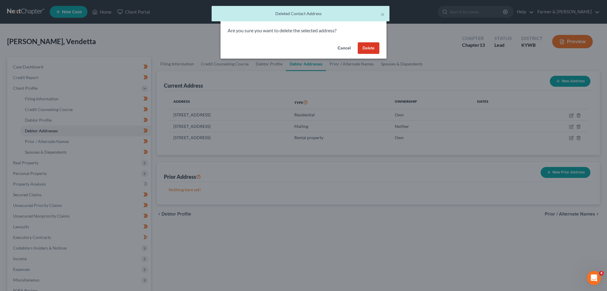
click at [373, 50] on button "Delete" at bounding box center [369, 48] width 22 height 12
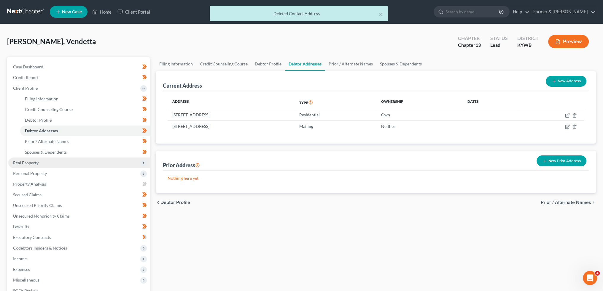
click at [33, 162] on span "Real Property" at bounding box center [25, 162] width 25 height 5
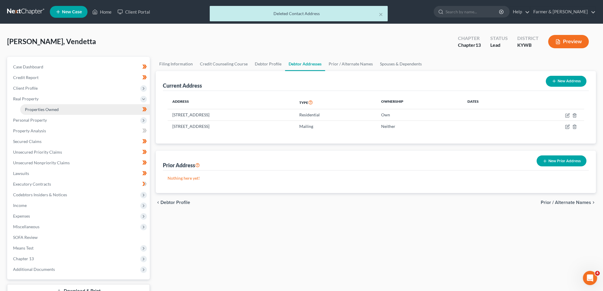
click at [32, 110] on span "Properties Owned" at bounding box center [42, 109] width 34 height 5
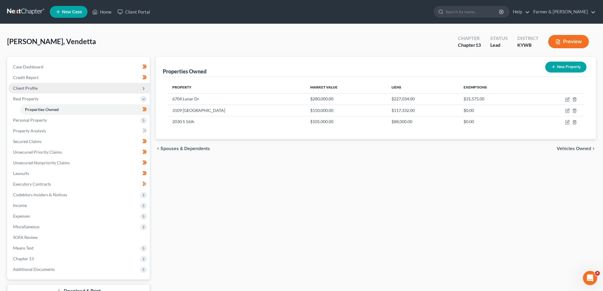
click at [25, 87] on span "Client Profile" at bounding box center [25, 88] width 25 height 5
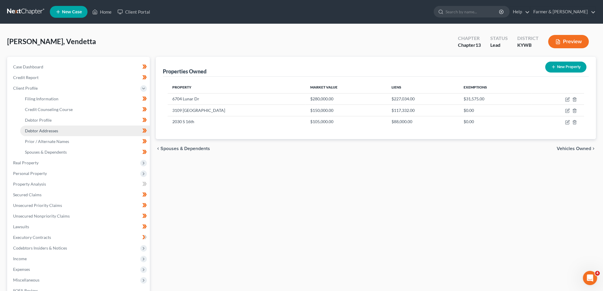
click at [37, 130] on span "Debtor Addresses" at bounding box center [41, 130] width 33 height 5
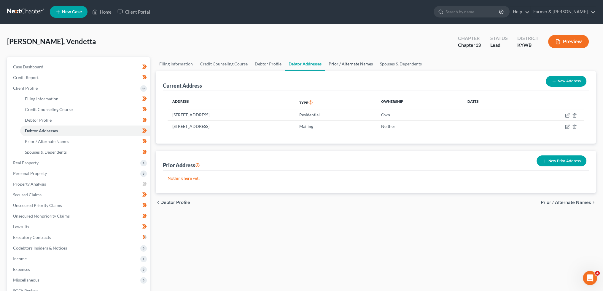
click at [341, 64] on link "Prior / Alternate Names" at bounding box center [350, 64] width 51 height 14
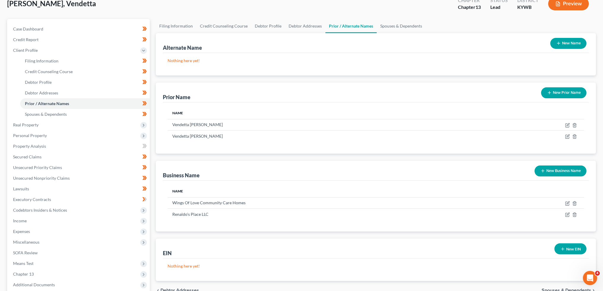
scroll to position [49, 0]
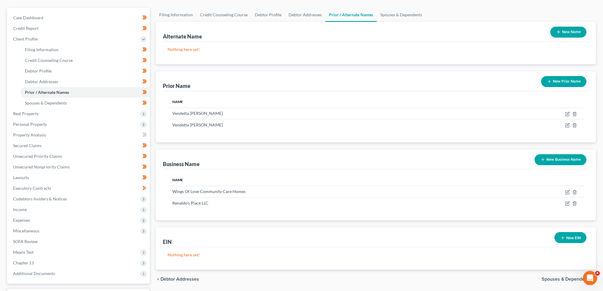
click at [552, 159] on button "New Business Name" at bounding box center [560, 159] width 52 height 11
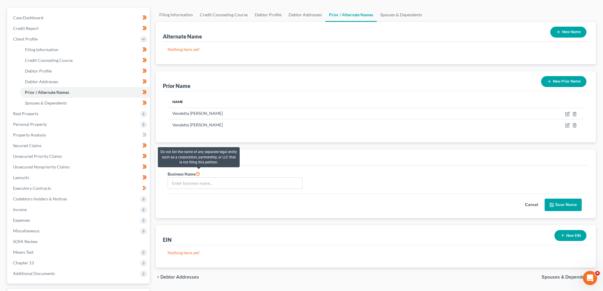
click at [197, 173] on icon at bounding box center [197, 174] width 5 height 6
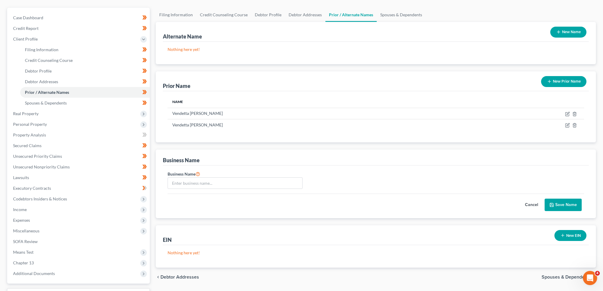
drag, startPoint x: 197, startPoint y: 174, endPoint x: 160, endPoint y: 151, distance: 43.9
click at [160, 151] on div "Business Name Business Name Cancel Save Name" at bounding box center [376, 184] width 440 height 69
drag, startPoint x: 204, startPoint y: 162, endPoint x: 199, endPoint y: 174, distance: 13.0
click at [204, 162] on div "Business Name" at bounding box center [376, 158] width 426 height 16
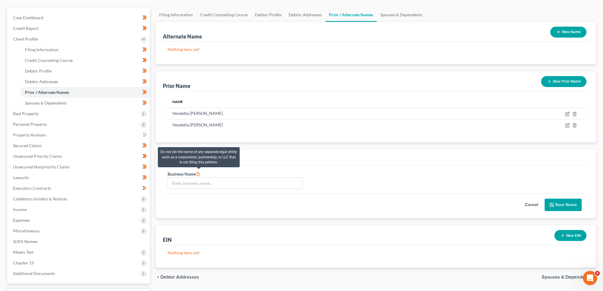
click at [198, 173] on icon at bounding box center [197, 174] width 5 height 6
click at [199, 172] on icon at bounding box center [197, 174] width 5 height 6
click at [197, 174] on icon at bounding box center [197, 174] width 5 height 6
click at [197, 175] on icon at bounding box center [197, 174] width 5 height 6
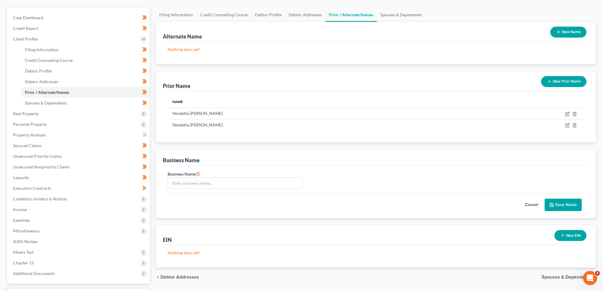
click at [198, 160] on div "Business Name" at bounding box center [181, 160] width 37 height 7
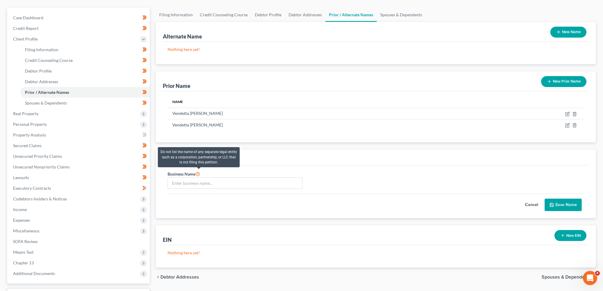
drag, startPoint x: 198, startPoint y: 174, endPoint x: 325, endPoint y: 185, distance: 127.1
click at [199, 185] on input "text" at bounding box center [235, 183] width 134 height 11
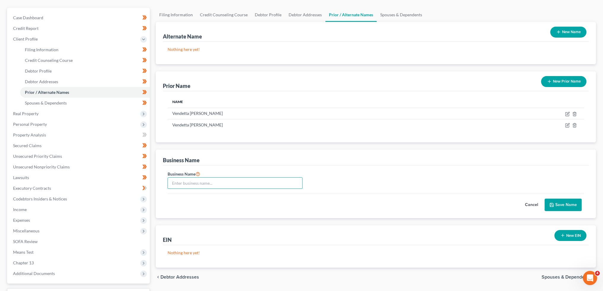
click at [532, 204] on button "Cancel" at bounding box center [531, 205] width 26 height 12
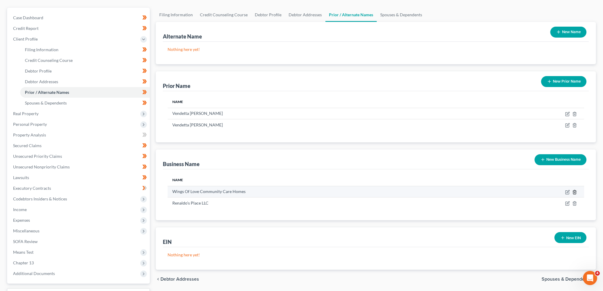
click at [574, 191] on icon "button" at bounding box center [574, 192] width 5 height 5
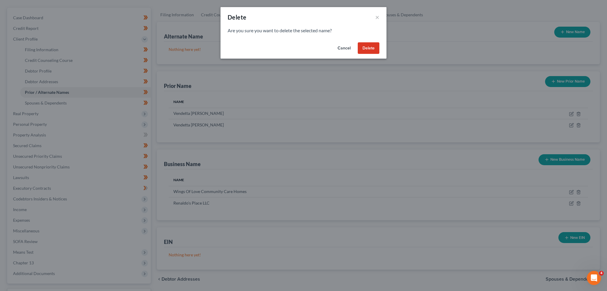
click at [370, 52] on button "Delete" at bounding box center [369, 48] width 22 height 12
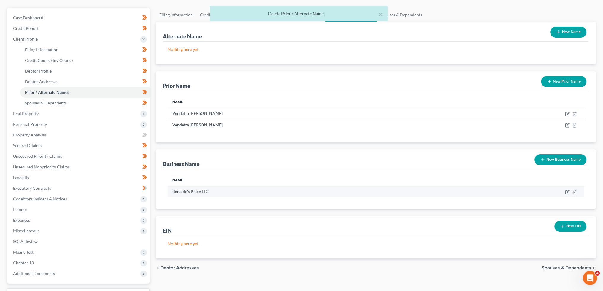
click at [573, 191] on icon "button" at bounding box center [574, 192] width 3 height 4
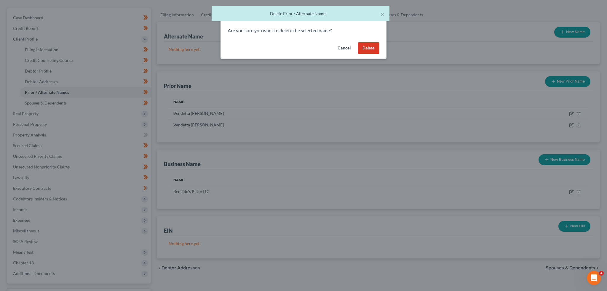
click at [369, 46] on button "Delete" at bounding box center [369, 48] width 22 height 12
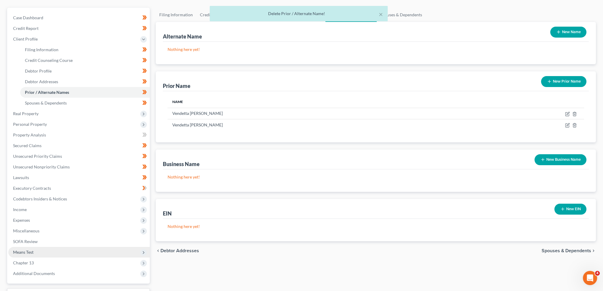
scroll to position [98, 0]
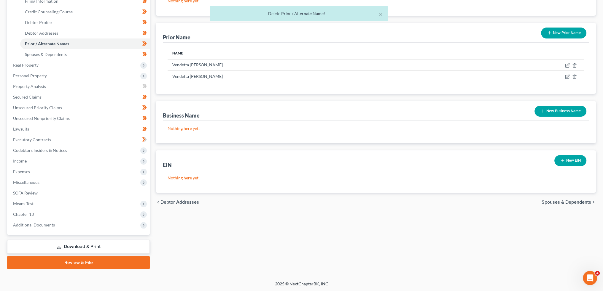
click at [84, 264] on link "Review & File" at bounding box center [78, 262] width 143 height 13
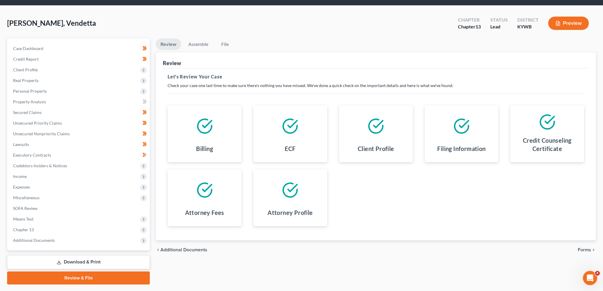
scroll to position [34, 0]
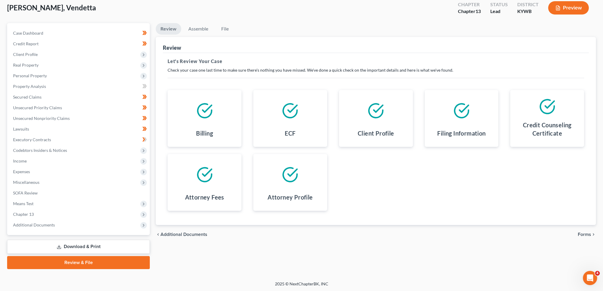
click at [583, 233] on span "Forms" at bounding box center [583, 234] width 13 height 5
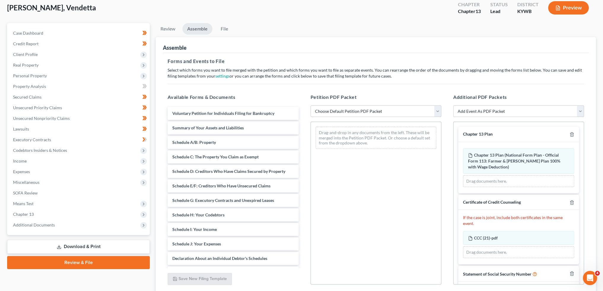
drag, startPoint x: 384, startPoint y: 112, endPoint x: 374, endPoint y: 115, distance: 10.3
click at [384, 112] on select "Choose Default Petition PDF Packet Emergency Filing (Voluntary Petition and Cre…" at bounding box center [375, 112] width 131 height 12
click at [310, 106] on select "Choose Default Petition PDF Packet Emergency Filing (Voluntary Petition and Cre…" at bounding box center [375, 112] width 131 height 12
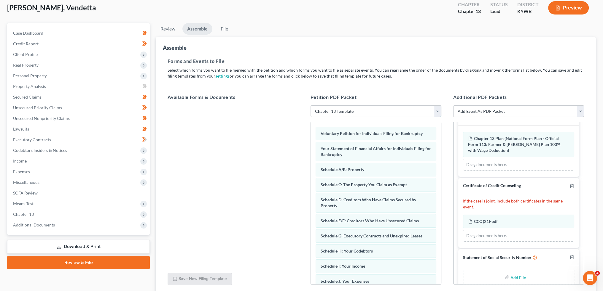
scroll to position [25, 0]
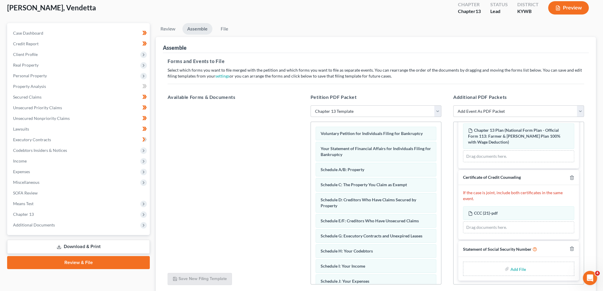
click at [513, 268] on input "file" at bounding box center [517, 269] width 14 height 11
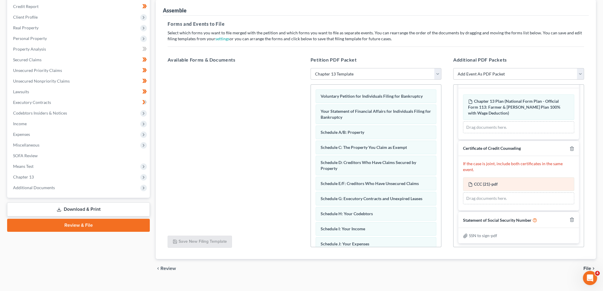
scroll to position [80, 0]
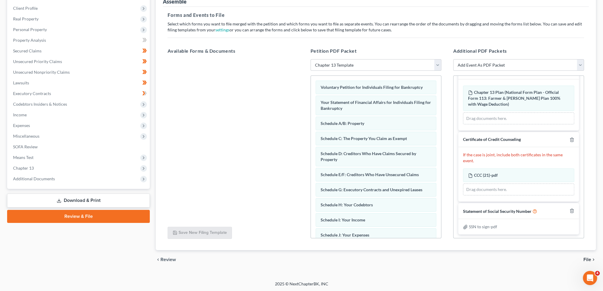
click at [588, 259] on span "File" at bounding box center [587, 260] width 8 height 5
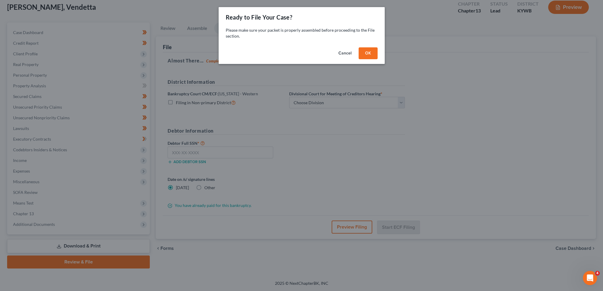
scroll to position [34, 0]
click at [375, 54] on button "OK" at bounding box center [369, 53] width 19 height 12
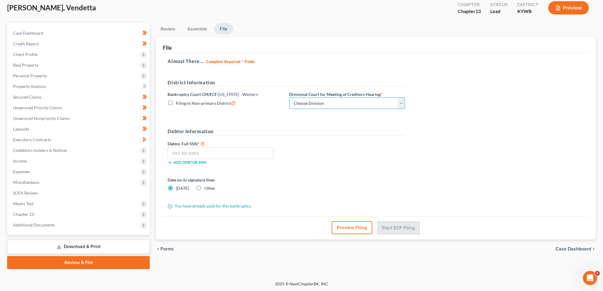
drag, startPoint x: 323, startPoint y: 99, endPoint x: 322, endPoint y: 108, distance: 8.4
click at [323, 99] on select "Choose Division Bowling Green Louisville Owensboro Paducah" at bounding box center [347, 104] width 116 height 12
click at [289, 98] on select "Choose Division Bowling Green Louisville Owensboro Paducah" at bounding box center [347, 104] width 116 height 12
click at [245, 154] on input "text" at bounding box center [220, 153] width 106 height 12
paste input "403-06-2388"
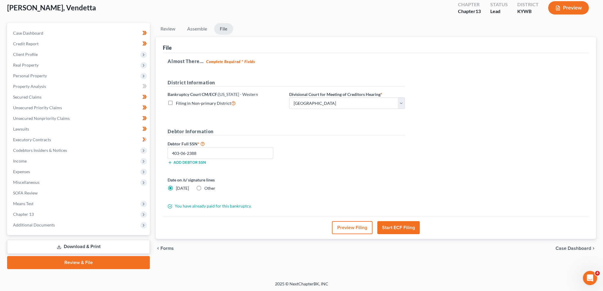
click at [390, 226] on button "Start ECF Filing" at bounding box center [398, 227] width 42 height 13
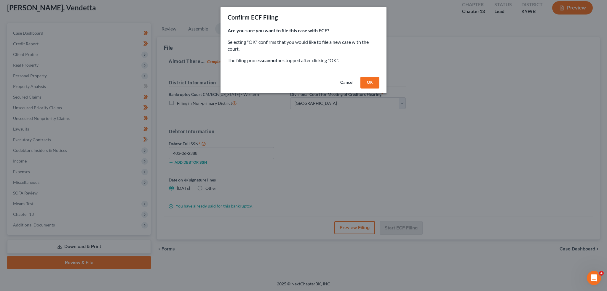
click at [371, 82] on button "OK" at bounding box center [369, 83] width 19 height 12
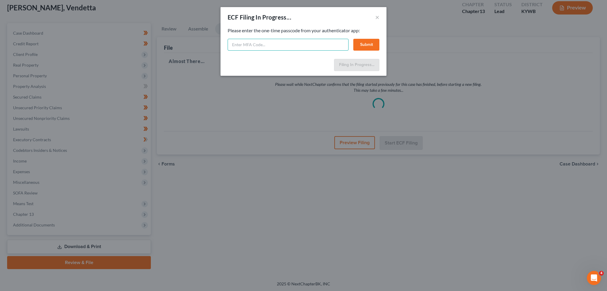
click at [246, 41] on input "text" at bounding box center [288, 45] width 121 height 12
click at [363, 43] on button "Submit" at bounding box center [366, 45] width 26 height 12
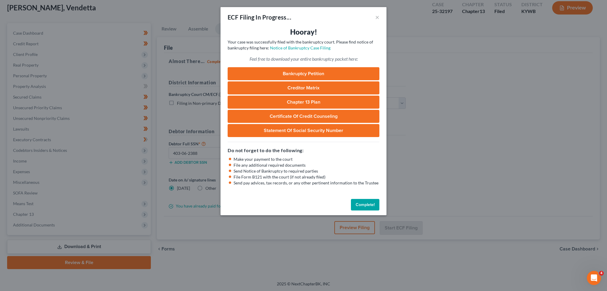
click at [364, 206] on button "Complete!" at bounding box center [365, 205] width 28 height 12
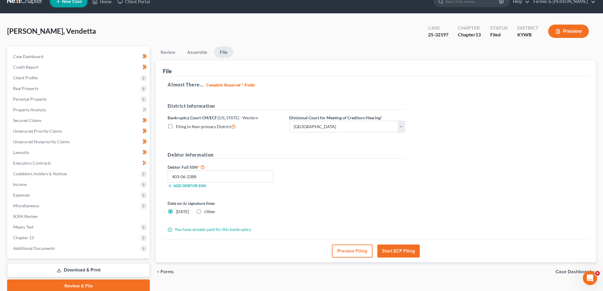
scroll to position [0, 0]
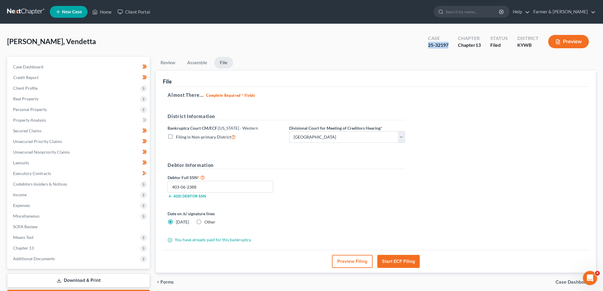
drag, startPoint x: 443, startPoint y: 44, endPoint x: 426, endPoint y: 45, distance: 17.5
click at [426, 45] on div "Case 25-32197" at bounding box center [438, 41] width 30 height 17
copy div "25-32197"
click at [105, 9] on link "Home" at bounding box center [101, 12] width 25 height 11
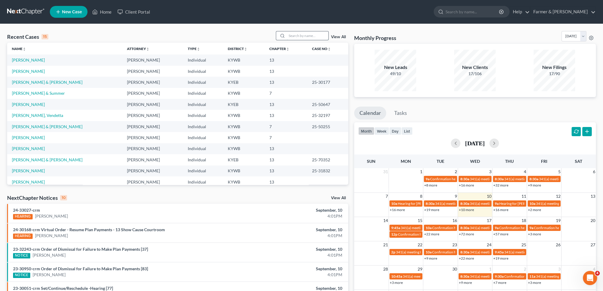
click at [309, 37] on input "search" at bounding box center [308, 35] width 42 height 9
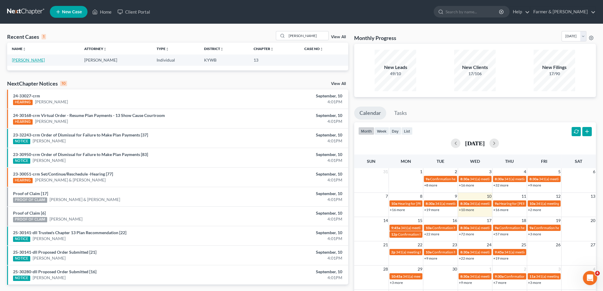
click at [29, 58] on link "Green, Raymon" at bounding box center [28, 60] width 33 height 5
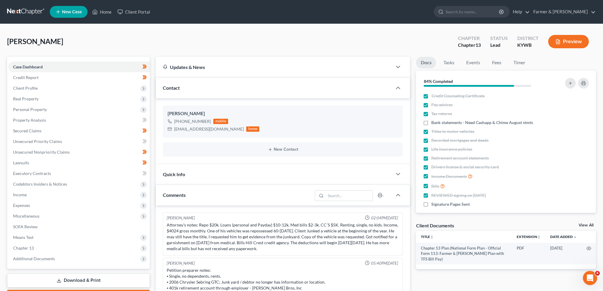
scroll to position [34, 0]
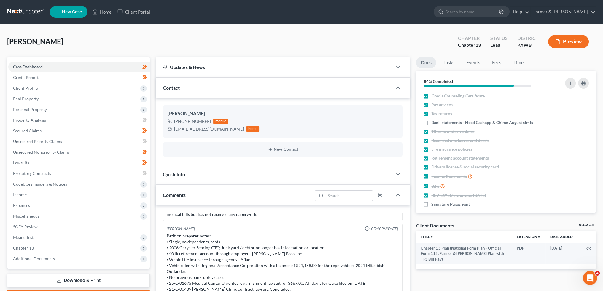
click at [88, 32] on div "Green, Raymon Upgraded Chapter Chapter 13 Status Lead District KYWB Preview" at bounding box center [301, 44] width 588 height 26
click at [24, 246] on span "Chapter 13" at bounding box center [23, 248] width 21 height 5
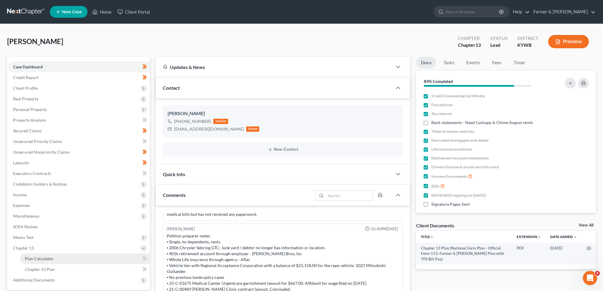
click at [44, 256] on span "Plan Calculator" at bounding box center [39, 258] width 29 height 5
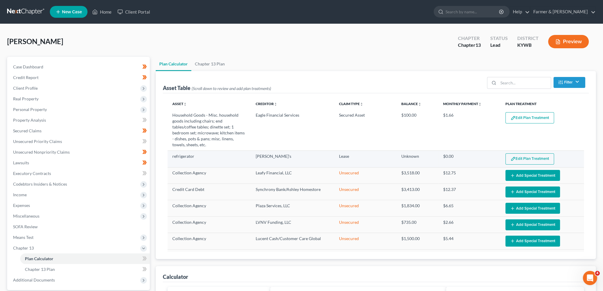
click at [510, 159] on img "button" at bounding box center [512, 159] width 5 height 5
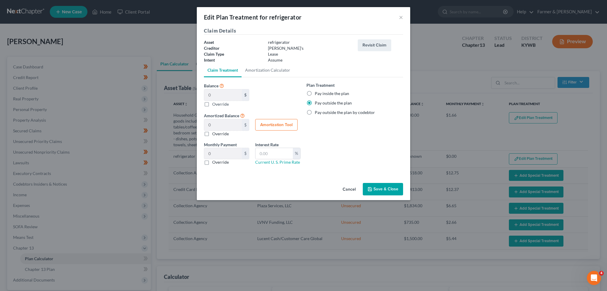
click at [383, 187] on button "Save & Close" at bounding box center [383, 189] width 40 height 12
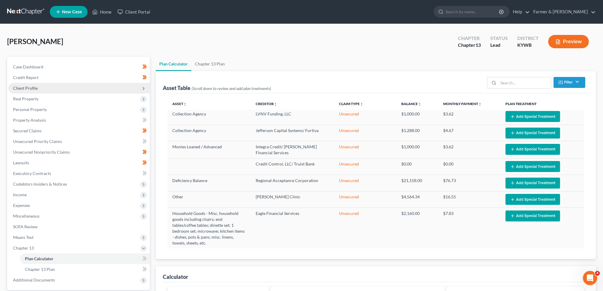
click at [25, 87] on span "Client Profile" at bounding box center [25, 88] width 25 height 5
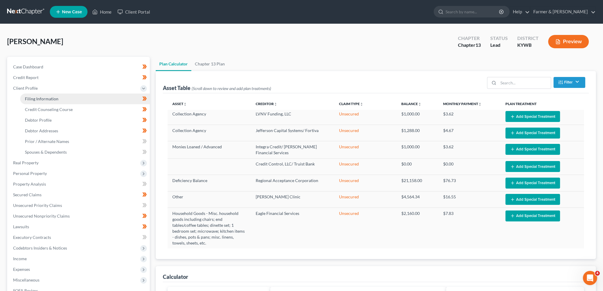
click at [30, 98] on span "Filing Information" at bounding box center [41, 98] width 33 height 5
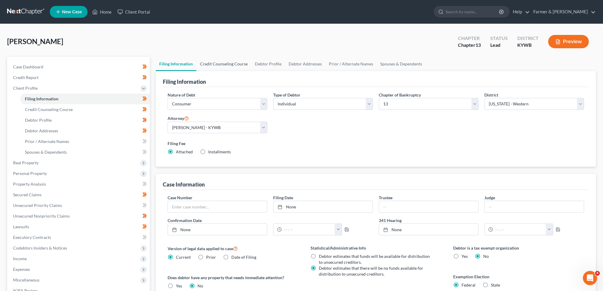
click at [242, 64] on link "Credit Counseling Course" at bounding box center [223, 64] width 55 height 14
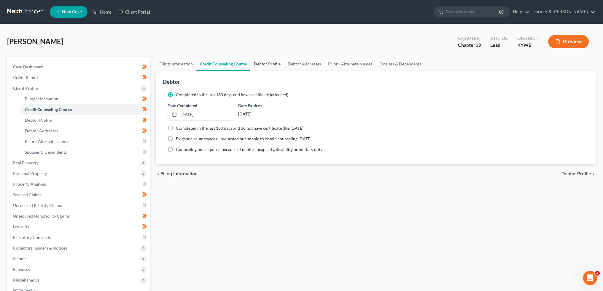
click at [266, 64] on link "Debtor Profile" at bounding box center [267, 64] width 34 height 14
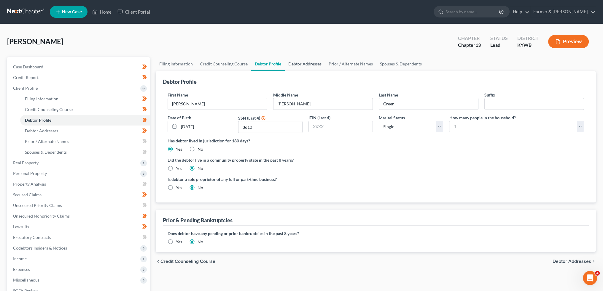
click at [292, 61] on link "Debtor Addresses" at bounding box center [305, 64] width 40 height 14
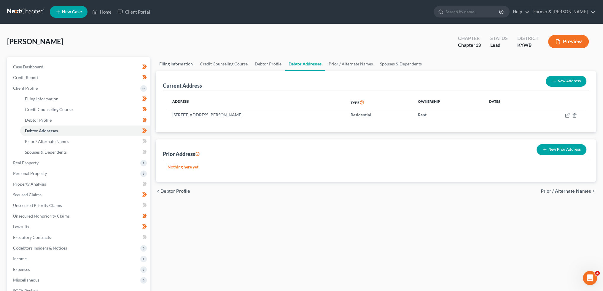
click at [183, 65] on link "Filing Information" at bounding box center [176, 64] width 41 height 14
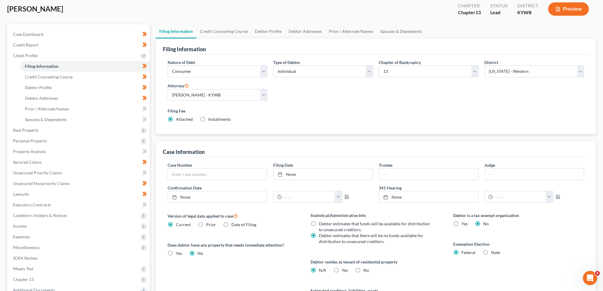
scroll to position [49, 0]
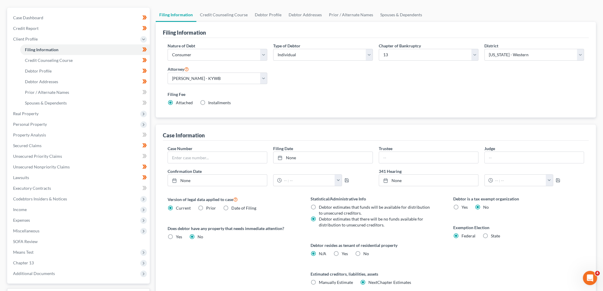
click at [342, 255] on label "Yes Yes" at bounding box center [345, 254] width 6 height 6
click at [344, 255] on input "Yes Yes" at bounding box center [346, 253] width 4 height 4
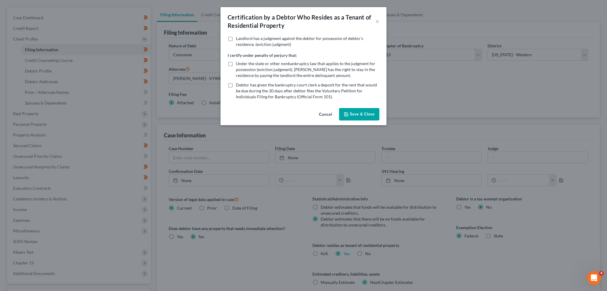
click at [368, 113] on button "Save & Close" at bounding box center [359, 114] width 40 height 12
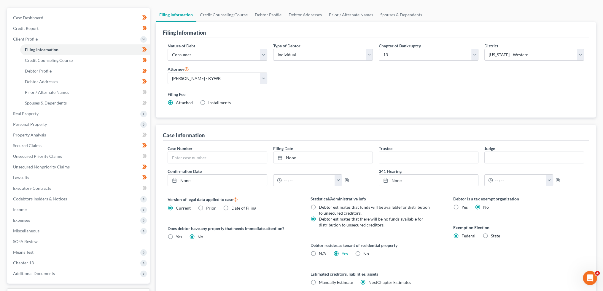
scroll to position [0, 0]
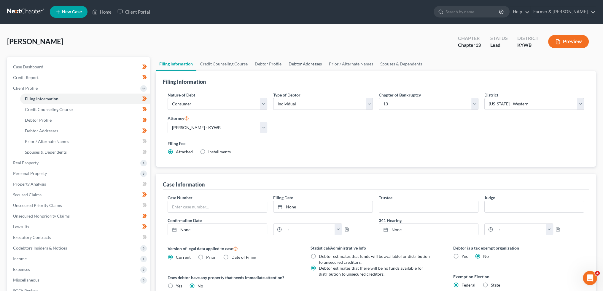
click at [298, 64] on link "Debtor Addresses" at bounding box center [305, 64] width 40 height 14
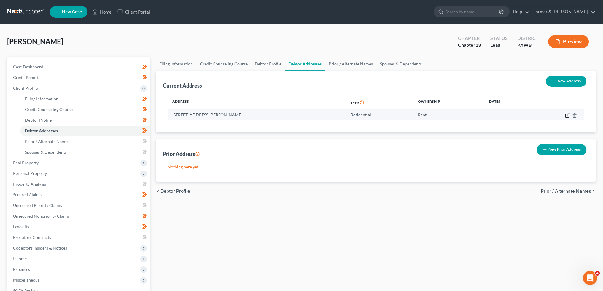
click at [567, 116] on icon "button" at bounding box center [567, 115] width 5 height 5
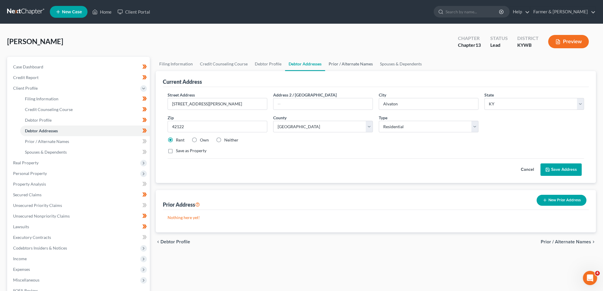
click at [344, 67] on link "Prior / Alternate Names" at bounding box center [350, 64] width 51 height 14
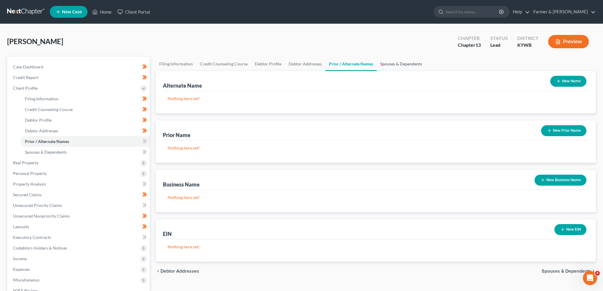
click at [393, 64] on link "Spouses & Dependents" at bounding box center [400, 64] width 49 height 14
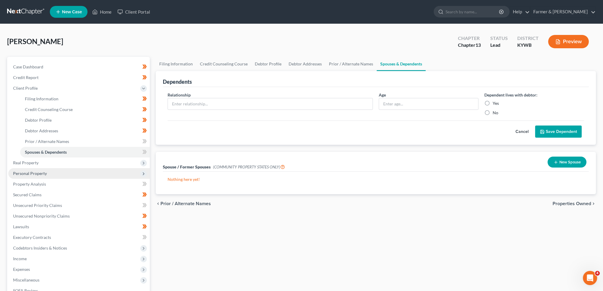
click at [27, 174] on span "Personal Property" at bounding box center [30, 173] width 34 height 5
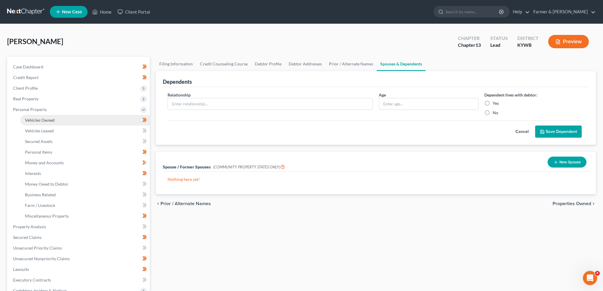
click at [47, 116] on link "Vehicles Owned" at bounding box center [85, 120] width 130 height 11
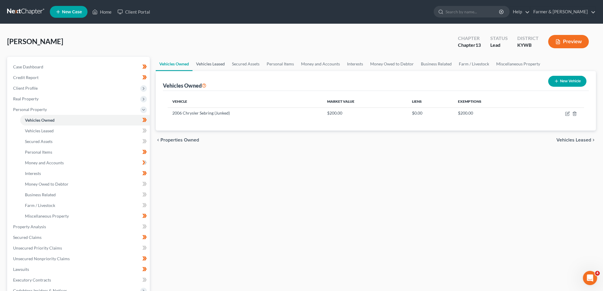
click at [210, 63] on link "Vehicles Leased" at bounding box center [210, 64] width 36 height 14
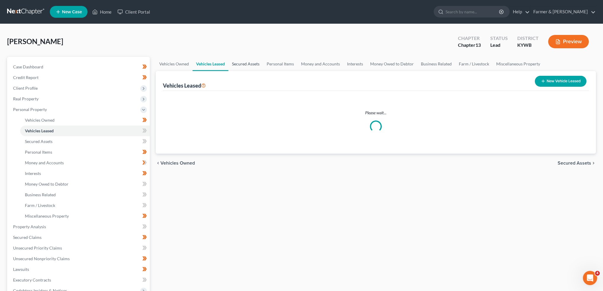
click at [243, 63] on link "Secured Assets" at bounding box center [245, 64] width 35 height 14
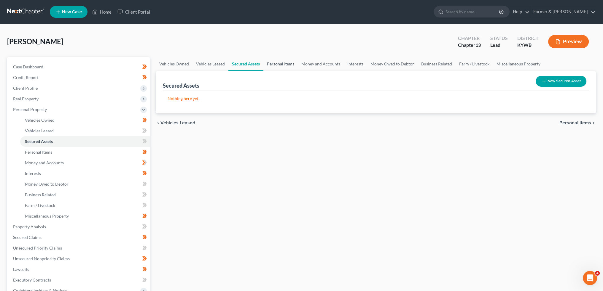
click at [273, 63] on link "Personal Items" at bounding box center [280, 64] width 34 height 14
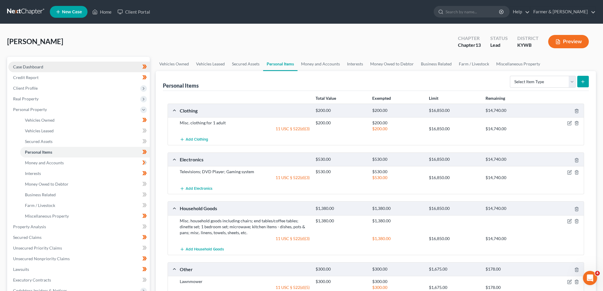
click at [87, 67] on link "Case Dashboard" at bounding box center [78, 67] width 141 height 11
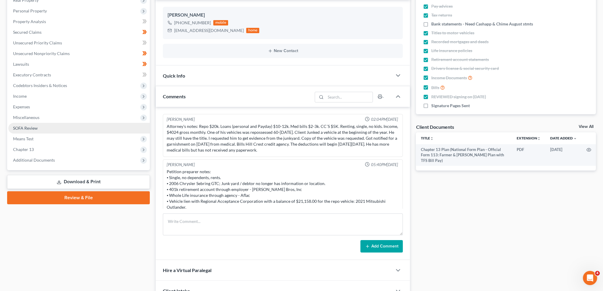
click at [51, 131] on link "SOFA Review" at bounding box center [78, 128] width 141 height 11
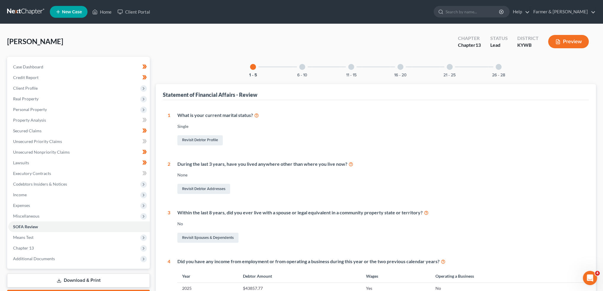
click at [355, 67] on div "11 - 15" at bounding box center [351, 67] width 20 height 20
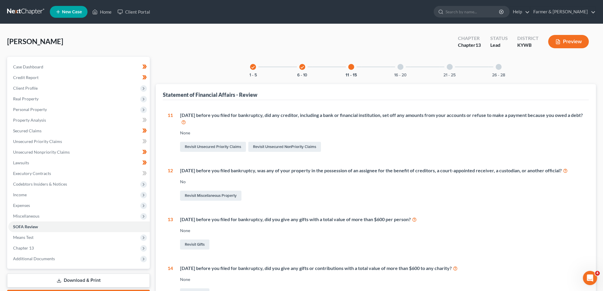
click at [301, 68] on icon "check" at bounding box center [302, 67] width 4 height 4
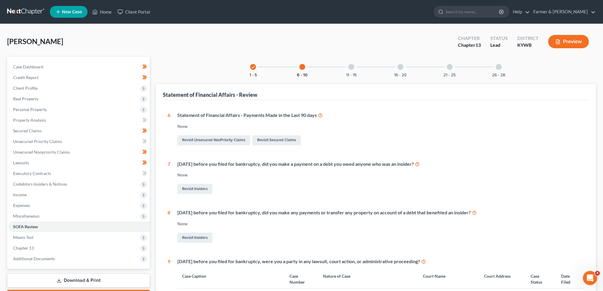
click at [398, 66] on div at bounding box center [400, 67] width 6 height 6
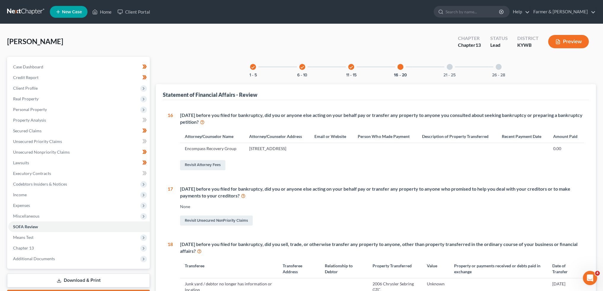
click at [451, 71] on div "21 - 25" at bounding box center [449, 67] width 20 height 20
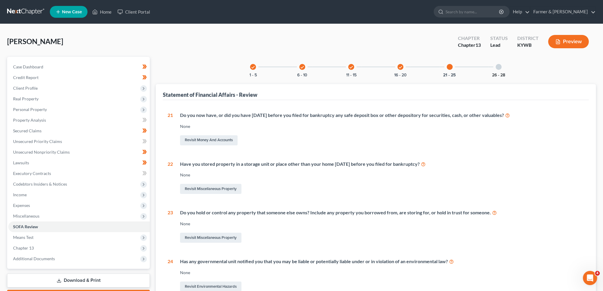
click at [495, 73] on button "26 - 28" at bounding box center [498, 75] width 13 height 4
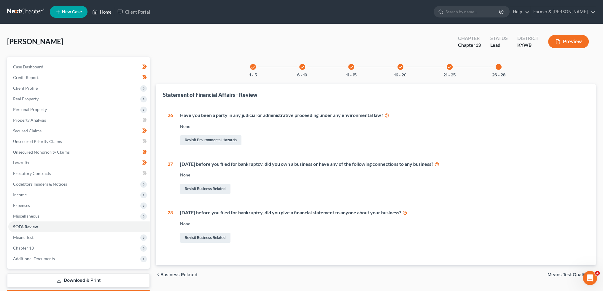
click at [97, 11] on icon at bounding box center [95, 12] width 4 height 4
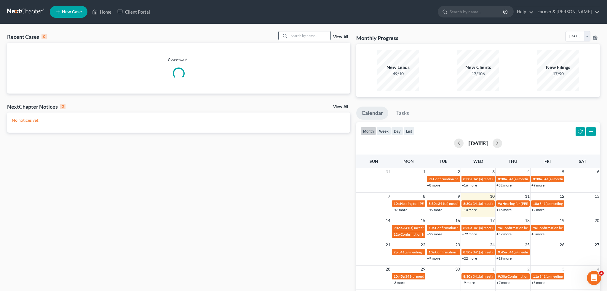
click at [298, 35] on input "search" at bounding box center [310, 35] width 42 height 9
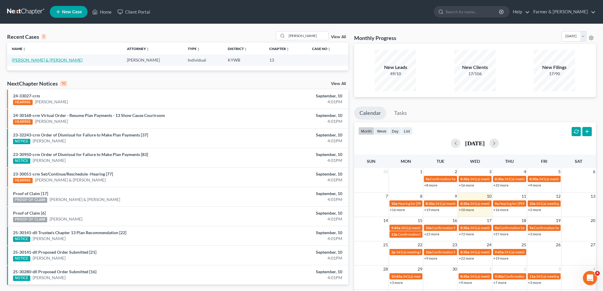
click at [24, 60] on link "Green, Charles & Breanna" at bounding box center [47, 60] width 71 height 5
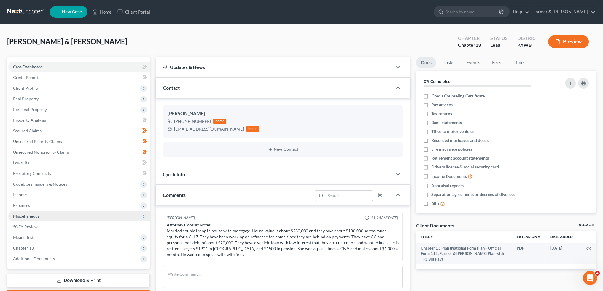
drag, startPoint x: 57, startPoint y: 206, endPoint x: 52, endPoint y: 211, distance: 6.9
click at [57, 206] on span "Expenses" at bounding box center [78, 205] width 141 height 11
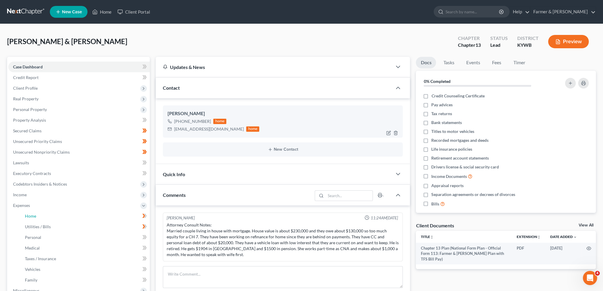
drag, startPoint x: 50, startPoint y: 215, endPoint x: 261, endPoint y: 116, distance: 232.7
click at [50, 216] on link "Home" at bounding box center [85, 216] width 130 height 11
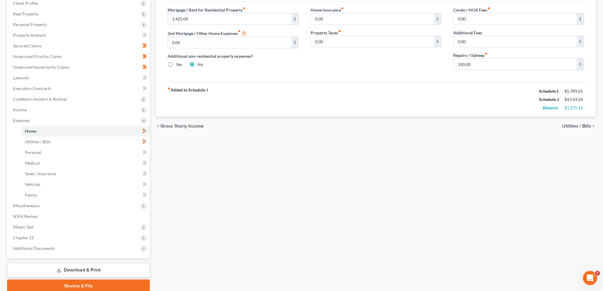
scroll to position [108, 0]
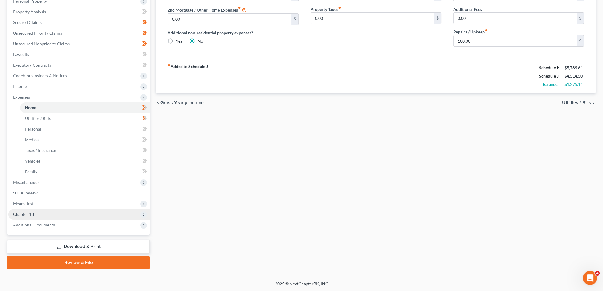
click at [42, 213] on span "Chapter 13" at bounding box center [78, 214] width 141 height 11
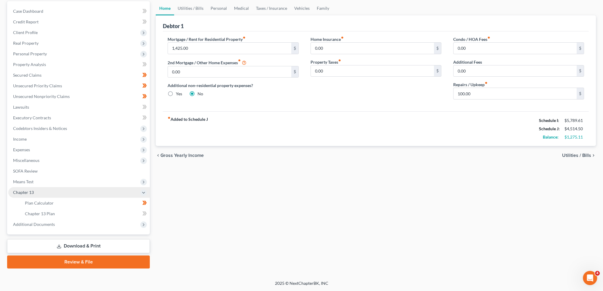
scroll to position [55, 0]
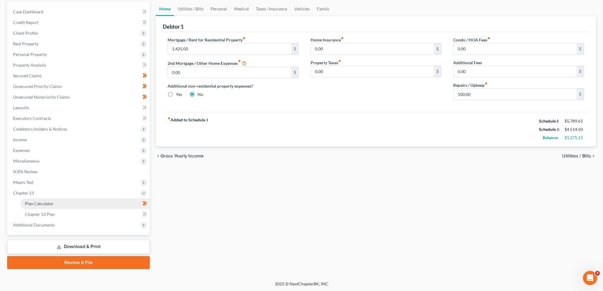
click at [45, 204] on span "Plan Calculator" at bounding box center [39, 203] width 29 height 5
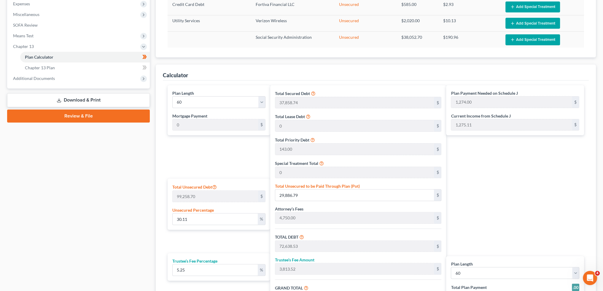
scroll to position [186, 0]
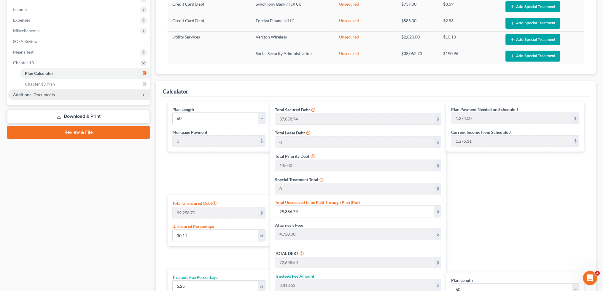
click at [47, 92] on span "Additional Documents" at bounding box center [34, 94] width 42 height 5
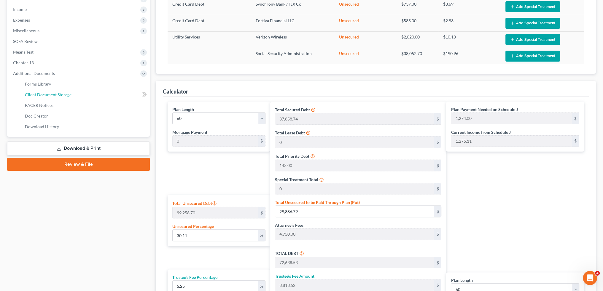
click at [52, 93] on span "Client Document Storage" at bounding box center [48, 94] width 47 height 5
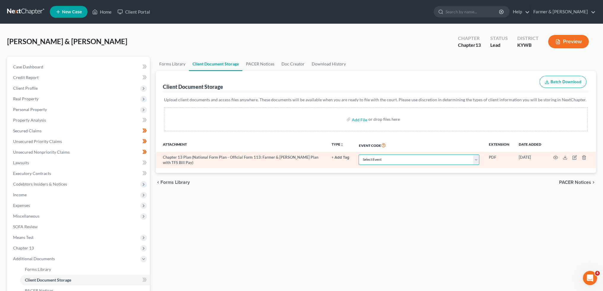
drag, startPoint x: 413, startPoint y: 161, endPoint x: 408, endPoint y: 156, distance: 7.1
click at [413, 161] on select "Select Event Amended Answer Amended Complaint Amended List of Creditors (Fee) A…" at bounding box center [418, 160] width 121 height 10
click at [358, 155] on select "Select Event Amended Answer Amended Complaint Amended List of Creditors (Fee) A…" at bounding box center [418, 160] width 121 height 10
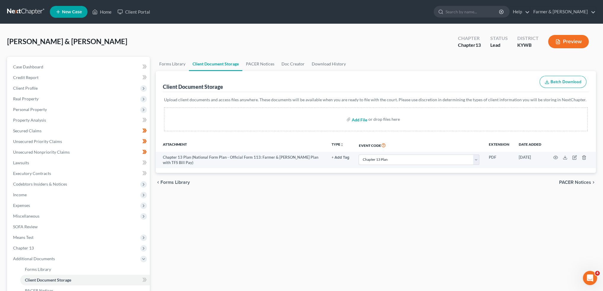
drag, startPoint x: 360, startPoint y: 118, endPoint x: 326, endPoint y: 115, distance: 33.6
click at [360, 118] on input "file" at bounding box center [359, 119] width 14 height 11
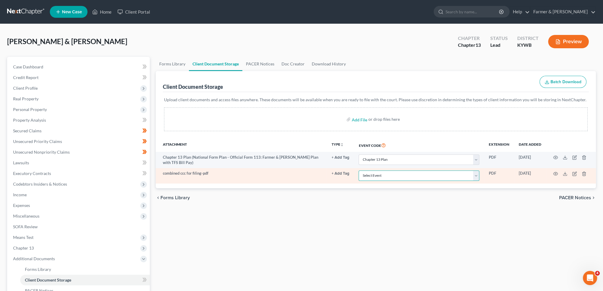
click at [384, 176] on select "Select Event Amended Answer Amended Complaint Amended List of Creditors (Fee) A…" at bounding box center [418, 176] width 121 height 10
click at [358, 171] on select "Select Event Amended Answer Amended Complaint Amended List of Creditors (Fee) A…" at bounding box center [418, 176] width 121 height 10
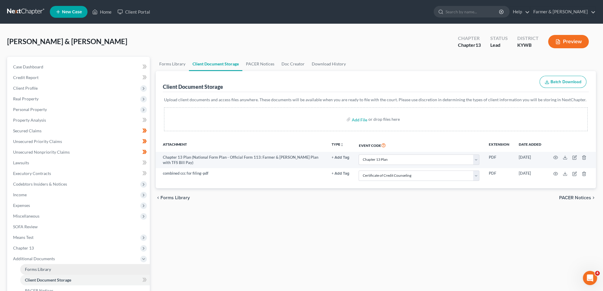
drag, startPoint x: 335, startPoint y: 218, endPoint x: 67, endPoint y: 268, distance: 272.6
click at [334, 218] on div "Forms Library Client Document Storage PACER Notices Doc Creator Download Histor…" at bounding box center [376, 207] width 446 height 300
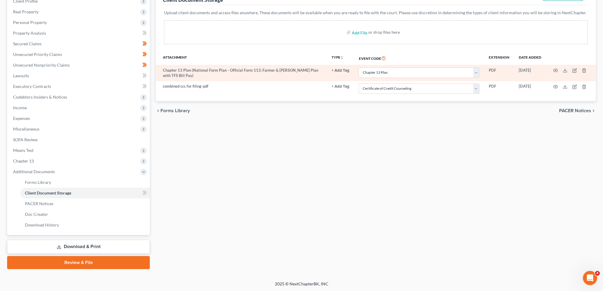
click at [68, 262] on link "Review & File" at bounding box center [78, 262] width 143 height 13
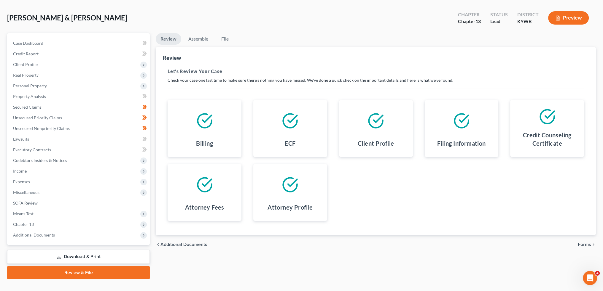
scroll to position [34, 0]
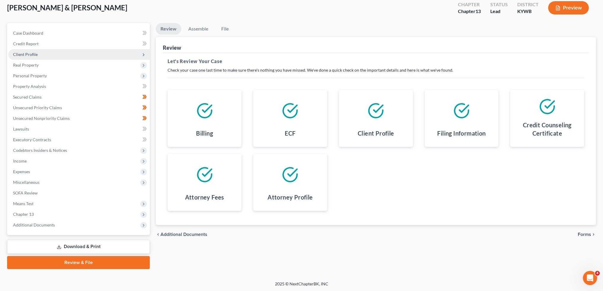
click at [64, 51] on span "Client Profile" at bounding box center [78, 54] width 141 height 11
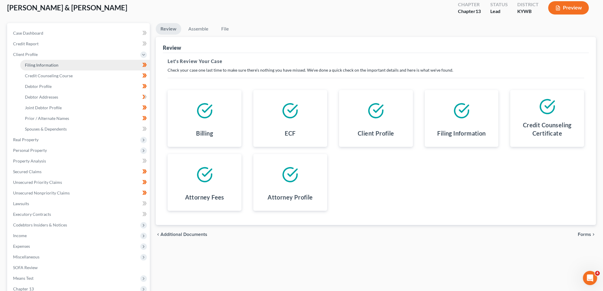
click at [63, 65] on link "Filing Information" at bounding box center [85, 65] width 130 height 11
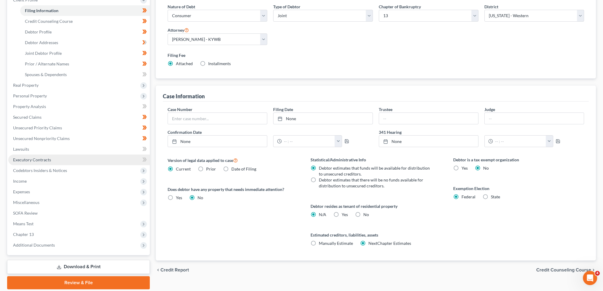
scroll to position [108, 0]
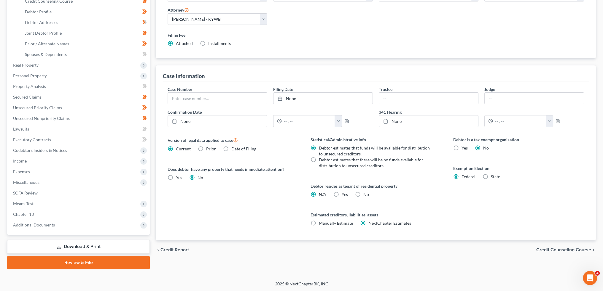
drag, startPoint x: 84, startPoint y: 260, endPoint x: 516, endPoint y: 114, distance: 455.9
click at [84, 260] on link "Review & File" at bounding box center [78, 262] width 143 height 13
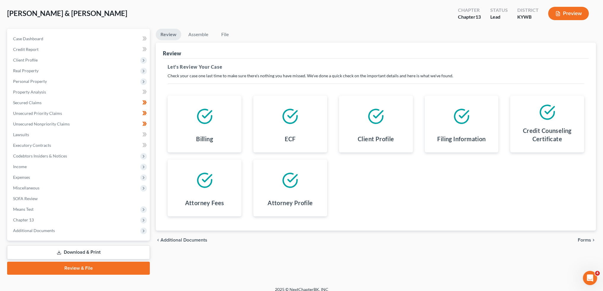
scroll to position [34, 0]
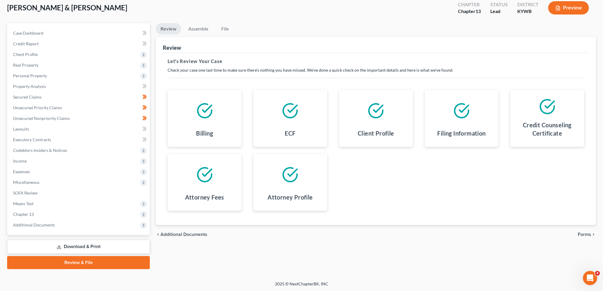
drag, startPoint x: 586, startPoint y: 234, endPoint x: 339, endPoint y: 112, distance: 276.0
click at [586, 234] on span "Forms" at bounding box center [583, 234] width 13 height 5
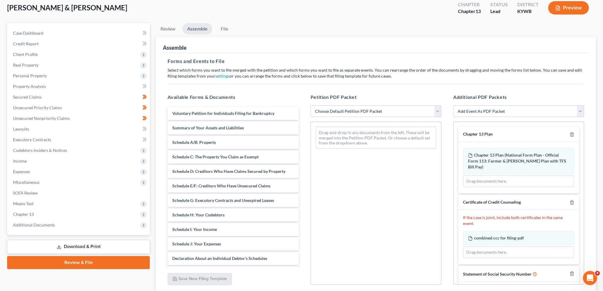
click at [351, 110] on select "Choose Default Petition PDF Packet Emergency Filing (Voluntary Petition and Cre…" at bounding box center [375, 112] width 131 height 12
click at [310, 106] on select "Choose Default Petition PDF Packet Emergency Filing (Voluntary Petition and Cre…" at bounding box center [375, 112] width 131 height 12
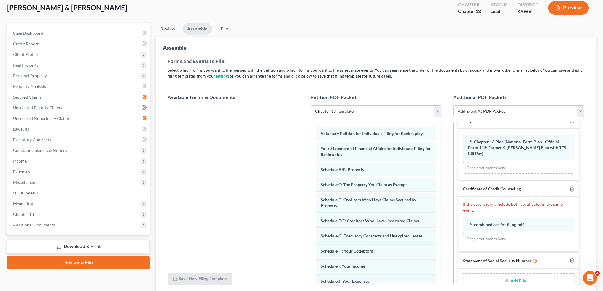
scroll to position [19, 0]
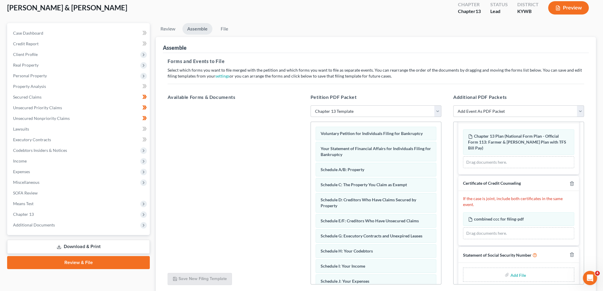
click at [511, 270] on input "file" at bounding box center [517, 275] width 14 height 11
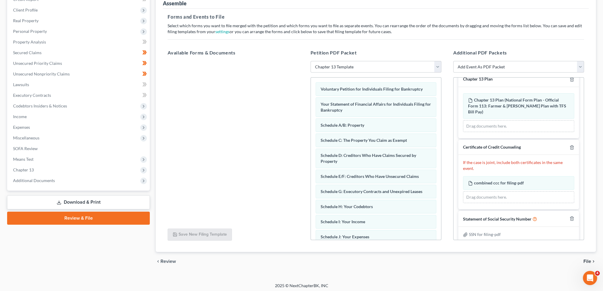
scroll to position [80, 0]
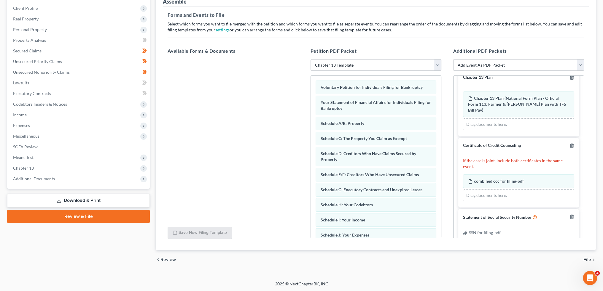
click at [582, 256] on div "chevron_left Review File chevron_right" at bounding box center [376, 259] width 440 height 19
click at [587, 259] on span "File" at bounding box center [587, 260] width 8 height 5
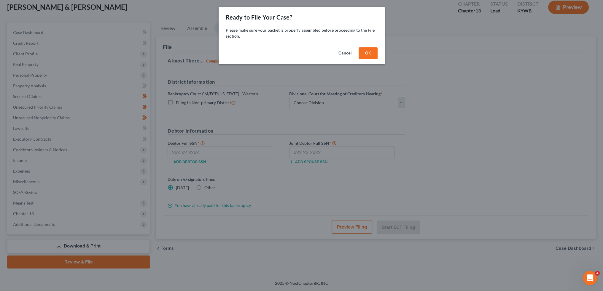
scroll to position [34, 0]
click at [378, 53] on button "OK" at bounding box center [369, 53] width 19 height 12
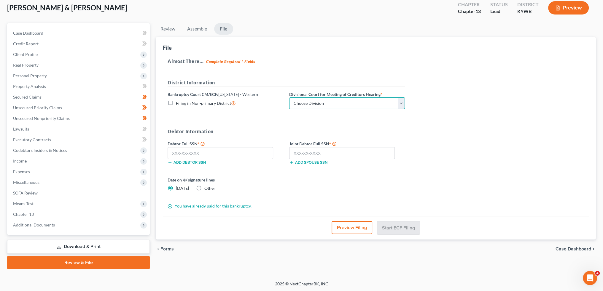
drag, startPoint x: 315, startPoint y: 102, endPoint x: 312, endPoint y: 108, distance: 6.7
click at [315, 102] on select "Choose Division Bowling Green Louisville Owensboro Paducah" at bounding box center [347, 104] width 116 height 12
click at [289, 98] on select "Choose Division Bowling Green Louisville Owensboro Paducah" at bounding box center [347, 104] width 116 height 12
click at [206, 147] on input "text" at bounding box center [220, 153] width 106 height 12
paste input "416-88-3769"
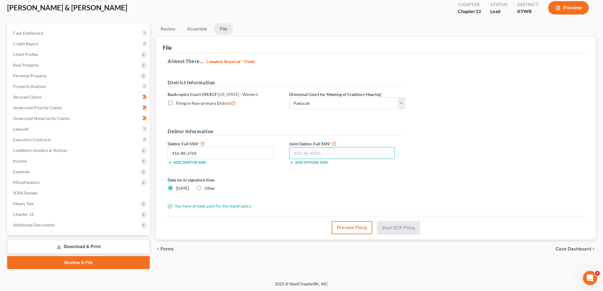
click at [377, 156] on input "text" at bounding box center [342, 153] width 106 height 12
paste input "416-88-3769"
drag, startPoint x: 366, startPoint y: 156, endPoint x: 294, endPoint y: 152, distance: 71.9
click at [294, 152] on input "416-88-3769" at bounding box center [342, 153] width 106 height 12
click at [316, 151] on input "text" at bounding box center [342, 153] width 106 height 12
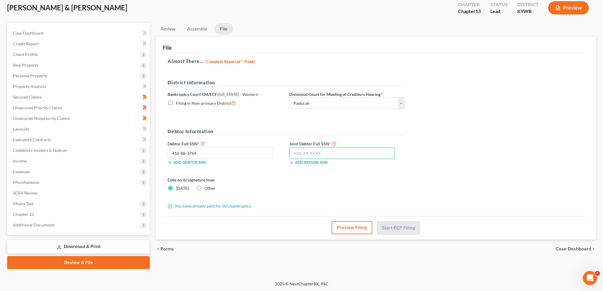
paste input "339-92-1606"
click at [395, 226] on button "Start ECF Filing" at bounding box center [398, 227] width 42 height 13
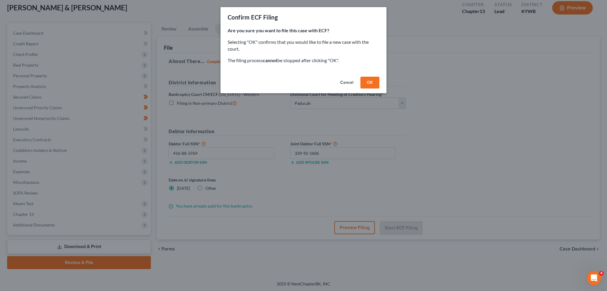
click at [373, 82] on button "OK" at bounding box center [369, 83] width 19 height 12
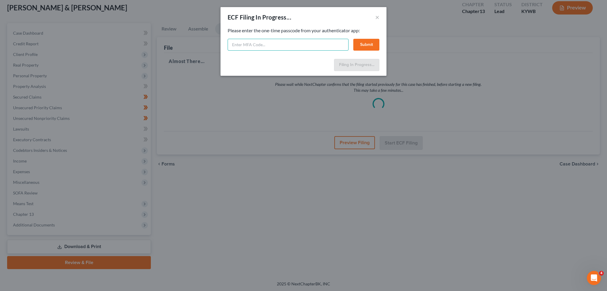
click at [244, 46] on input "text" at bounding box center [288, 45] width 121 height 12
click at [363, 47] on button "Submit" at bounding box center [366, 45] width 26 height 12
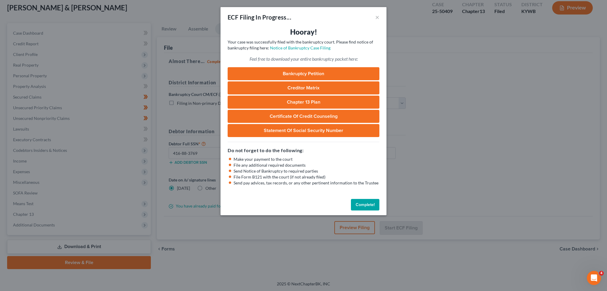
click at [377, 208] on button "Complete!" at bounding box center [365, 205] width 28 height 12
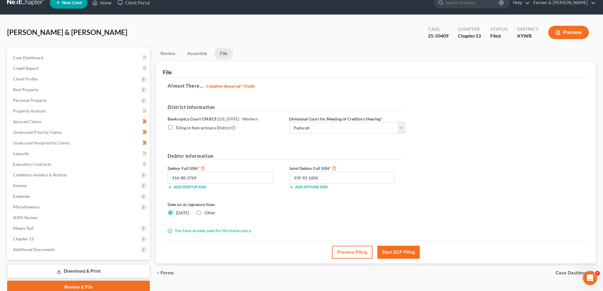
scroll to position [0, 0]
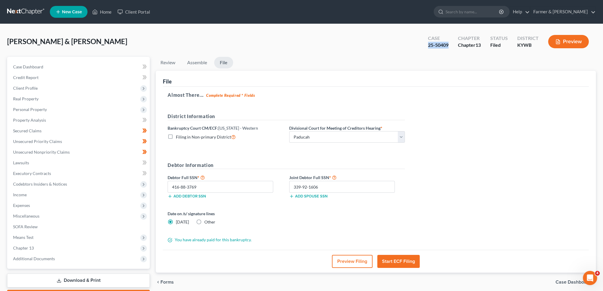
drag, startPoint x: 448, startPoint y: 45, endPoint x: 427, endPoint y: 44, distance: 21.6
click at [427, 44] on div "Case 25-50409" at bounding box center [438, 41] width 30 height 17
copy div "25-50409"
click at [106, 11] on link "Home" at bounding box center [101, 12] width 25 height 11
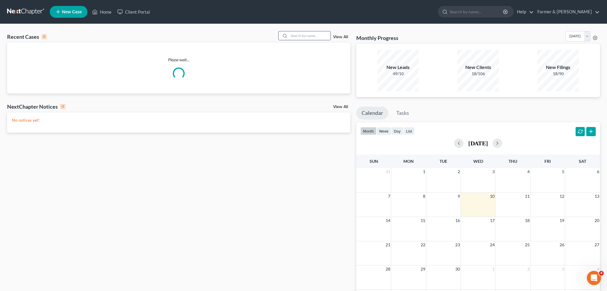
click at [309, 32] on input "search" at bounding box center [310, 35] width 42 height 9
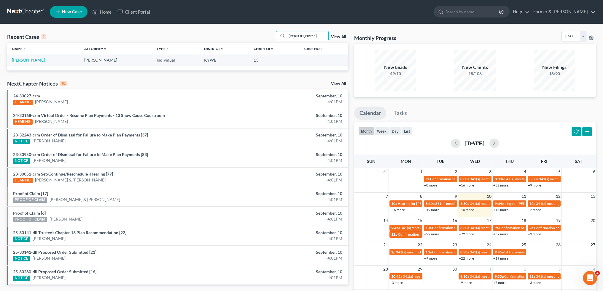
click at [31, 61] on link "Coleman, Martin" at bounding box center [28, 60] width 33 height 5
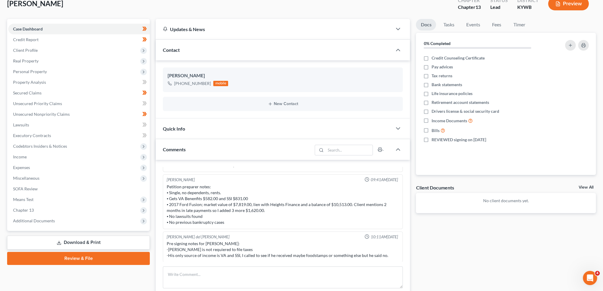
scroll to position [49, 0]
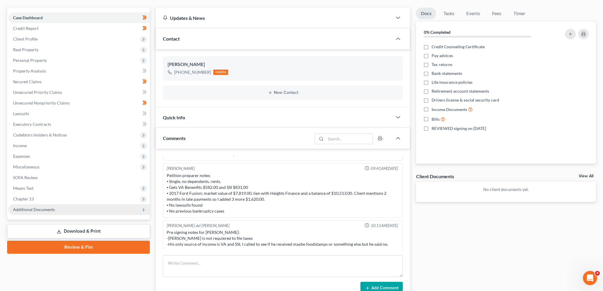
drag, startPoint x: 39, startPoint y: 198, endPoint x: 39, endPoint y: 211, distance: 12.5
click at [39, 198] on span "Chapter 13" at bounding box center [78, 199] width 141 height 11
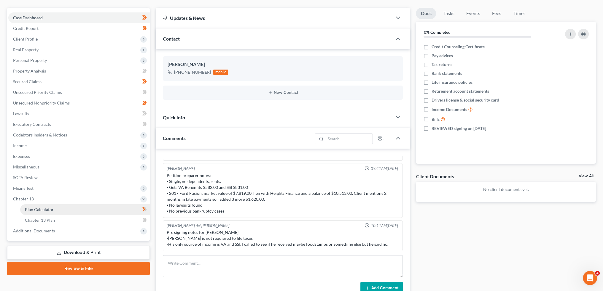
click at [41, 209] on span "Plan Calculator" at bounding box center [39, 209] width 29 height 5
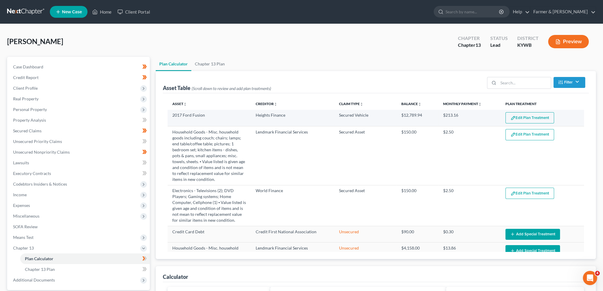
click at [505, 117] on button "Edit Plan Treatment" at bounding box center [529, 117] width 49 height 11
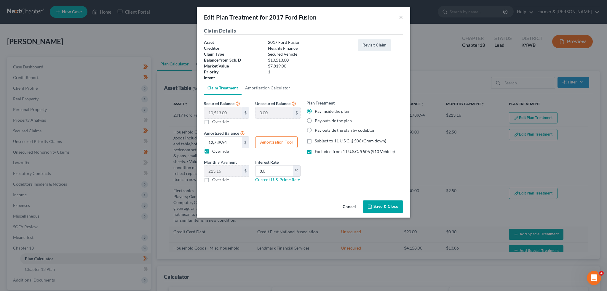
click at [384, 202] on button "Save & Close" at bounding box center [383, 207] width 40 height 12
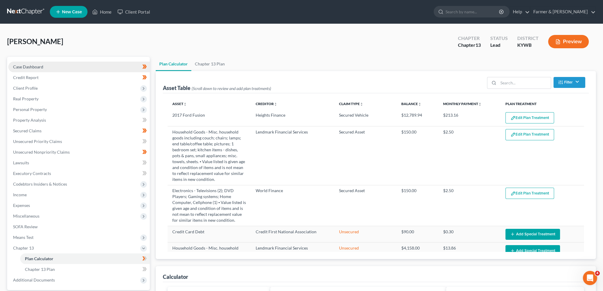
click at [30, 67] on span "Case Dashboard" at bounding box center [28, 66] width 30 height 5
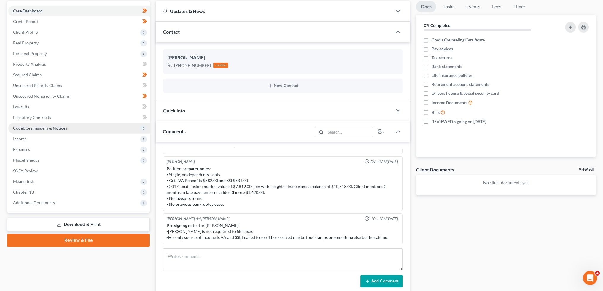
scroll to position [45, 0]
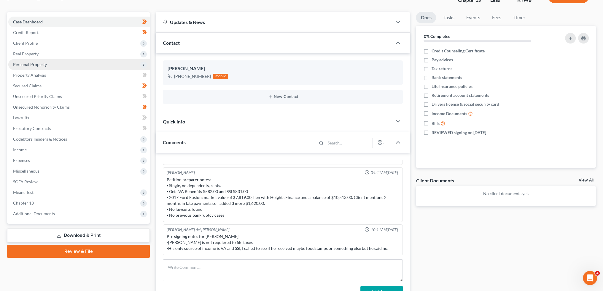
click at [44, 65] on span "Personal Property" at bounding box center [30, 64] width 34 height 5
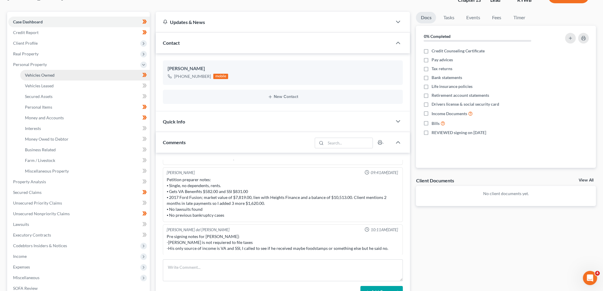
click at [45, 74] on span "Vehicles Owned" at bounding box center [40, 75] width 30 height 5
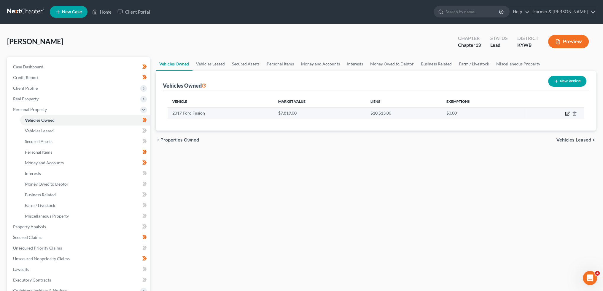
click at [568, 113] on icon "button" at bounding box center [567, 113] width 3 height 3
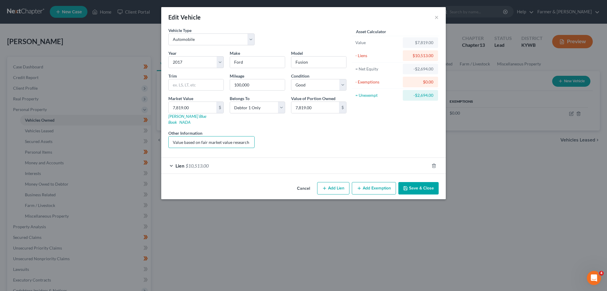
scroll to position [0, 81]
drag, startPoint x: 210, startPoint y: 138, endPoint x: 312, endPoint y: 135, distance: 101.7
click at [312, 135] on div "Year Select 2026 2025 2024 2023 2022 2021 2020 2019 2018 2017 2016 2015 2014 20…" at bounding box center [257, 101] width 184 height 103
click at [194, 137] on input "Value based on fair market value research done on KBB. PMI lien placed on 11/20…" at bounding box center [212, 142] width 86 height 11
click at [193, 137] on input "Value based on fair market value research done on KBB. PMI lien placed on 11/20…" at bounding box center [212, 142] width 86 height 11
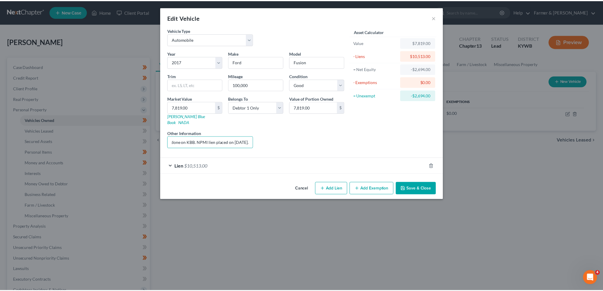
scroll to position [0, 0]
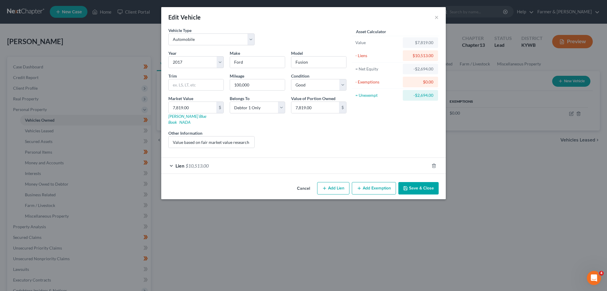
click at [427, 182] on button "Save & Close" at bounding box center [418, 188] width 40 height 12
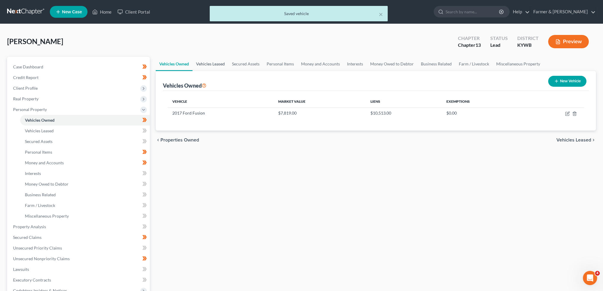
click at [199, 60] on link "Vehicles Leased" at bounding box center [210, 64] width 36 height 14
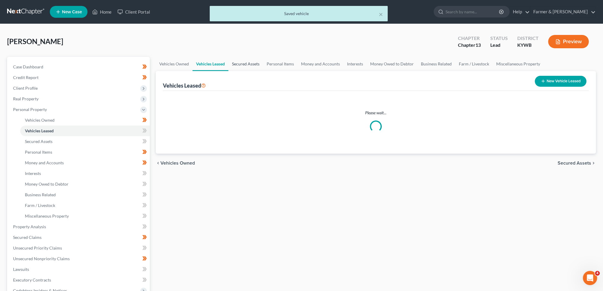
click at [246, 63] on link "Secured Assets" at bounding box center [245, 64] width 35 height 14
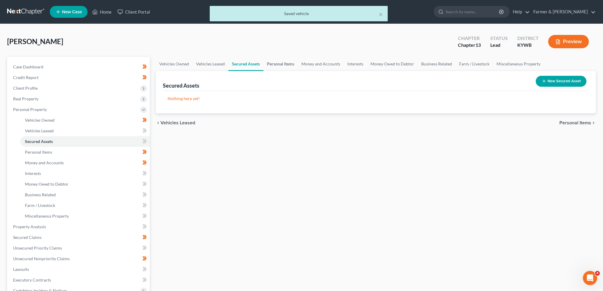
click at [283, 60] on link "Personal Items" at bounding box center [280, 64] width 34 height 14
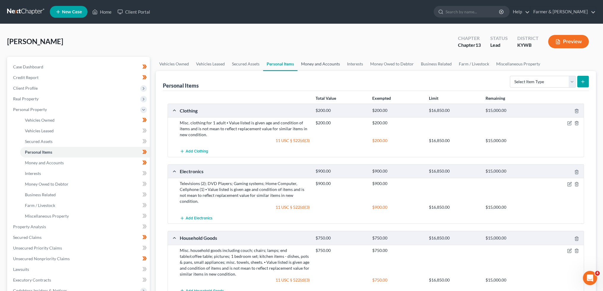
click at [327, 59] on link "Money and Accounts" at bounding box center [320, 64] width 46 height 14
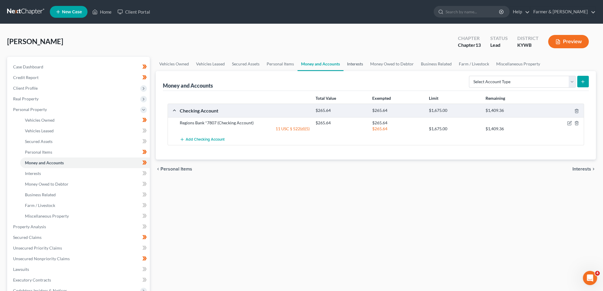
click at [354, 62] on link "Interests" at bounding box center [354, 64] width 23 height 14
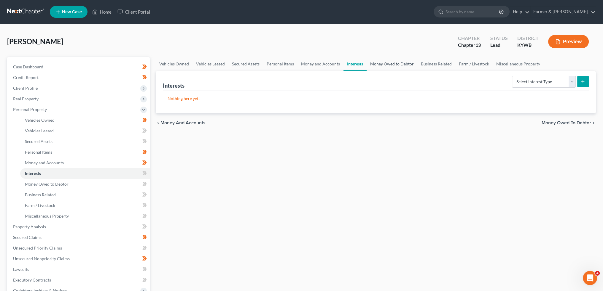
click at [390, 62] on link "Money Owed to Debtor" at bounding box center [391, 64] width 51 height 14
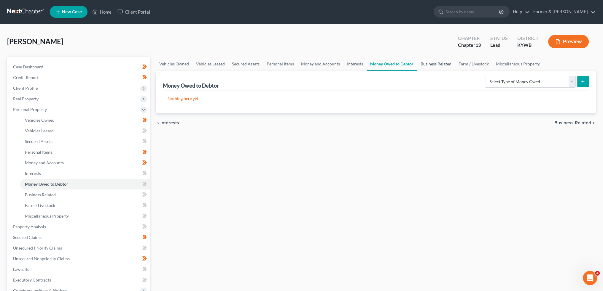
click at [429, 63] on link "Business Related" at bounding box center [436, 64] width 38 height 14
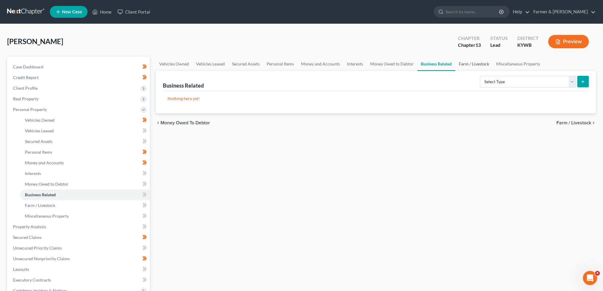
click at [477, 64] on link "Farm / Livestock" at bounding box center [473, 64] width 37 height 14
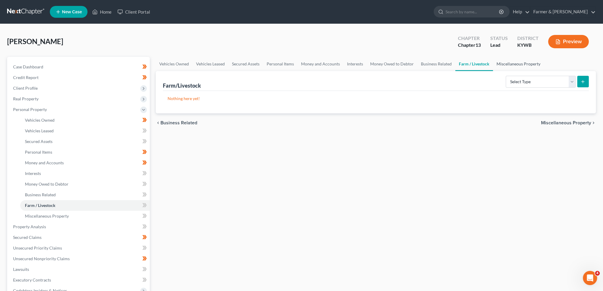
click at [504, 62] on link "Miscellaneous Property" at bounding box center [518, 64] width 51 height 14
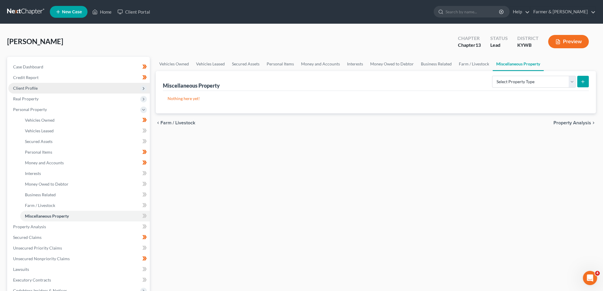
click at [56, 88] on span "Client Profile" at bounding box center [78, 88] width 141 height 11
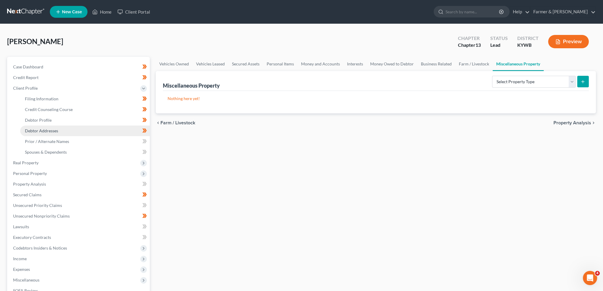
click at [63, 131] on link "Debtor Addresses" at bounding box center [85, 131] width 130 height 11
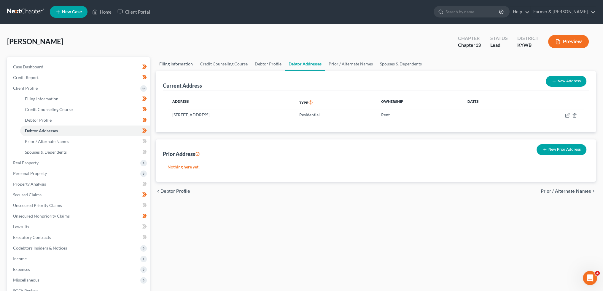
click at [173, 63] on link "Filing Information" at bounding box center [176, 64] width 41 height 14
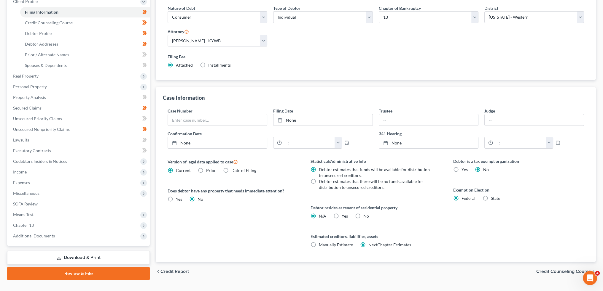
scroll to position [98, 0]
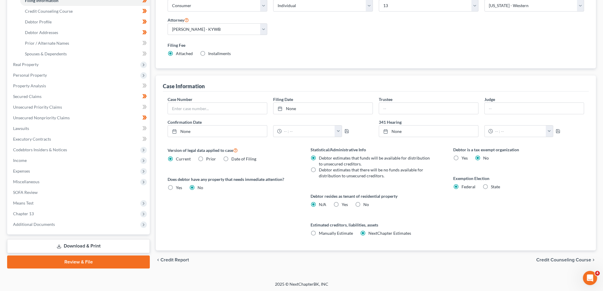
click at [342, 205] on label "Yes Yes" at bounding box center [345, 205] width 6 height 6
click at [344, 205] on input "Yes Yes" at bounding box center [346, 204] width 4 height 4
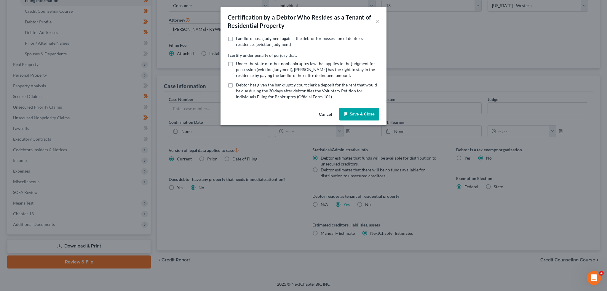
click at [364, 114] on button "Save & Close" at bounding box center [359, 114] width 40 height 12
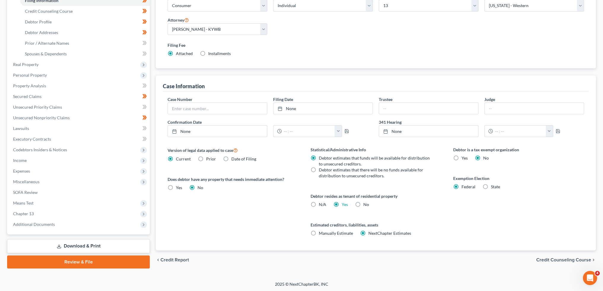
scroll to position [0, 0]
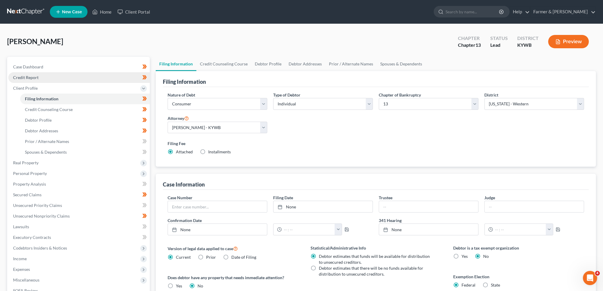
click at [41, 78] on link "Credit Report" at bounding box center [78, 77] width 141 height 11
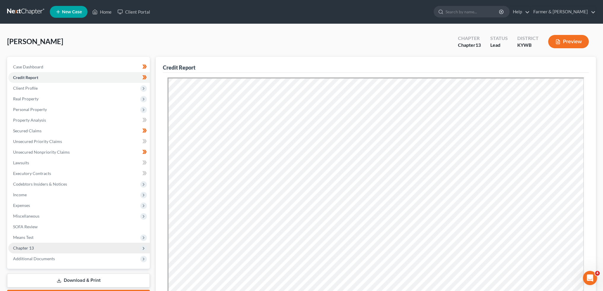
click at [57, 250] on span "Chapter 13" at bounding box center [78, 248] width 141 height 11
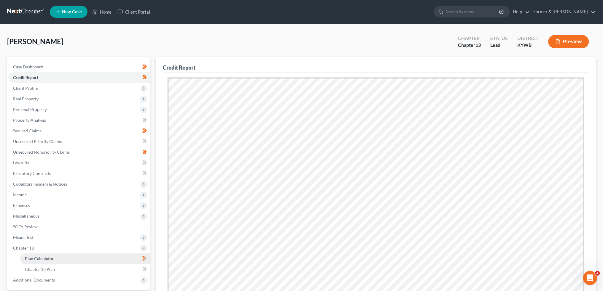
click at [55, 257] on link "Plan Calculator" at bounding box center [85, 259] width 130 height 11
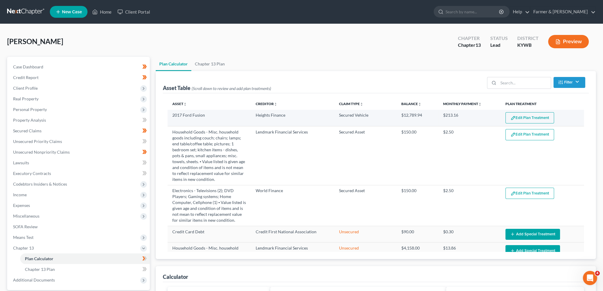
click at [518, 117] on button "Edit Plan Treatment" at bounding box center [529, 117] width 49 height 11
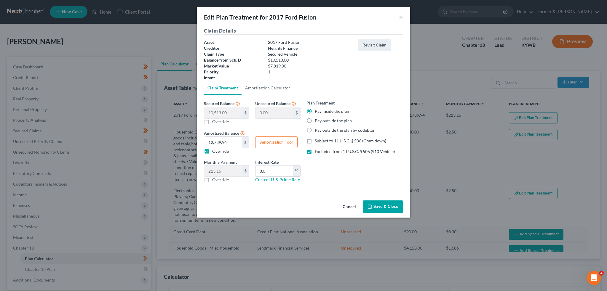
click at [212, 121] on label "Override" at bounding box center [220, 122] width 17 height 6
click at [215, 121] on input "Override" at bounding box center [217, 121] width 4 height 4
click at [229, 112] on input "0.00" at bounding box center [223, 112] width 38 height 11
click at [212, 153] on label "Override" at bounding box center [220, 152] width 17 height 6
click at [215, 152] on input "Override" at bounding box center [217, 151] width 4 height 4
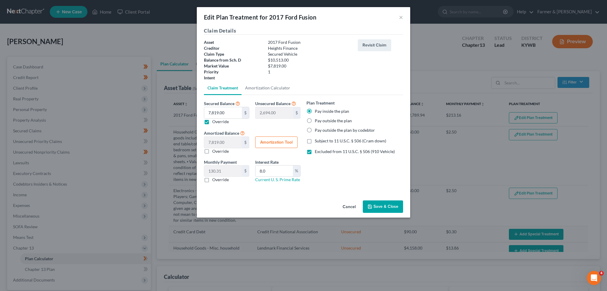
click at [315, 151] on label "Excluded from 11 U.S.C. § 506 (910 Vehicle)" at bounding box center [355, 152] width 80 height 6
click at [317, 151] on input "Excluded from 11 U.S.C. § 506 (910 Vehicle)" at bounding box center [319, 151] width 4 height 4
click at [315, 141] on label "Subject to 11 U.S.C. § 506 (Cram down)" at bounding box center [350, 141] width 71 height 6
click at [317, 141] on input "Subject to 11 U.S.C. § 506 (Cram down)" at bounding box center [319, 140] width 4 height 4
click at [277, 143] on button "Amortization Tool" at bounding box center [276, 143] width 42 height 12
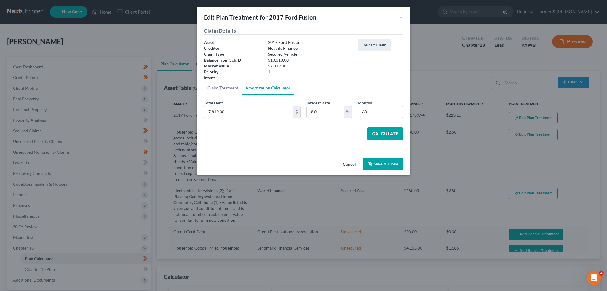
click at [379, 134] on button "Calculate" at bounding box center [385, 133] width 36 height 13
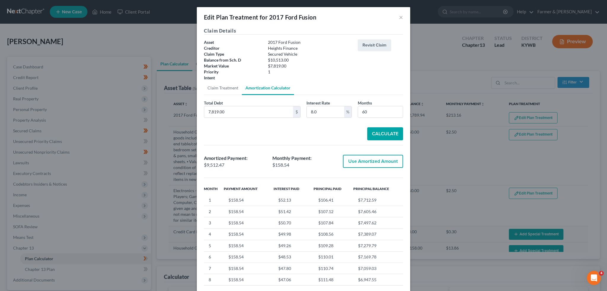
click at [371, 159] on button "Use Amortized Amount" at bounding box center [373, 161] width 60 height 13
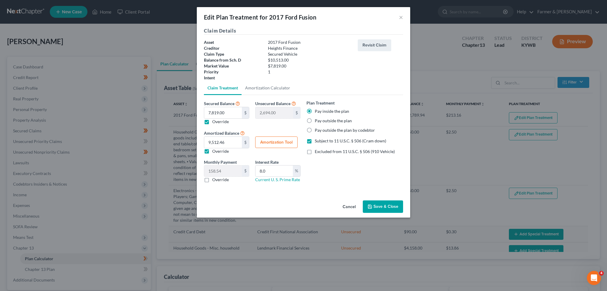
click at [380, 202] on button "Save & Close" at bounding box center [383, 207] width 40 height 12
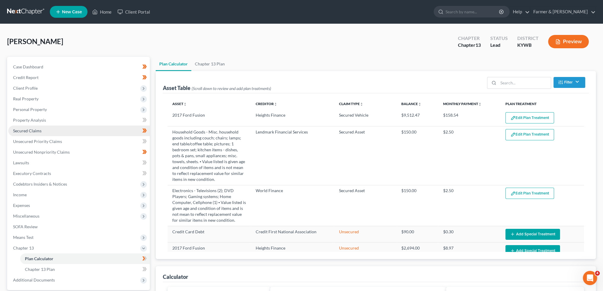
click at [52, 130] on link "Secured Claims" at bounding box center [78, 131] width 141 height 11
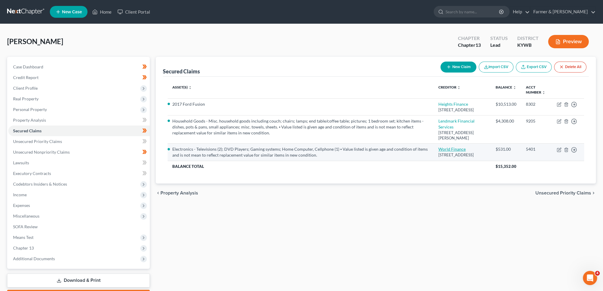
click at [461, 152] on link "World Finance" at bounding box center [451, 149] width 27 height 5
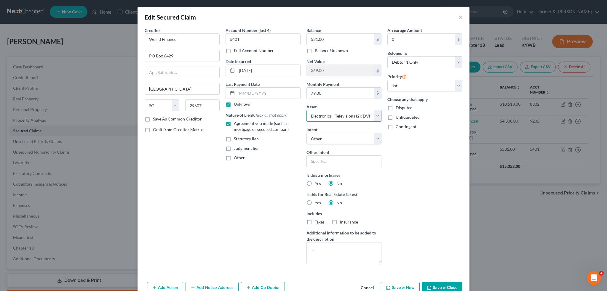
drag, startPoint x: 336, startPoint y: 114, endPoint x: 334, endPoint y: 121, distance: 7.3
click at [336, 114] on select "Select Other Multiple Assets 2017 Ford Fusion - $7819.0 Regions Bank *7807 (Che…" at bounding box center [344, 116] width 75 height 12
click at [307, 110] on select "Select Other Multiple Assets 2017 Ford Fusion - $7819.0 Regions Bank *7807 (Che…" at bounding box center [344, 116] width 75 height 12
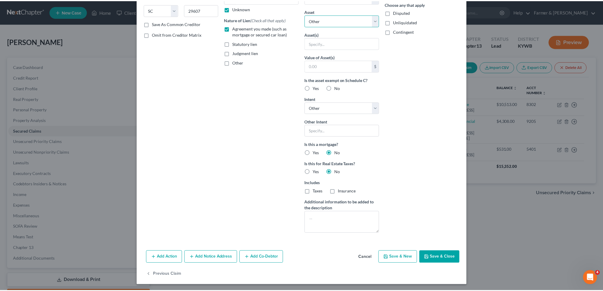
scroll to position [96, 0]
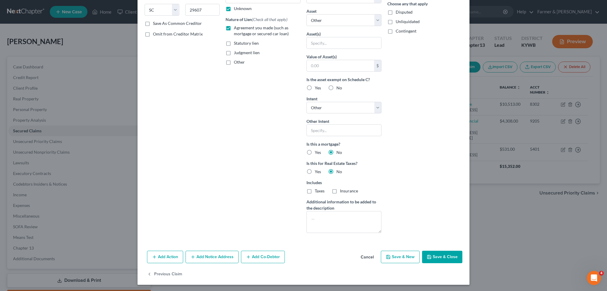
click at [438, 258] on button "Save & Close" at bounding box center [442, 257] width 40 height 12
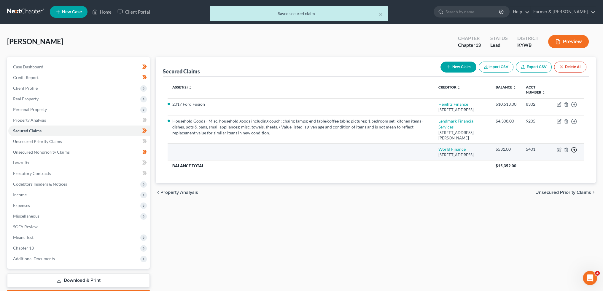
click at [574, 153] on icon "button" at bounding box center [574, 150] width 6 height 6
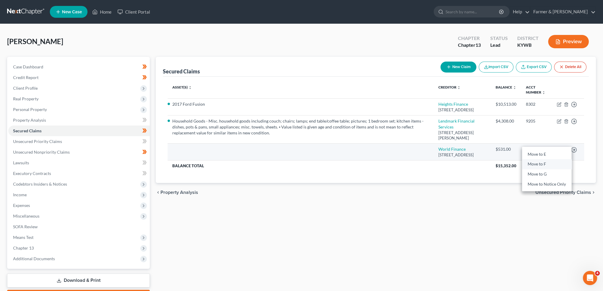
click at [547, 169] on link "Move to F" at bounding box center [547, 164] width 50 height 10
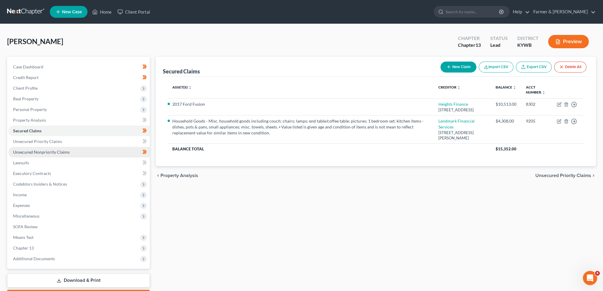
click at [35, 154] on span "Unsecured Nonpriority Claims" at bounding box center [41, 152] width 57 height 5
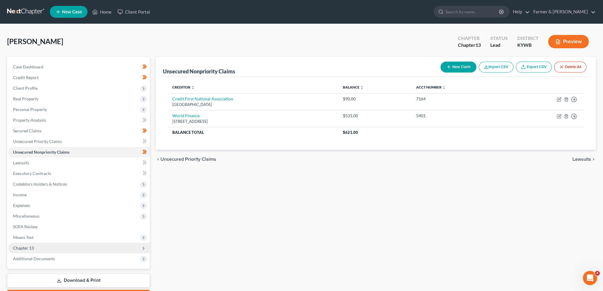
click at [41, 249] on span "Chapter 13" at bounding box center [78, 248] width 141 height 11
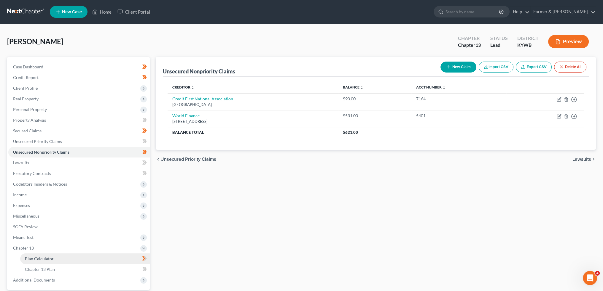
click at [42, 257] on span "Plan Calculator" at bounding box center [39, 258] width 29 height 5
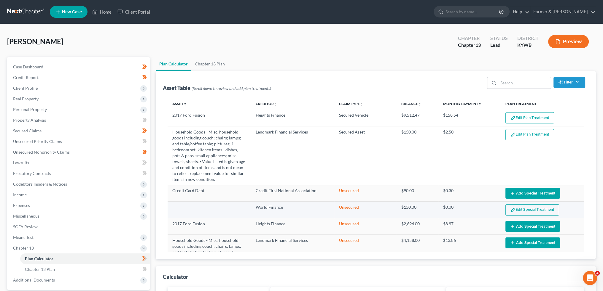
click at [527, 207] on button "Edit Special Treatment" at bounding box center [532, 210] width 54 height 11
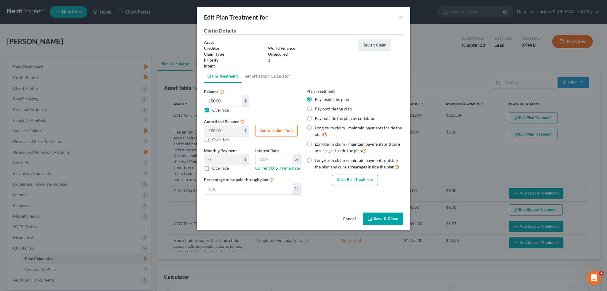
click at [361, 181] on button "Clear Plan Treatment" at bounding box center [355, 180] width 46 height 10
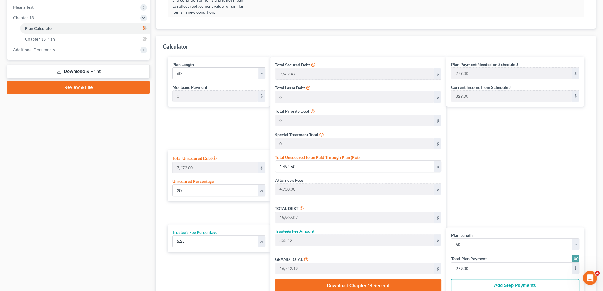
scroll to position [247, 0]
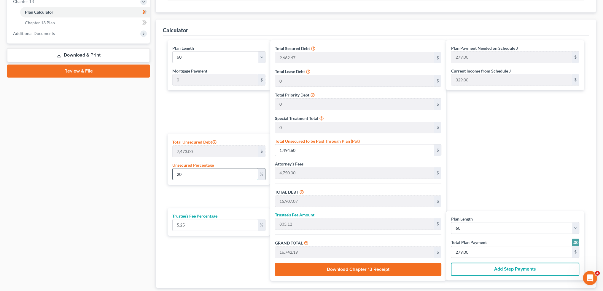
click at [184, 174] on input "20" at bounding box center [215, 174] width 85 height 11
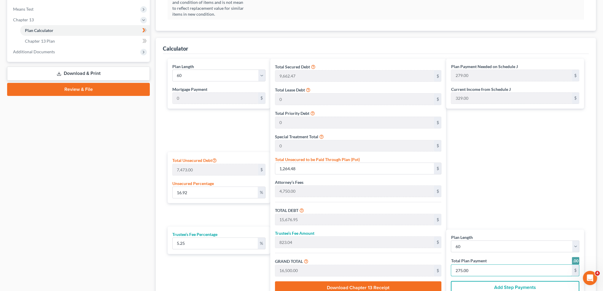
scroll to position [148, 0]
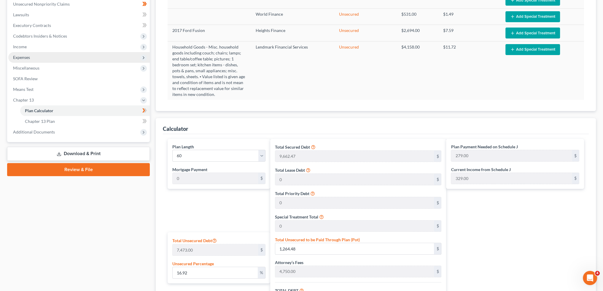
click at [37, 55] on span "Expenses" at bounding box center [78, 57] width 141 height 11
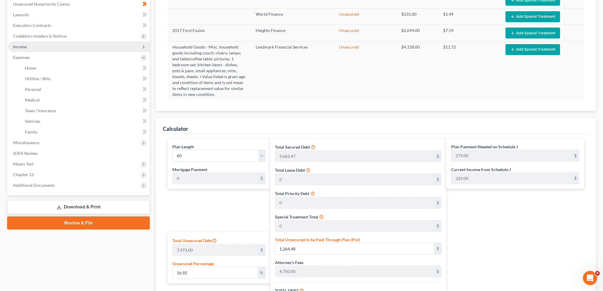
click at [42, 47] on span "Income" at bounding box center [78, 47] width 141 height 11
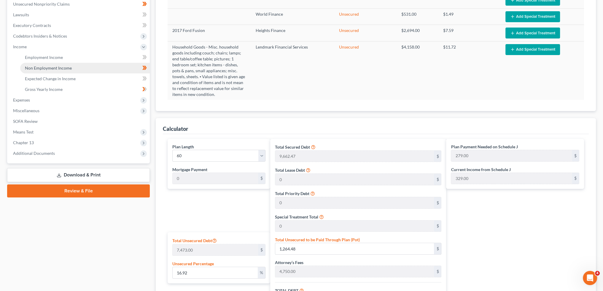
click at [45, 65] on link "Non Employment Income" at bounding box center [85, 68] width 130 height 11
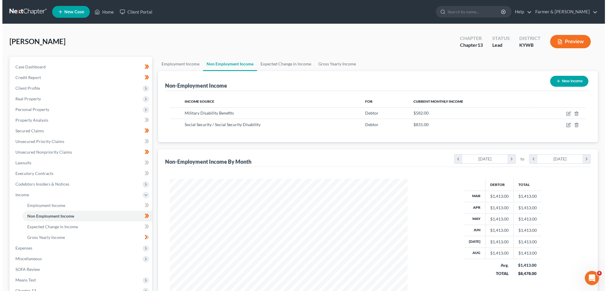
scroll to position [119, 249]
click at [567, 112] on icon "button" at bounding box center [566, 113] width 3 height 3
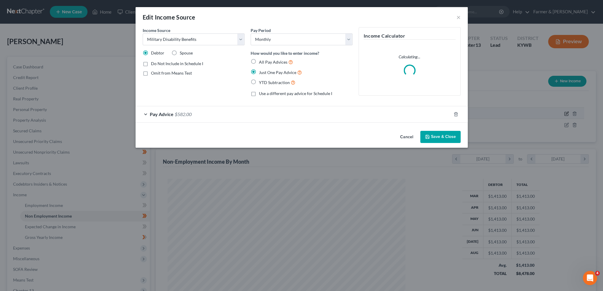
scroll to position [120, 251]
click at [153, 72] on label "Omit from Means Test" at bounding box center [173, 73] width 41 height 6
click at [155, 72] on input "Omit from Means Test" at bounding box center [157, 72] width 4 height 4
click at [446, 136] on button "Save & Close" at bounding box center [442, 137] width 40 height 12
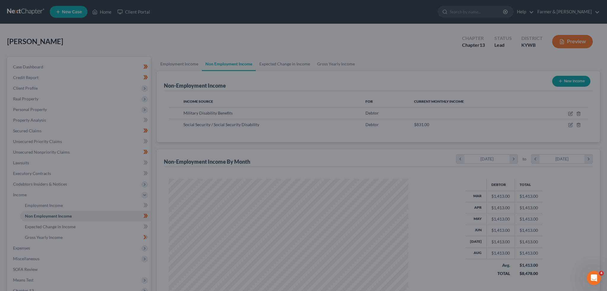
scroll to position [296325, 296194]
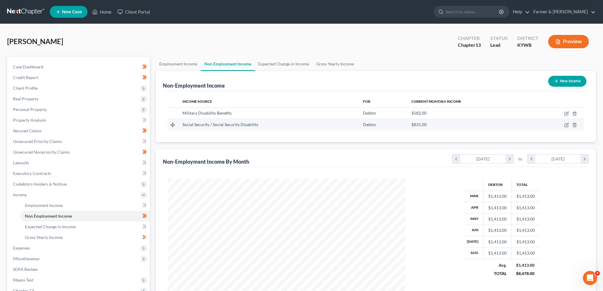
click at [569, 124] on td at bounding box center [558, 124] width 52 height 11
click at [567, 124] on icon "button" at bounding box center [566, 125] width 5 height 5
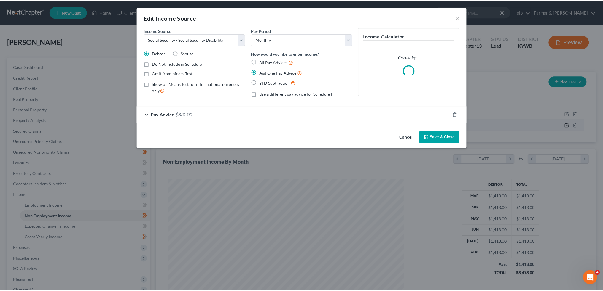
scroll to position [120, 251]
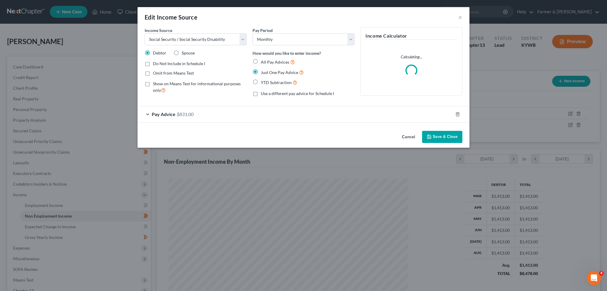
click at [153, 86] on label "Show on Means Test for informational purposes only" at bounding box center [200, 87] width 94 height 13
click at [155, 85] on input "Show on Means Test for informational purposes only" at bounding box center [157, 83] width 4 height 4
click at [433, 134] on button "Save & Close" at bounding box center [442, 137] width 40 height 12
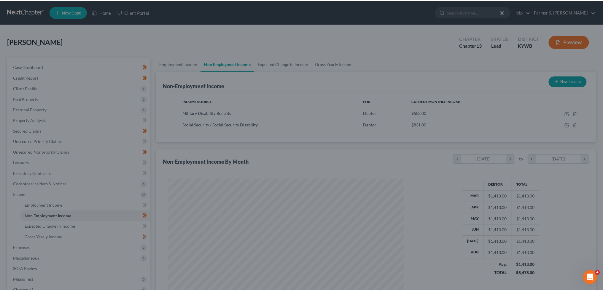
scroll to position [296325, 296194]
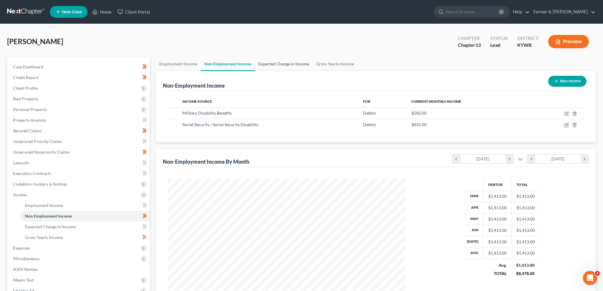
click at [287, 64] on link "Expected Change in Income" at bounding box center [284, 64] width 58 height 14
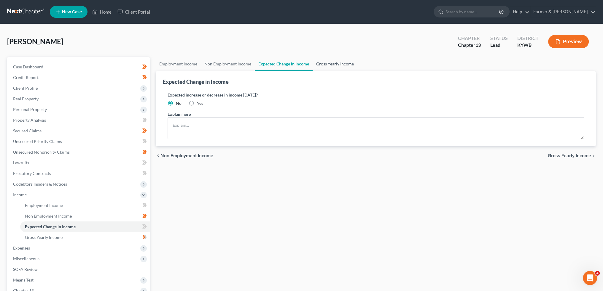
click at [345, 63] on link "Gross Yearly Income" at bounding box center [334, 64] width 45 height 14
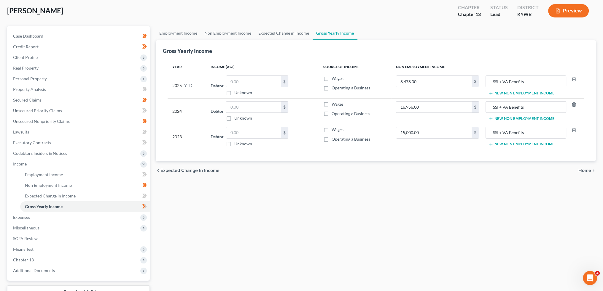
scroll to position [76, 0]
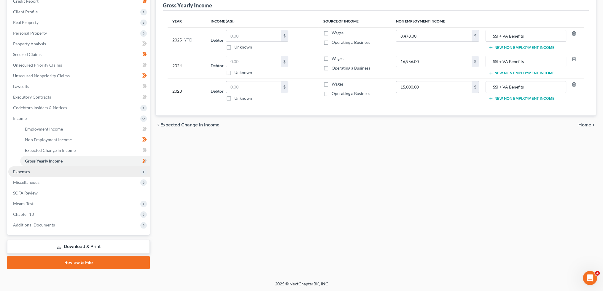
click at [74, 174] on span "Expenses" at bounding box center [78, 172] width 141 height 11
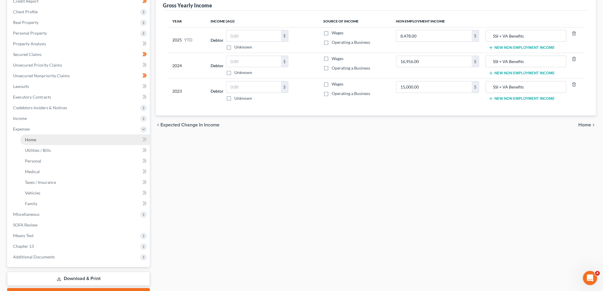
click at [61, 140] on link "Home" at bounding box center [85, 140] width 130 height 11
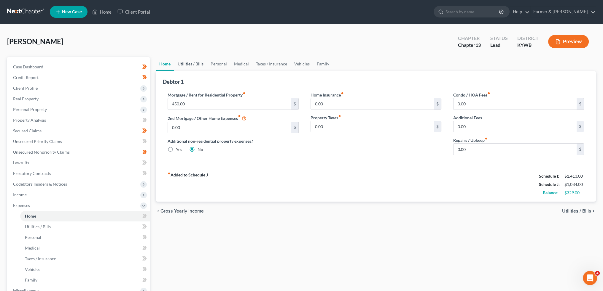
click at [190, 59] on link "Utilities / Bills" at bounding box center [190, 64] width 33 height 14
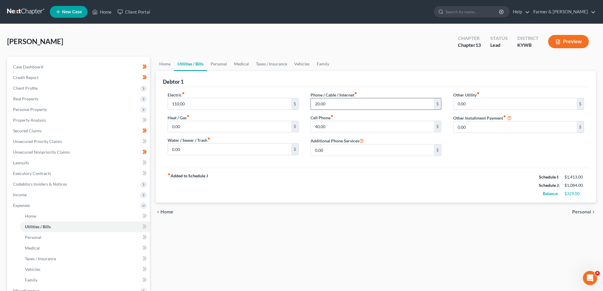
click at [332, 103] on input "20.00" at bounding box center [372, 103] width 123 height 11
click at [208, 71] on link "Personal" at bounding box center [218, 64] width 23 height 14
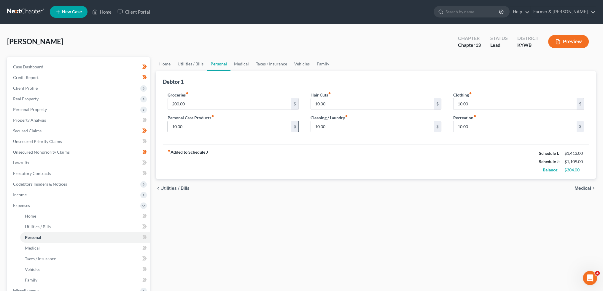
click at [199, 125] on input "10.00" at bounding box center [229, 126] width 123 height 11
click at [240, 63] on link "Medical" at bounding box center [241, 64] width 22 height 14
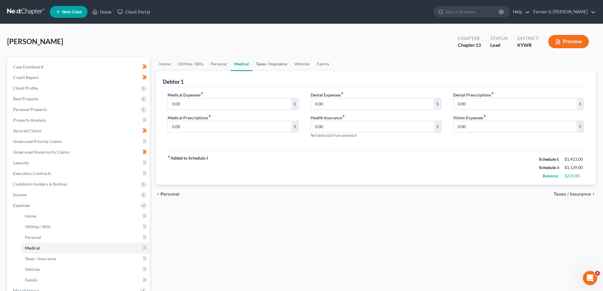
click at [271, 63] on link "Taxes / Insurance" at bounding box center [271, 64] width 38 height 14
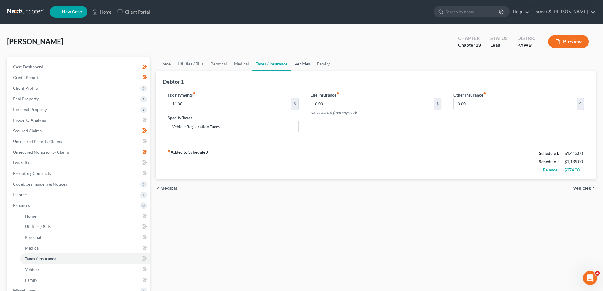
click at [298, 64] on link "Vehicles" at bounding box center [302, 64] width 23 height 14
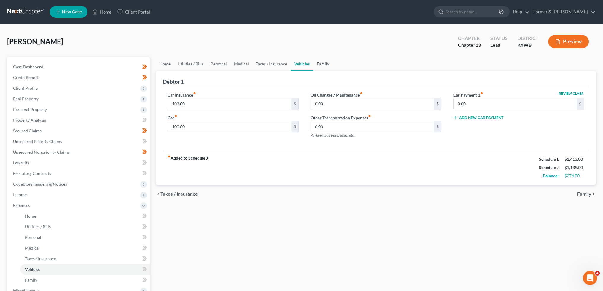
click at [317, 64] on link "Family" at bounding box center [323, 64] width 20 height 14
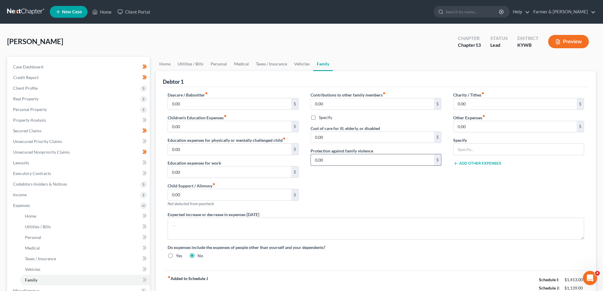
scroll to position [108, 0]
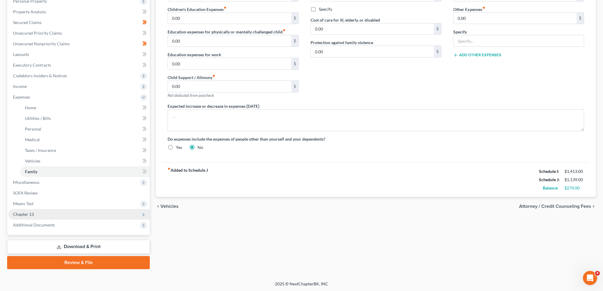
click at [65, 216] on span "Chapter 13" at bounding box center [78, 214] width 141 height 11
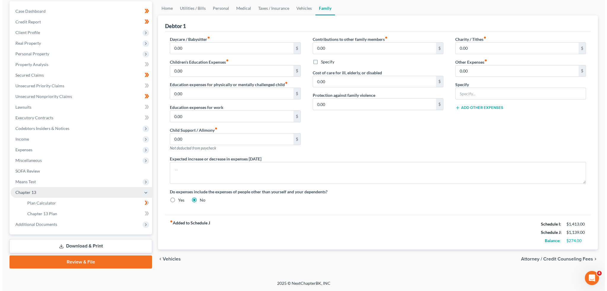
scroll to position [55, 0]
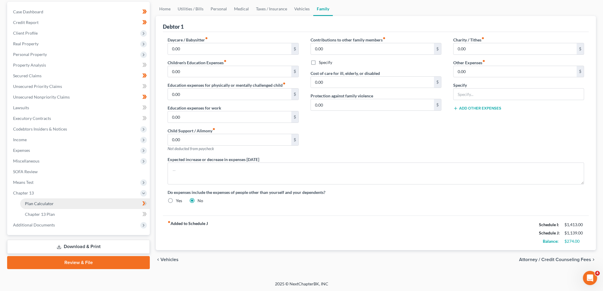
click at [67, 202] on link "Plan Calculator" at bounding box center [85, 204] width 130 height 11
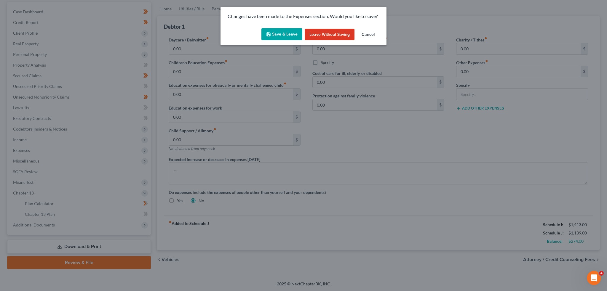
click at [274, 35] on button "Save & Leave" at bounding box center [281, 34] width 41 height 12
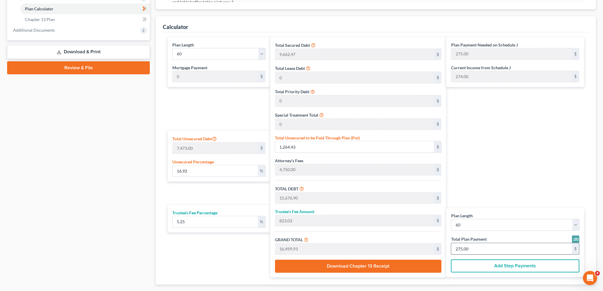
scroll to position [285, 0]
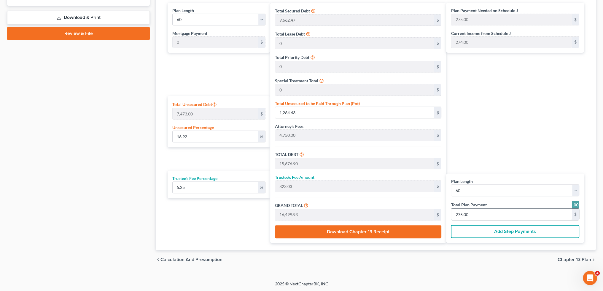
click at [493, 216] on input "275.00" at bounding box center [511, 214] width 121 height 11
drag, startPoint x: 484, startPoint y: 216, endPoint x: 450, endPoint y: 217, distance: 33.8
click at [450, 217] on div "Plan Length 1 2 3 4 5 6 7 8 9 10 11 12 13 14 15 16 17 18 19 20 21 22 23 24 25 2…" at bounding box center [515, 208] width 138 height 69
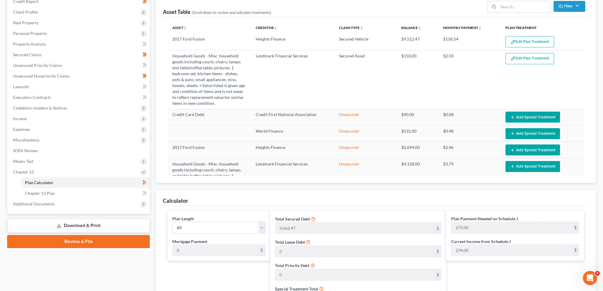
scroll to position [37, 0]
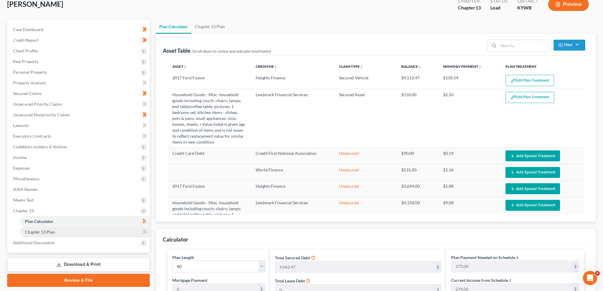
click at [74, 232] on link "Chapter 13 Plan" at bounding box center [85, 232] width 130 height 11
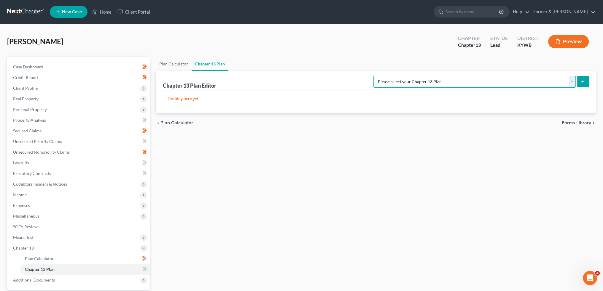
click at [494, 82] on select "Please select your Chapter 13 Plan National Form Plan - Official Form 113 Natio…" at bounding box center [474, 82] width 202 height 12
click at [397, 76] on select "Please select your Chapter 13 Plan National Form Plan - Official Form 113 Natio…" at bounding box center [474, 82] width 202 height 12
click at [583, 81] on icon "submit" at bounding box center [582, 81] width 5 height 5
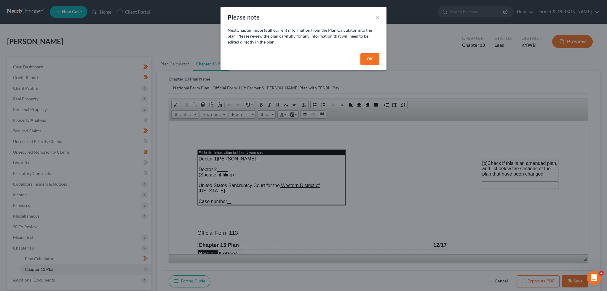
click at [370, 59] on button "OK" at bounding box center [369, 59] width 19 height 12
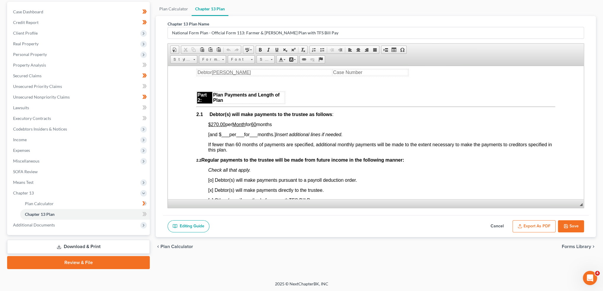
scroll to position [346, 0]
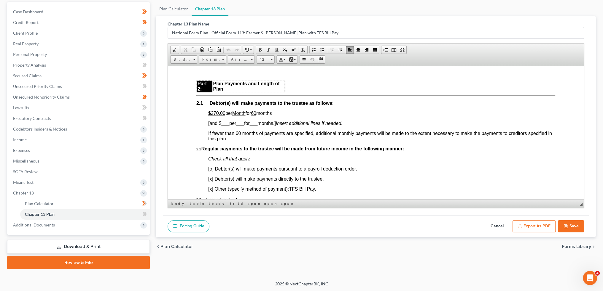
drag, startPoint x: 221, startPoint y: 114, endPoint x: 282, endPoint y: 114, distance: 61.7
click at [282, 114] on p "$270.00 per Month for 60 months" at bounding box center [381, 113] width 347 height 5
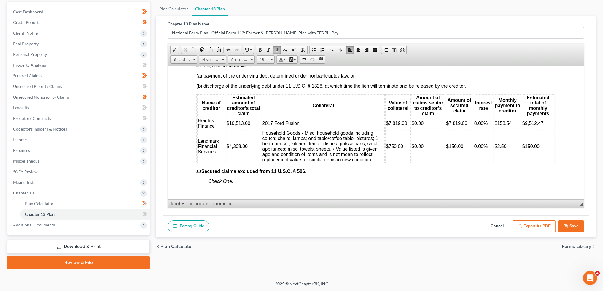
scroll to position [790, 0]
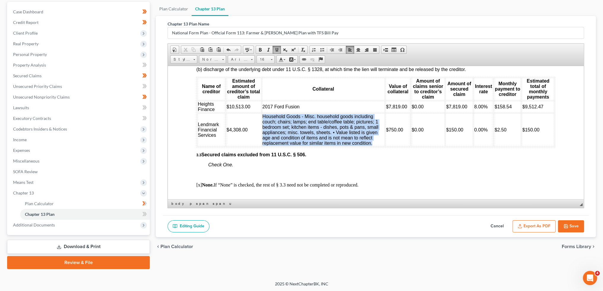
drag, startPoint x: 371, startPoint y: 151, endPoint x: 261, endPoint y: 125, distance: 112.9
click at [262, 125] on td "Household Goods - Misc. household goods including couch; chairs; lamps; end tab…" at bounding box center [323, 129] width 123 height 33
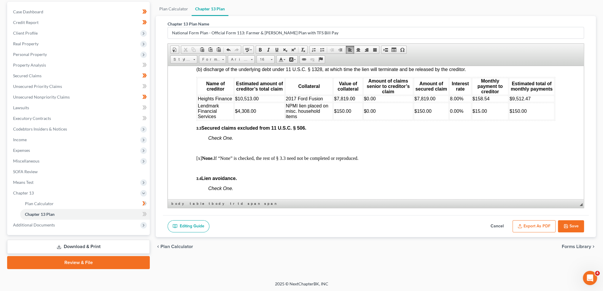
click at [286, 101] on span "2017 Ford Fusion" at bounding box center [304, 98] width 37 height 5
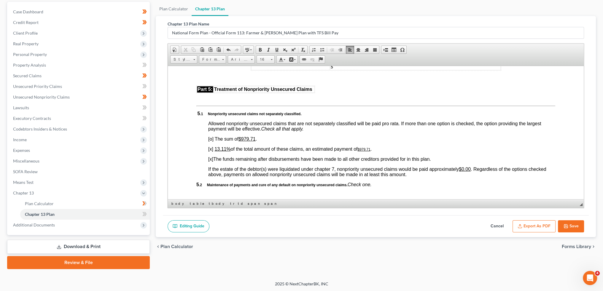
scroll to position [1235, 0]
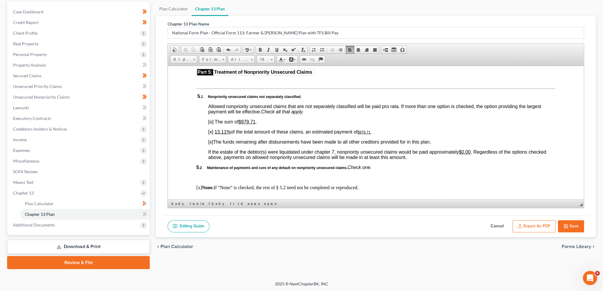
click at [218, 134] on u "13.11%" at bounding box center [222, 131] width 16 height 5
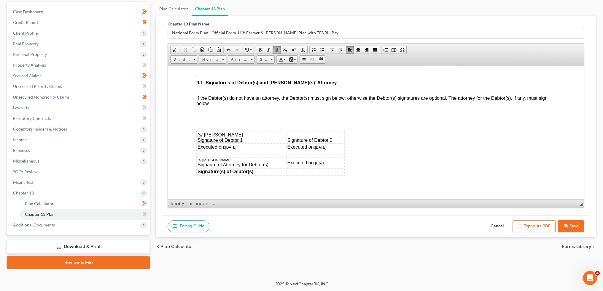
click at [522, 221] on button "Export as PDF" at bounding box center [533, 227] width 43 height 12
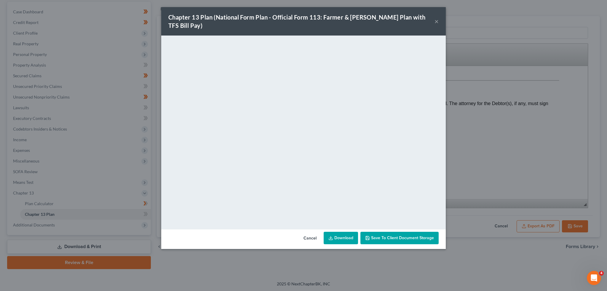
click at [423, 236] on span "Save to Client Document Storage" at bounding box center [402, 238] width 63 height 5
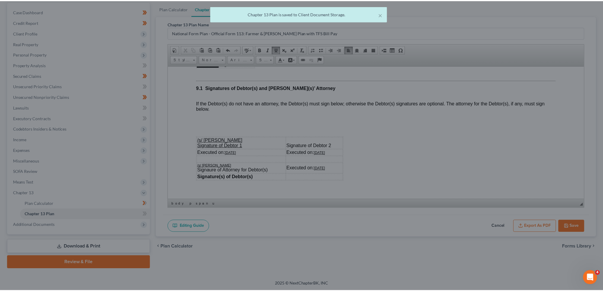
scroll to position [1680, 0]
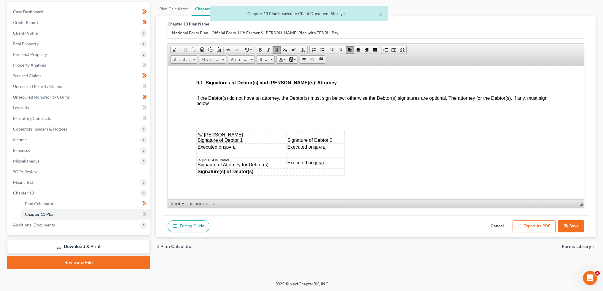
click at [572, 224] on button "Save" at bounding box center [571, 227] width 26 height 12
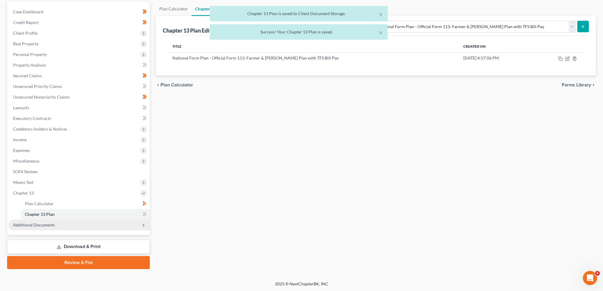
click at [54, 226] on span "Additional Documents" at bounding box center [78, 225] width 141 height 11
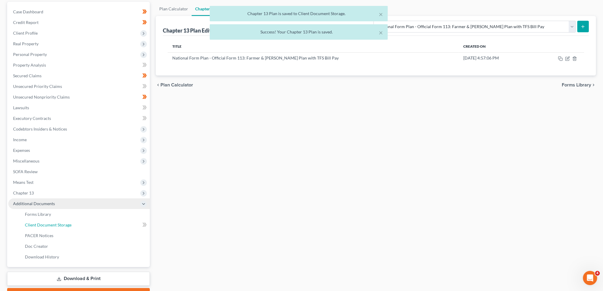
click at [54, 226] on span "Client Document Storage" at bounding box center [48, 225] width 47 height 5
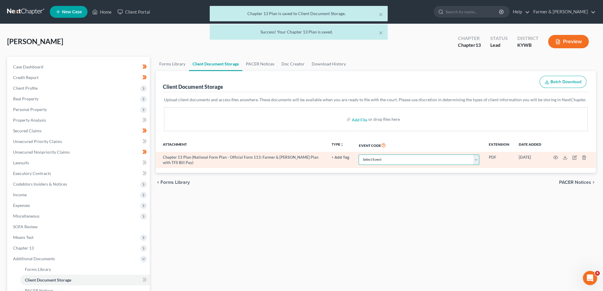
click at [382, 159] on select "Select Event Amended Answer Amended Complaint Amended List of Creditors (Fee) A…" at bounding box center [418, 160] width 121 height 10
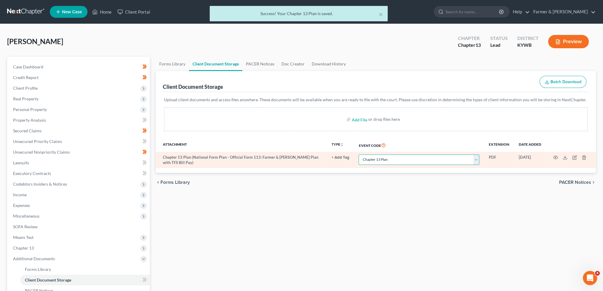
click at [358, 155] on select "Select Event Amended Answer Amended Complaint Amended List of Creditors (Fee) A…" at bounding box center [418, 160] width 121 height 10
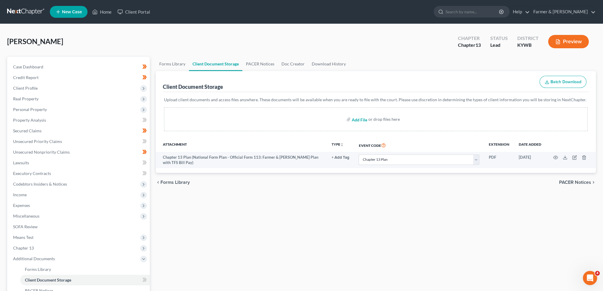
click at [357, 120] on input "file" at bounding box center [359, 119] width 14 height 11
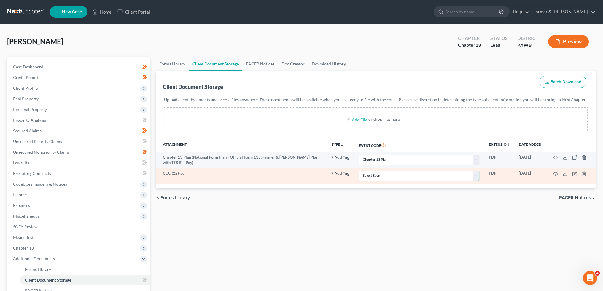
drag, startPoint x: 395, startPoint y: 175, endPoint x: 396, endPoint y: 171, distance: 4.9
click at [395, 175] on select "Select Event Amended Answer Amended Complaint Amended List of Creditors (Fee) A…" at bounding box center [418, 176] width 121 height 10
click at [358, 171] on select "Select Event Amended Answer Amended Complaint Amended List of Creditors (Fee) A…" at bounding box center [418, 176] width 121 height 10
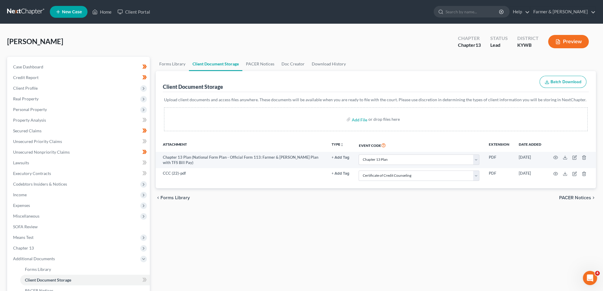
click at [332, 218] on div "Forms Library Client Document Storage PACER Notices Doc Creator Download Histor…" at bounding box center [376, 207] width 446 height 300
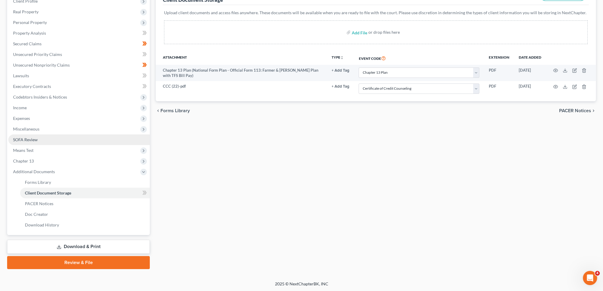
click at [32, 138] on span "SOFA Review" at bounding box center [25, 139] width 25 height 5
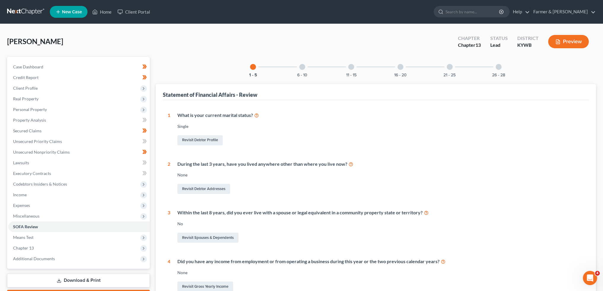
click at [301, 67] on div at bounding box center [302, 67] width 6 height 6
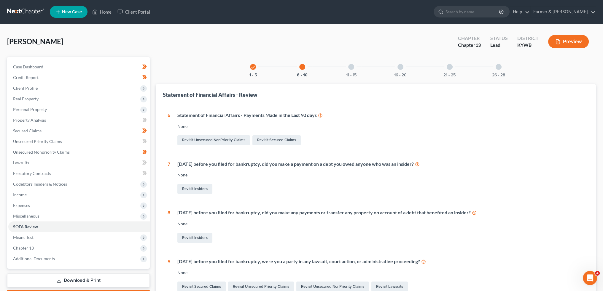
click at [350, 66] on div at bounding box center [351, 67] width 6 height 6
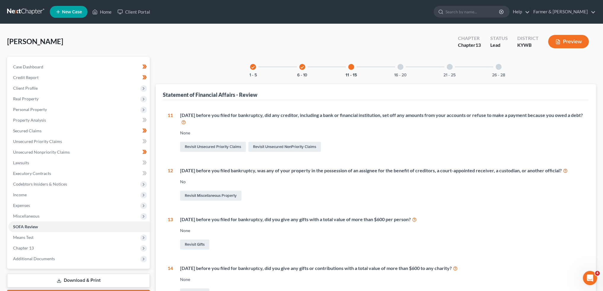
click at [409, 73] on div "16 - 20" at bounding box center [400, 67] width 20 height 20
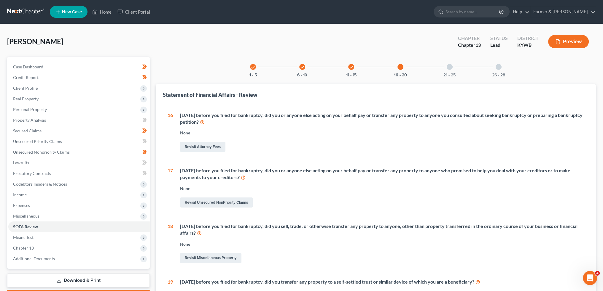
click at [445, 68] on div "21 - 25" at bounding box center [449, 67] width 20 height 20
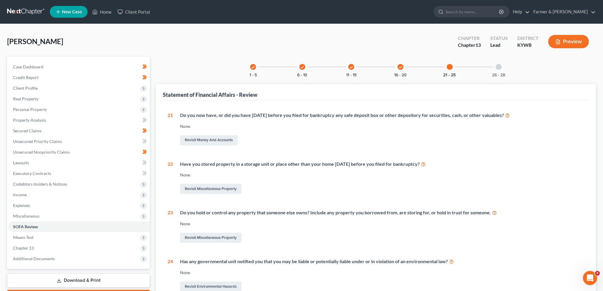
click at [499, 70] on div "26 - 28" at bounding box center [498, 67] width 20 height 20
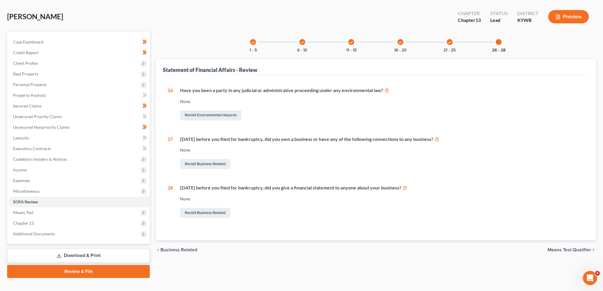
scroll to position [34, 0]
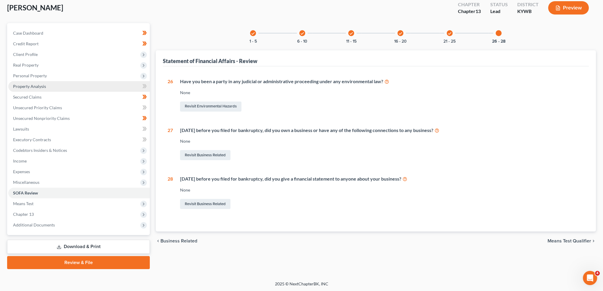
click at [34, 85] on span "Property Analysis" at bounding box center [29, 86] width 33 height 5
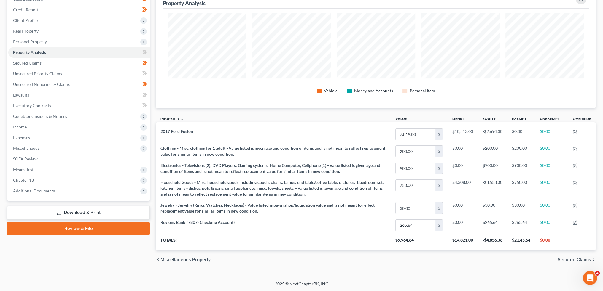
click at [87, 227] on link "Review & File" at bounding box center [78, 228] width 143 height 13
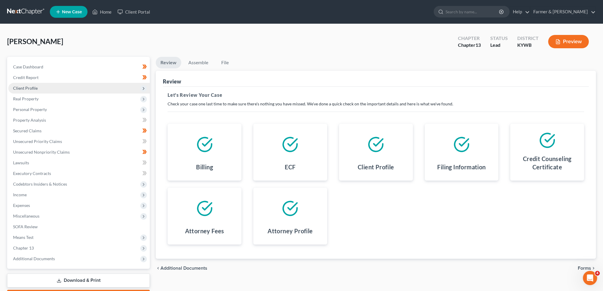
click at [21, 86] on span "Client Profile" at bounding box center [25, 88] width 25 height 5
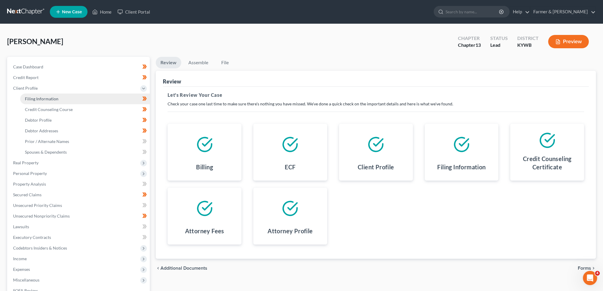
click at [26, 99] on span "Filing Information" at bounding box center [41, 98] width 33 height 5
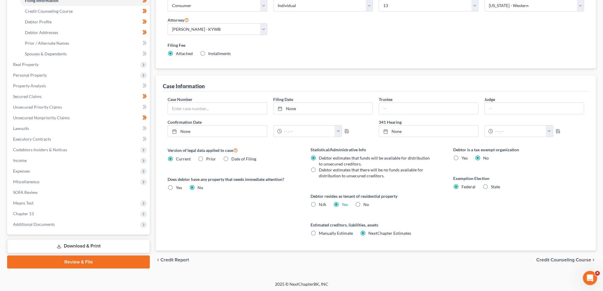
click at [70, 257] on link "Review & File" at bounding box center [78, 262] width 143 height 13
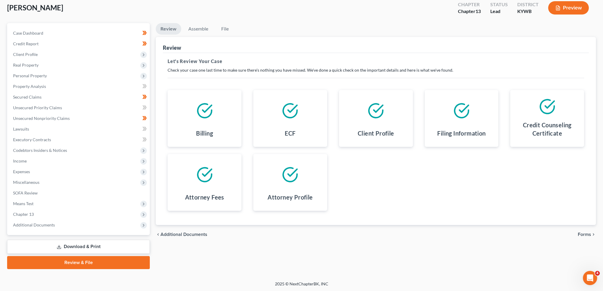
click at [587, 234] on span "Forms" at bounding box center [583, 234] width 13 height 5
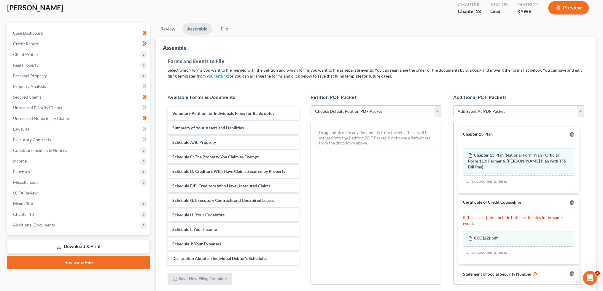
drag, startPoint x: 358, startPoint y: 108, endPoint x: 357, endPoint y: 115, distance: 7.0
click at [358, 108] on select "Choose Default Petition PDF Packet Emergency Filing (Voluntary Petition and Cre…" at bounding box center [375, 112] width 131 height 12
click at [310, 106] on select "Choose Default Petition PDF Packet Emergency Filing (Voluntary Petition and Cre…" at bounding box center [375, 112] width 131 height 12
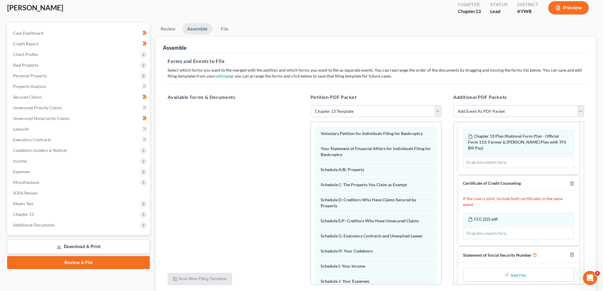
click at [517, 270] on input "file" at bounding box center [517, 275] width 14 height 11
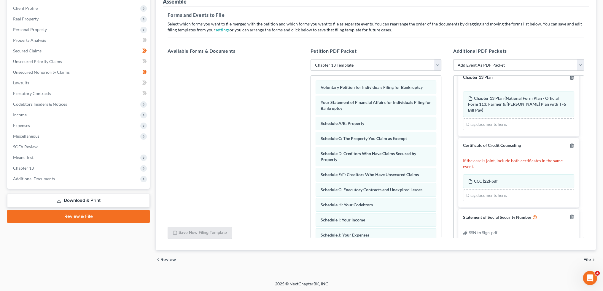
click at [585, 259] on span "File" at bounding box center [587, 260] width 8 height 5
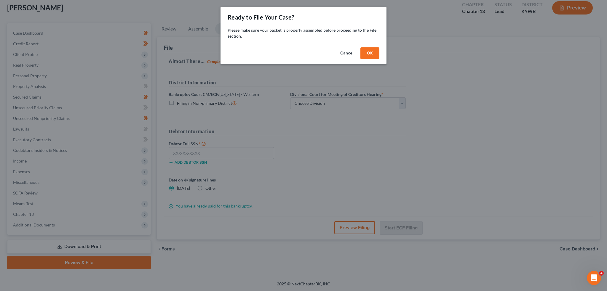
drag, startPoint x: 365, startPoint y: 53, endPoint x: 313, endPoint y: 104, distance: 73.0
click at [365, 53] on button "OK" at bounding box center [369, 53] width 19 height 12
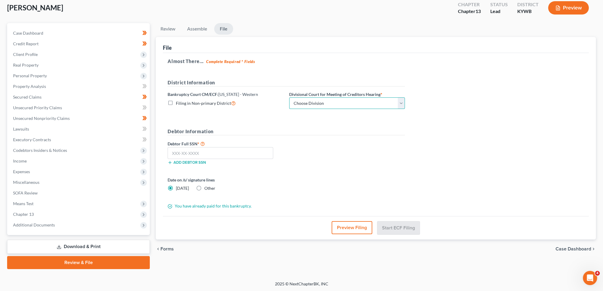
click at [313, 104] on select "Choose Division Bowling Green Louisville Owensboro Paducah" at bounding box center [347, 104] width 116 height 12
click at [289, 98] on select "Choose Division Bowling Green Louisville Owensboro Paducah" at bounding box center [347, 104] width 116 height 12
click at [251, 150] on input "text" at bounding box center [220, 153] width 106 height 12
paste input "403-78-3965"
click at [400, 229] on button "Start ECF Filing" at bounding box center [398, 227] width 42 height 13
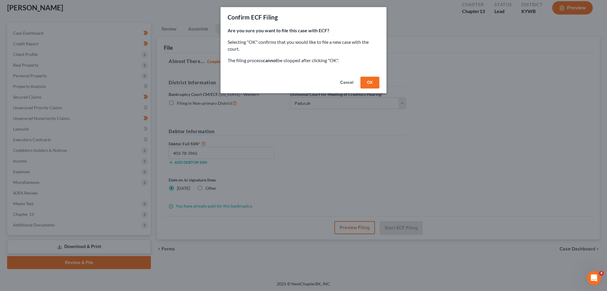
click at [368, 82] on button "OK" at bounding box center [369, 83] width 19 height 12
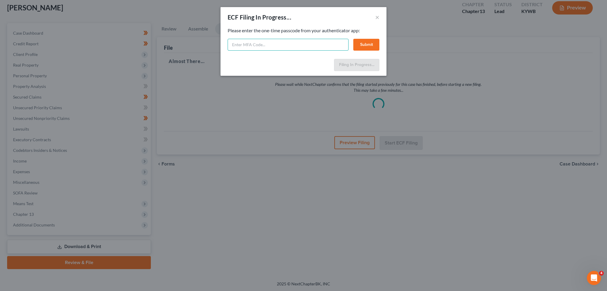
click at [294, 45] on input "text" at bounding box center [288, 45] width 121 height 12
click at [371, 44] on button "Submit" at bounding box center [366, 45] width 26 height 12
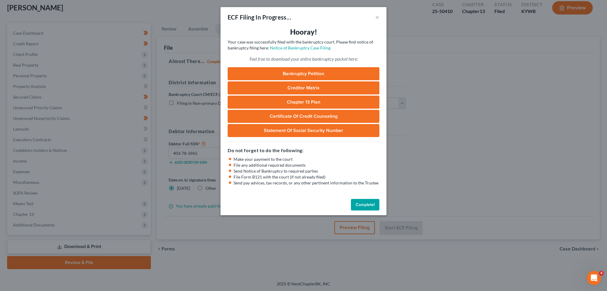
click at [365, 204] on button "Complete!" at bounding box center [365, 205] width 28 height 12
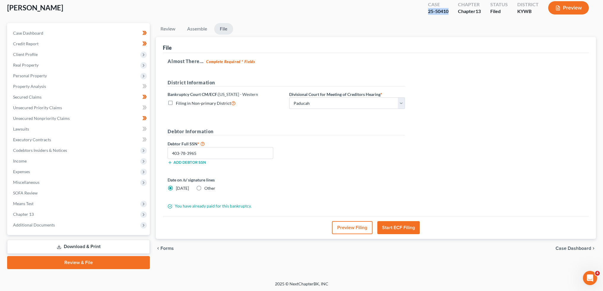
drag, startPoint x: 448, startPoint y: 12, endPoint x: 427, endPoint y: 12, distance: 21.3
click at [427, 12] on div "Case 25-50410" at bounding box center [438, 8] width 30 height 17
copy div "25-50410"
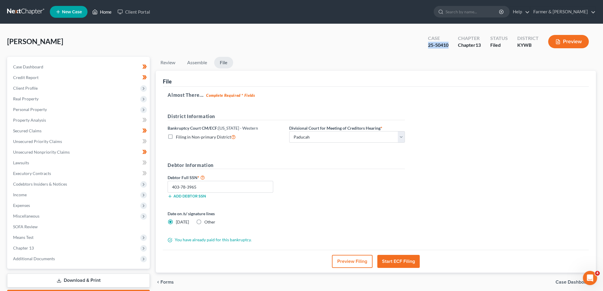
click at [105, 11] on link "Home" at bounding box center [101, 12] width 25 height 11
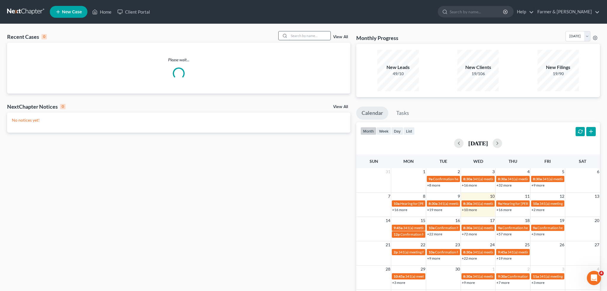
click at [312, 33] on input "search" at bounding box center [310, 35] width 42 height 9
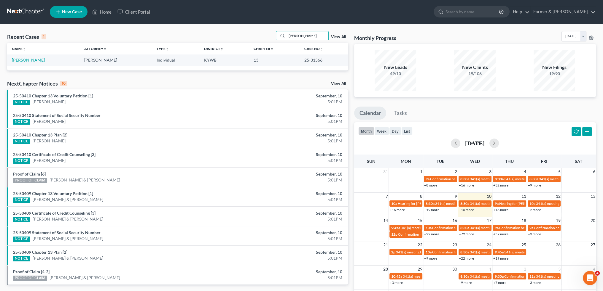
click at [26, 60] on link "Dillon, John" at bounding box center [28, 60] width 33 height 5
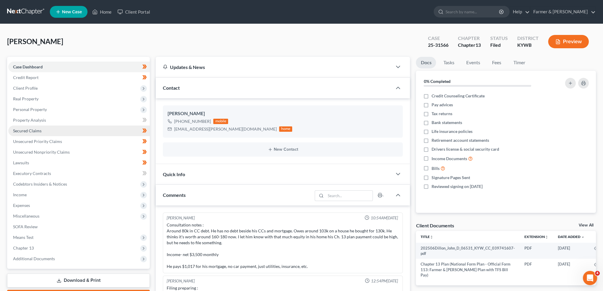
click at [45, 128] on link "Secured Claims" at bounding box center [78, 131] width 141 height 11
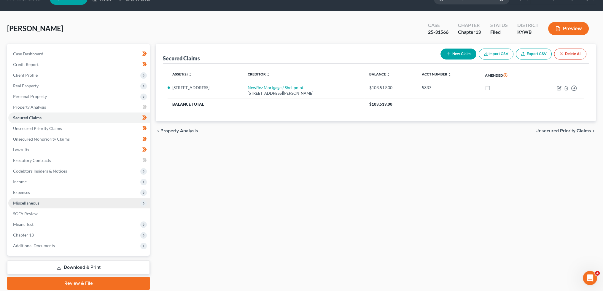
scroll to position [34, 0]
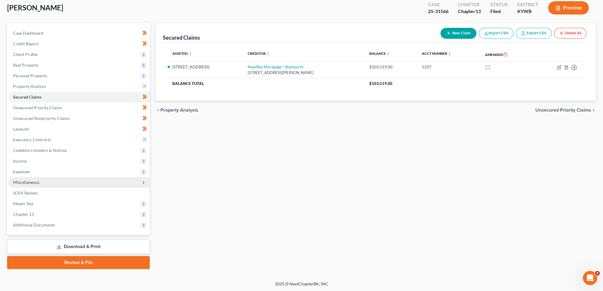
click at [38, 222] on span "Additional Documents" at bounding box center [78, 225] width 141 height 11
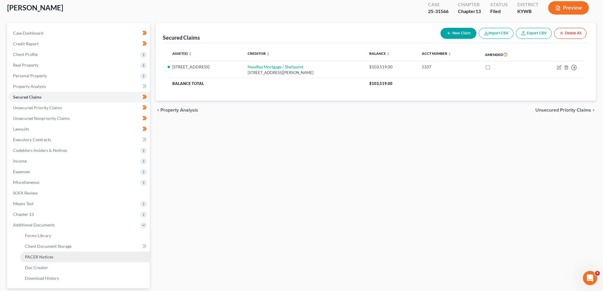
click at [45, 258] on span "PACER Notices" at bounding box center [39, 257] width 28 height 5
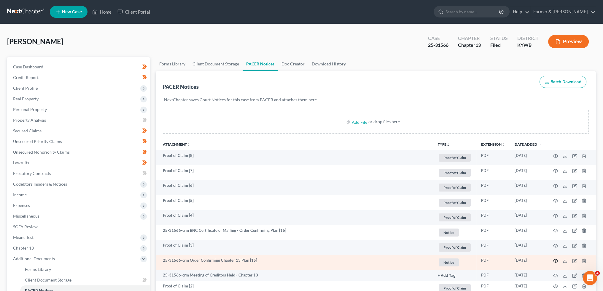
click at [553, 260] on icon "button" at bounding box center [555, 260] width 4 height 3
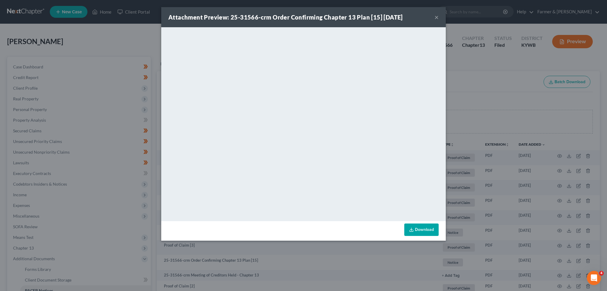
click at [436, 17] on button "×" at bounding box center [437, 17] width 4 height 7
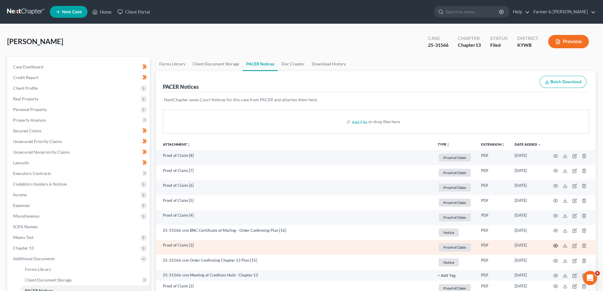
click at [555, 246] on icon "button" at bounding box center [555, 246] width 5 height 5
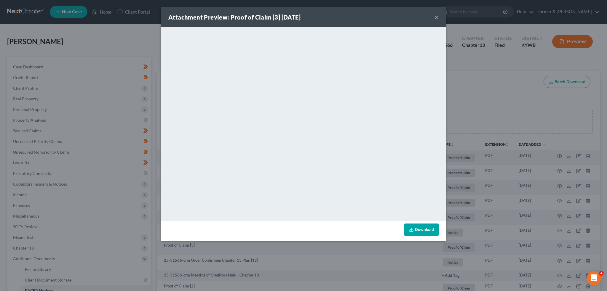
click at [434, 18] on div "Attachment Preview: Proof of Claim [3] 08/07/2025 ×" at bounding box center [303, 17] width 285 height 20
click at [436, 17] on button "×" at bounding box center [437, 17] width 4 height 7
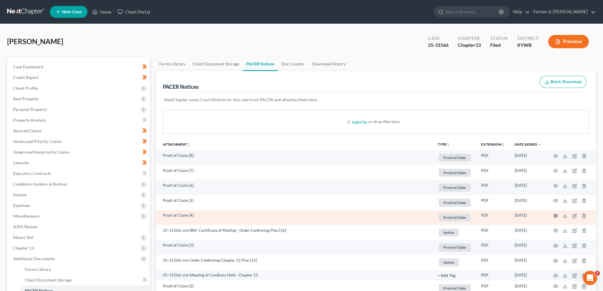
click at [555, 216] on circle "button" at bounding box center [555, 216] width 1 height 1
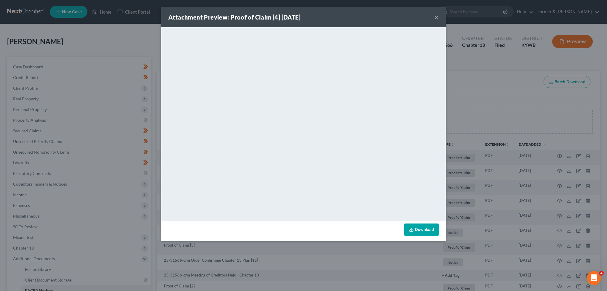
click at [435, 17] on button "×" at bounding box center [437, 17] width 4 height 7
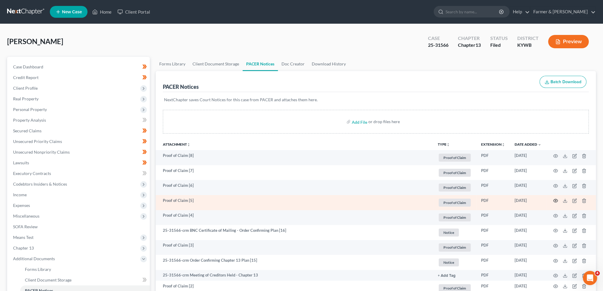
click at [555, 200] on icon "button" at bounding box center [555, 201] width 4 height 3
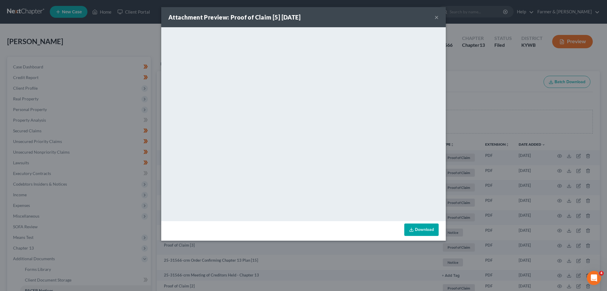
click at [438, 15] on button "×" at bounding box center [437, 17] width 4 height 7
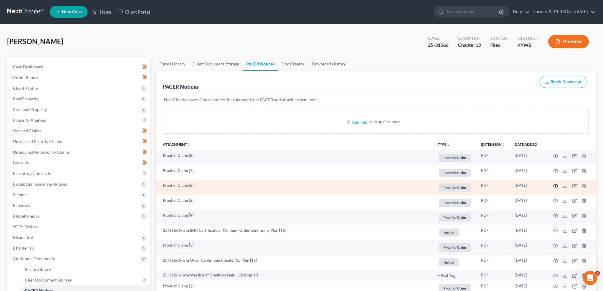
click at [555, 186] on circle "button" at bounding box center [555, 186] width 1 height 1
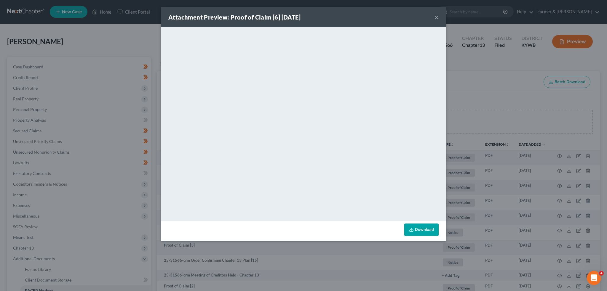
click at [436, 17] on button "×" at bounding box center [437, 17] width 4 height 7
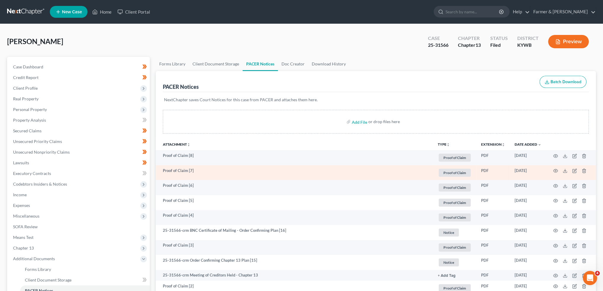
click at [557, 170] on td at bounding box center [571, 172] width 50 height 15
click at [556, 170] on icon "button" at bounding box center [555, 171] width 5 height 5
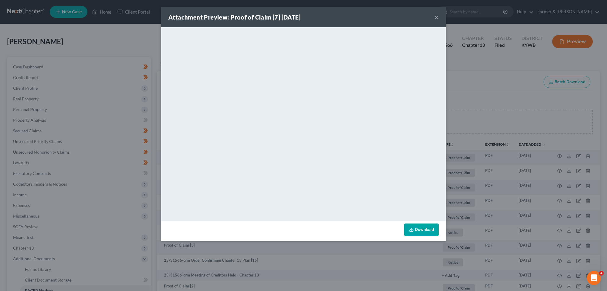
click at [423, 231] on link "Download" at bounding box center [421, 230] width 34 height 12
click at [436, 17] on button "×" at bounding box center [437, 17] width 4 height 7
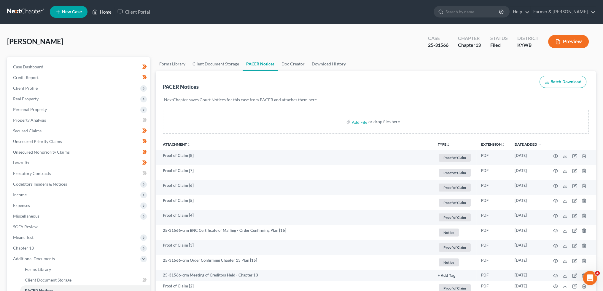
click at [103, 12] on link "Home" at bounding box center [101, 12] width 25 height 11
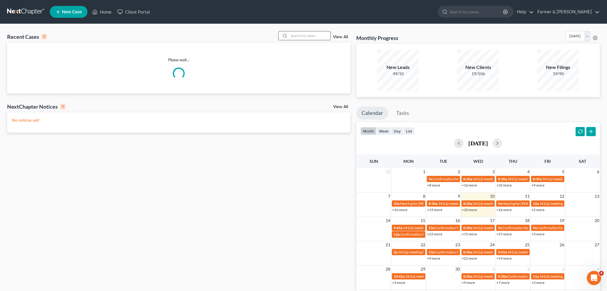
click at [307, 34] on input "search" at bounding box center [310, 35] width 42 height 9
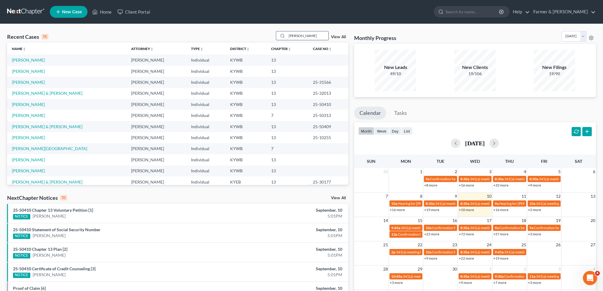
click at [313, 36] on input "stanley" at bounding box center [308, 35] width 42 height 9
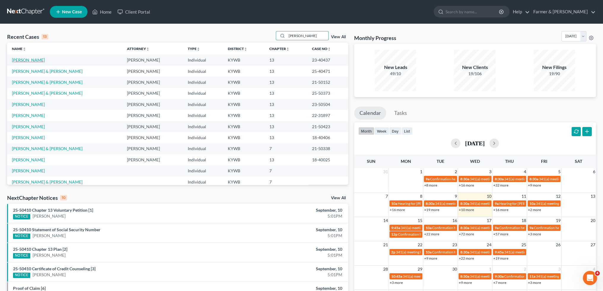
click at [37, 60] on link "Stanley, Richard" at bounding box center [28, 60] width 33 height 5
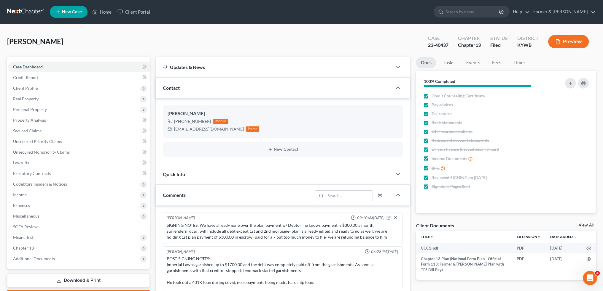
scroll to position [133, 0]
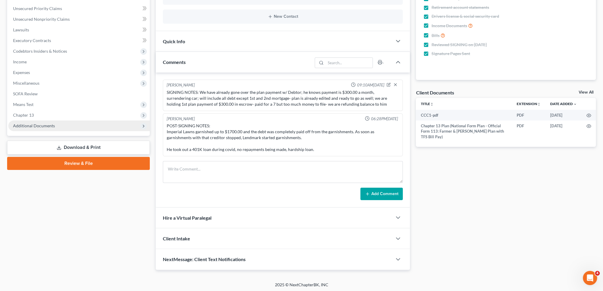
click at [36, 123] on span "Additional Documents" at bounding box center [78, 126] width 141 height 11
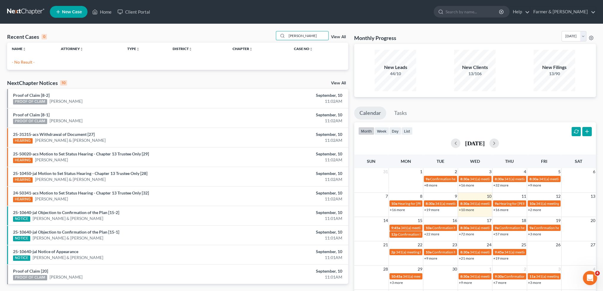
drag, startPoint x: 315, startPoint y: 36, endPoint x: 216, endPoint y: 26, distance: 99.6
click at [216, 26] on div "Recent Cases 0 [PERSON_NAME] View All Name unfold_more expand_more expand_less …" at bounding box center [301, 178] width 603 height 308
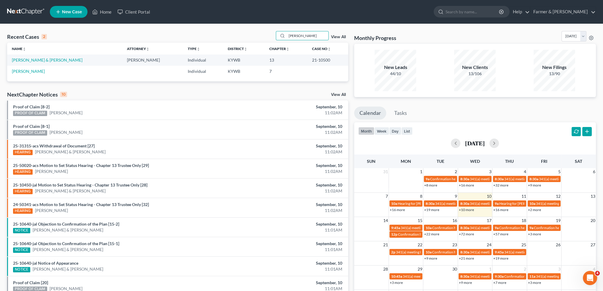
type input "[PERSON_NAME]"
click at [57, 62] on link "[PERSON_NAME] & [PERSON_NAME]" at bounding box center [47, 60] width 71 height 5
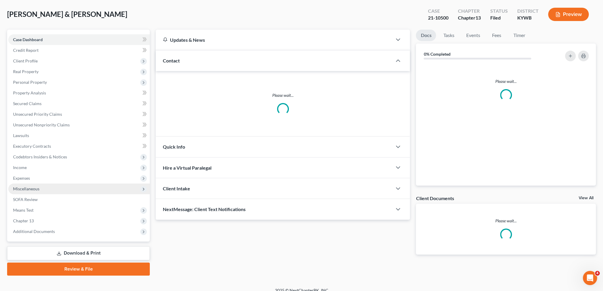
scroll to position [34, 0]
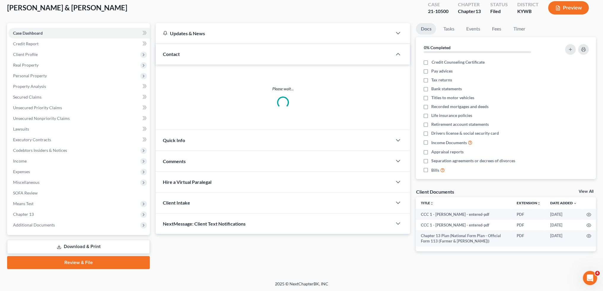
click at [49, 230] on div "Case Dashboard Payments Invoices Payments Payments Credit Report Client Profile…" at bounding box center [78, 129] width 143 height 212
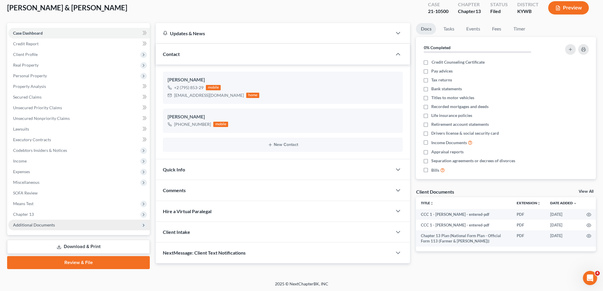
click at [48, 229] on span "Additional Documents" at bounding box center [78, 225] width 141 height 11
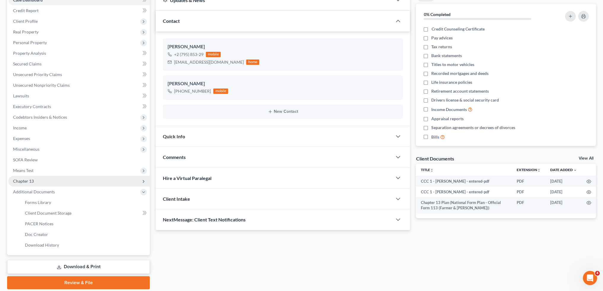
scroll to position [87, 0]
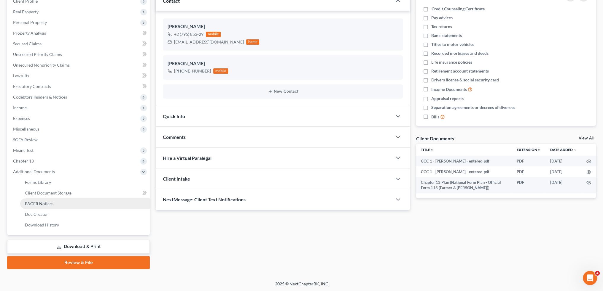
click at [51, 204] on span "PACER Notices" at bounding box center [39, 203] width 28 height 5
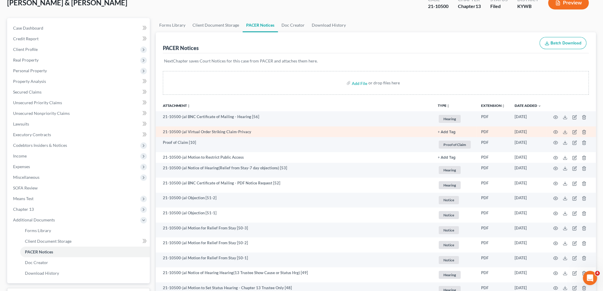
scroll to position [49, 0]
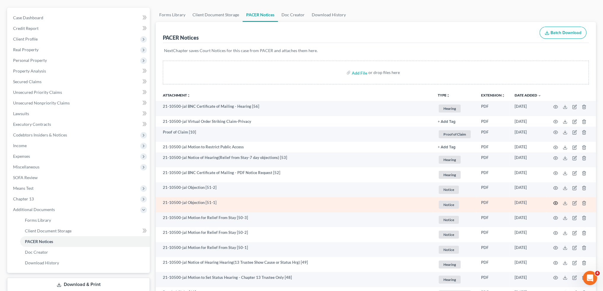
click at [556, 201] on icon "button" at bounding box center [555, 203] width 5 height 5
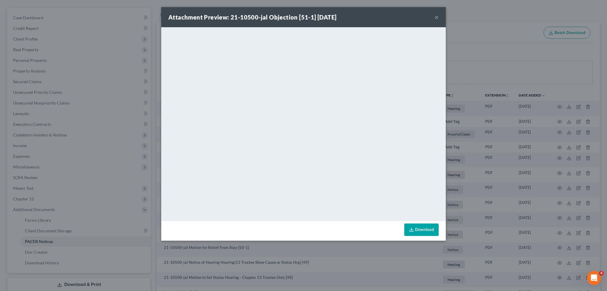
click at [438, 17] on button "×" at bounding box center [437, 17] width 4 height 7
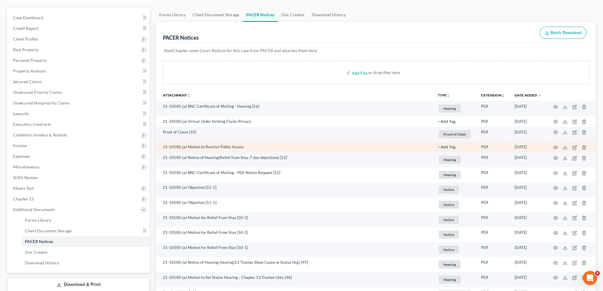
scroll to position [99, 0]
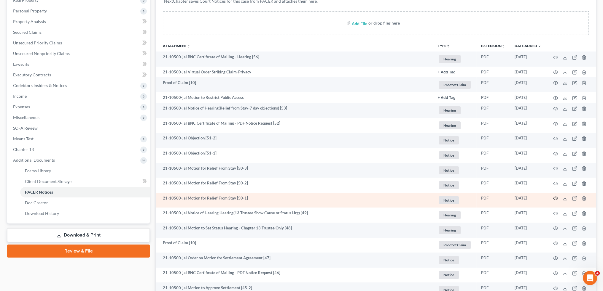
click at [556, 199] on icon "button" at bounding box center [555, 198] width 5 height 5
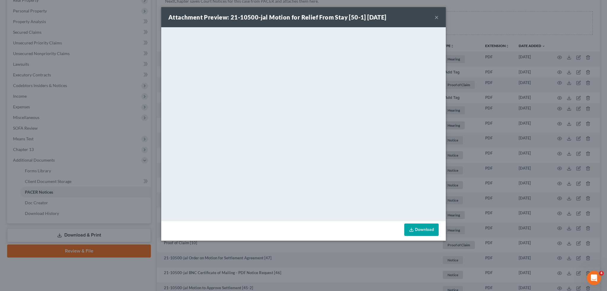
click at [438, 16] on button "×" at bounding box center [437, 17] width 4 height 7
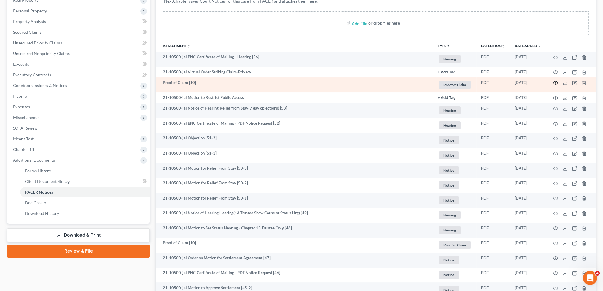
click at [554, 83] on icon "button" at bounding box center [555, 83] width 5 height 5
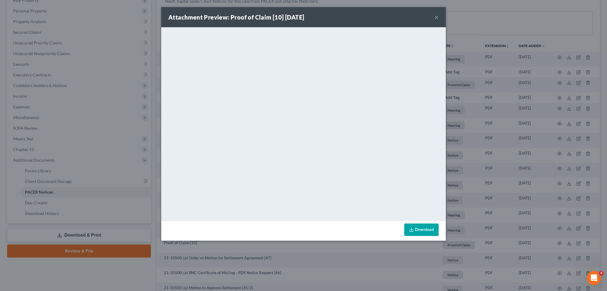
click at [435, 15] on button "×" at bounding box center [437, 17] width 4 height 7
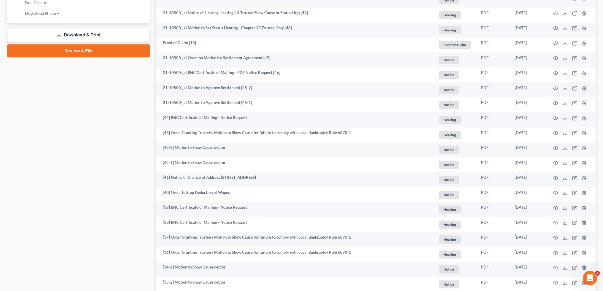
scroll to position [296, 0]
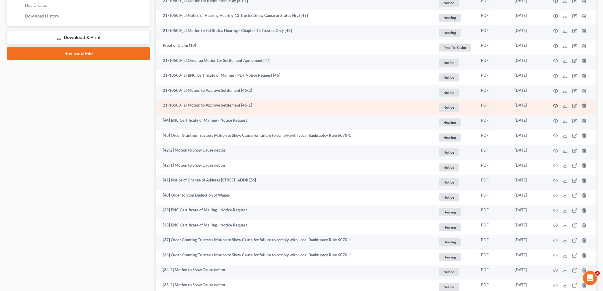
click at [555, 107] on icon "button" at bounding box center [555, 105] width 5 height 5
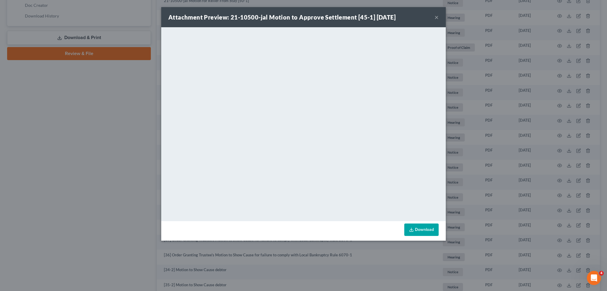
click at [436, 17] on button "×" at bounding box center [437, 17] width 4 height 7
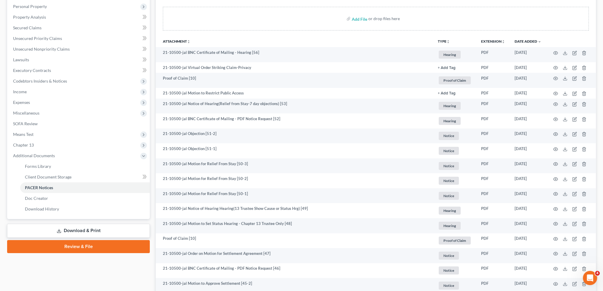
scroll to position [99, 0]
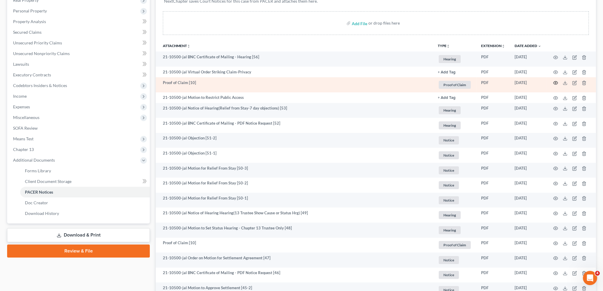
click at [555, 84] on icon "button" at bounding box center [555, 83] width 5 height 5
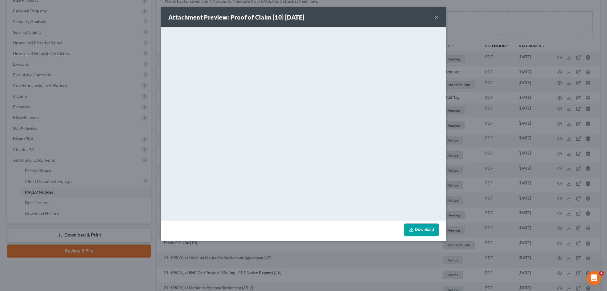
click at [438, 17] on button "×" at bounding box center [437, 17] width 4 height 7
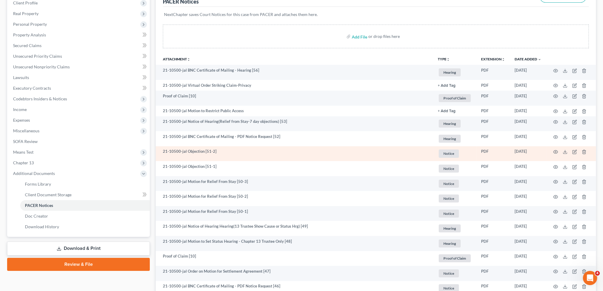
scroll to position [0, 0]
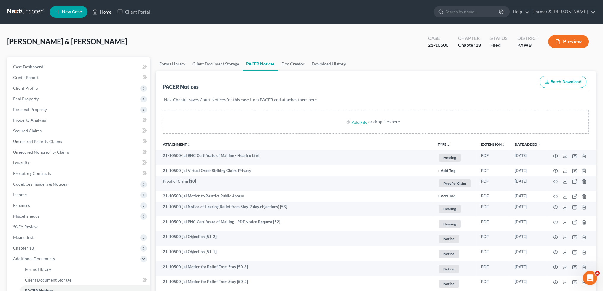
click at [100, 15] on link "Home" at bounding box center [101, 12] width 25 height 11
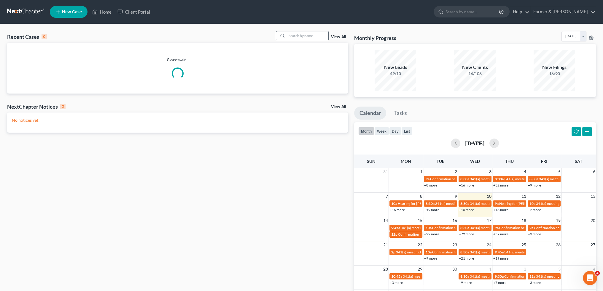
click at [312, 35] on input "search" at bounding box center [308, 35] width 42 height 9
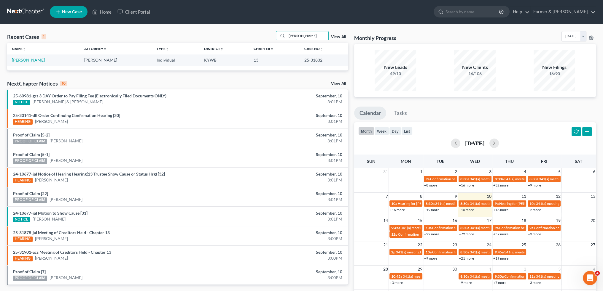
type input "[PERSON_NAME]"
click at [21, 59] on link "[PERSON_NAME]" at bounding box center [28, 60] width 33 height 5
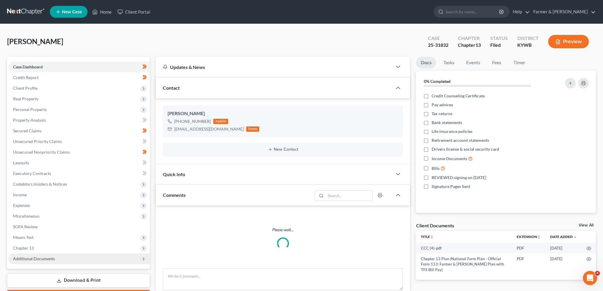
scroll to position [34, 0]
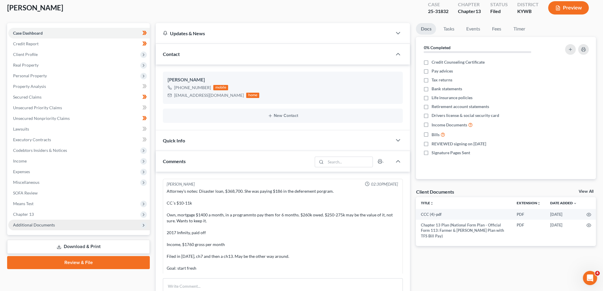
click at [43, 226] on span "Additional Documents" at bounding box center [34, 225] width 42 height 5
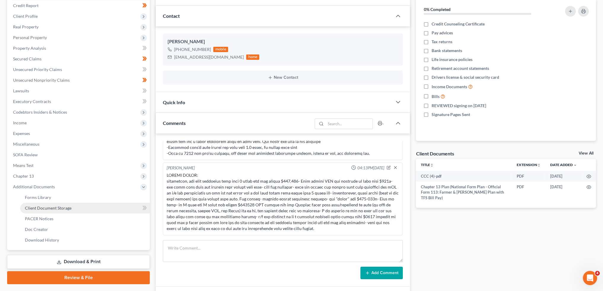
scroll to position [83, 0]
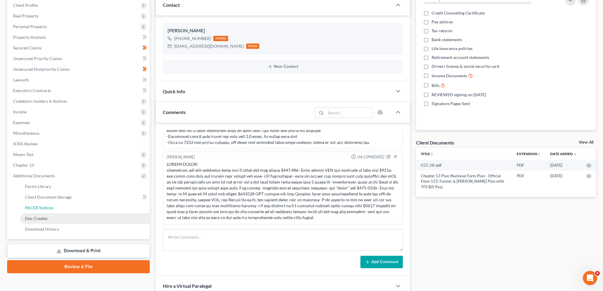
drag, startPoint x: 64, startPoint y: 210, endPoint x: 96, endPoint y: 215, distance: 32.2
click at [64, 210] on link "PACER Notices" at bounding box center [85, 208] width 130 height 11
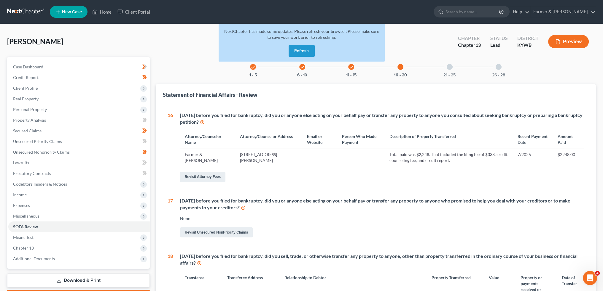
click at [300, 52] on button "Refresh" at bounding box center [301, 51] width 26 height 12
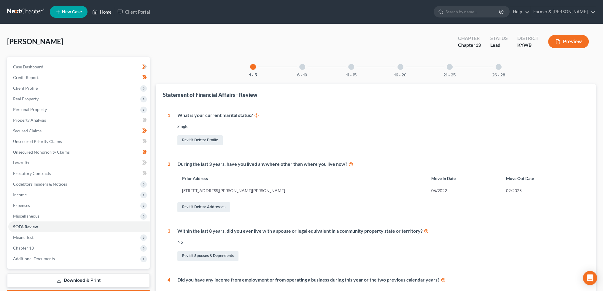
click at [102, 15] on link "Home" at bounding box center [101, 12] width 25 height 11
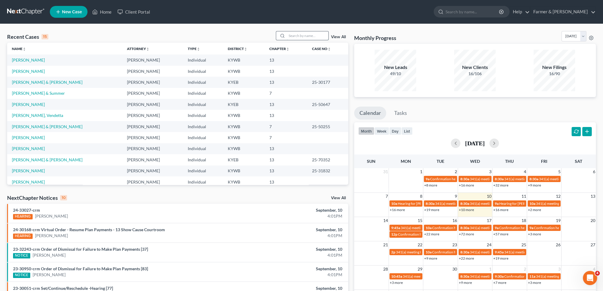
click at [301, 36] on input "search" at bounding box center [308, 35] width 42 height 9
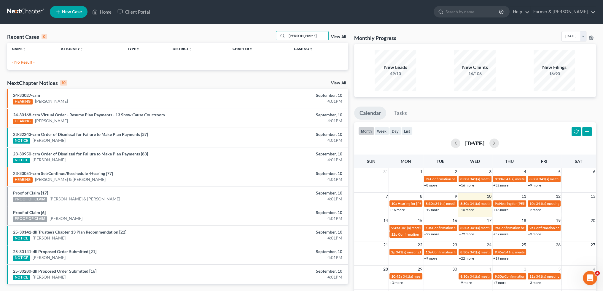
drag, startPoint x: 319, startPoint y: 35, endPoint x: 210, endPoint y: 32, distance: 109.1
click at [210, 32] on div "Recent Cases 0 raymond green View All" at bounding box center [177, 37] width 341 height 12
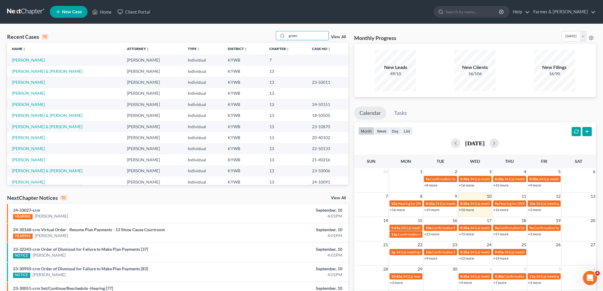
type input "green"
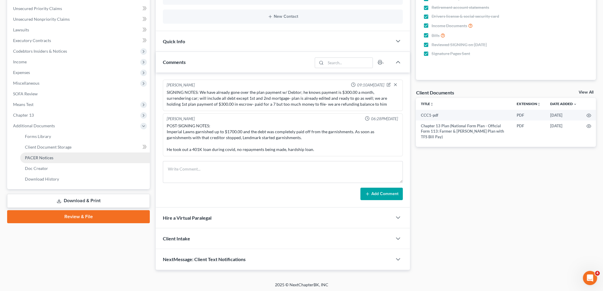
click at [43, 157] on span "PACER Notices" at bounding box center [39, 157] width 28 height 5
